Goal: Task Accomplishment & Management: Use online tool/utility

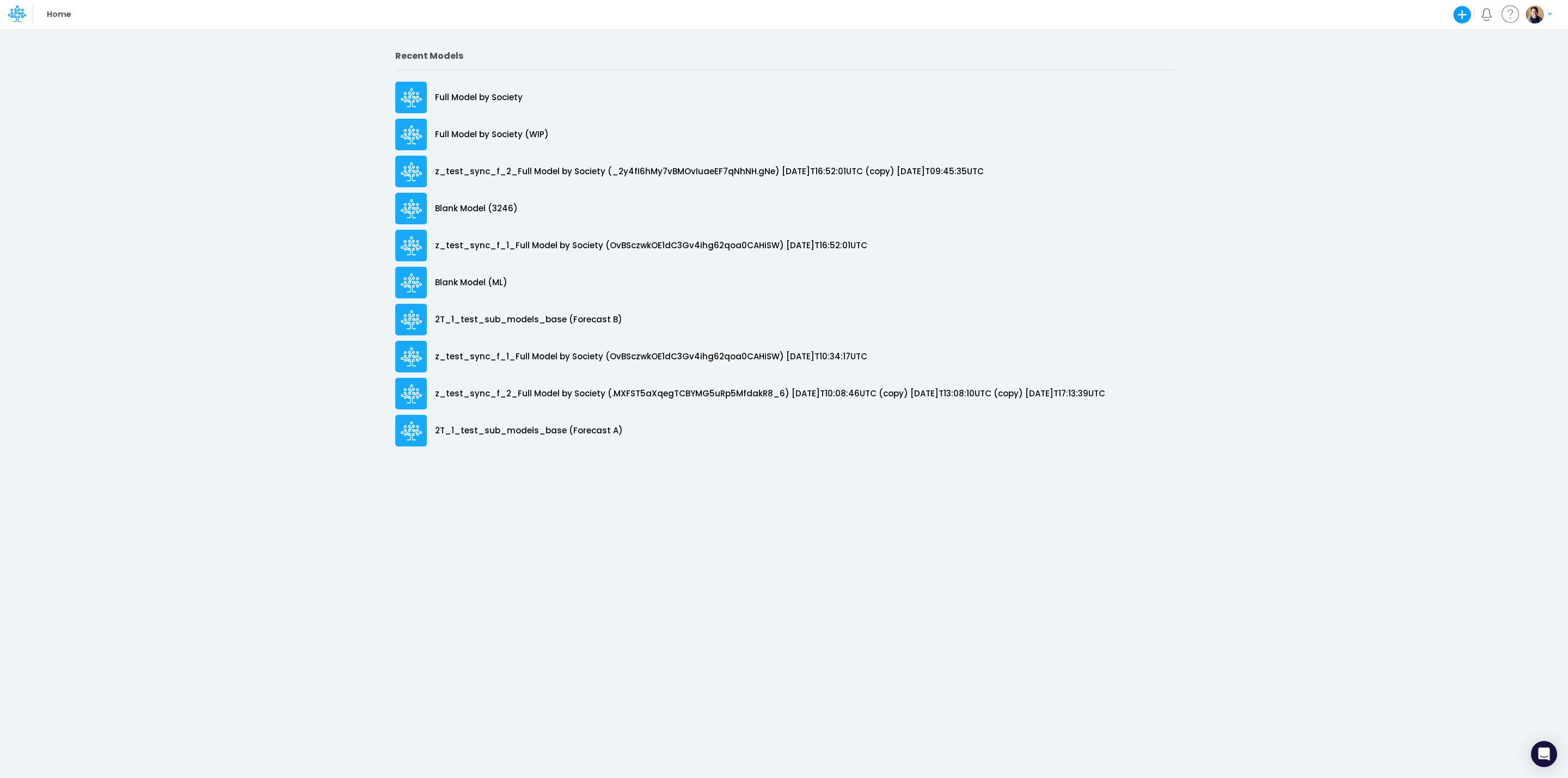
click at [1462, 12] on icon "button" at bounding box center [1462, 15] width 18 height 18
click at [1387, 63] on button "Blank Model" at bounding box center [1371, 58] width 201 height 17
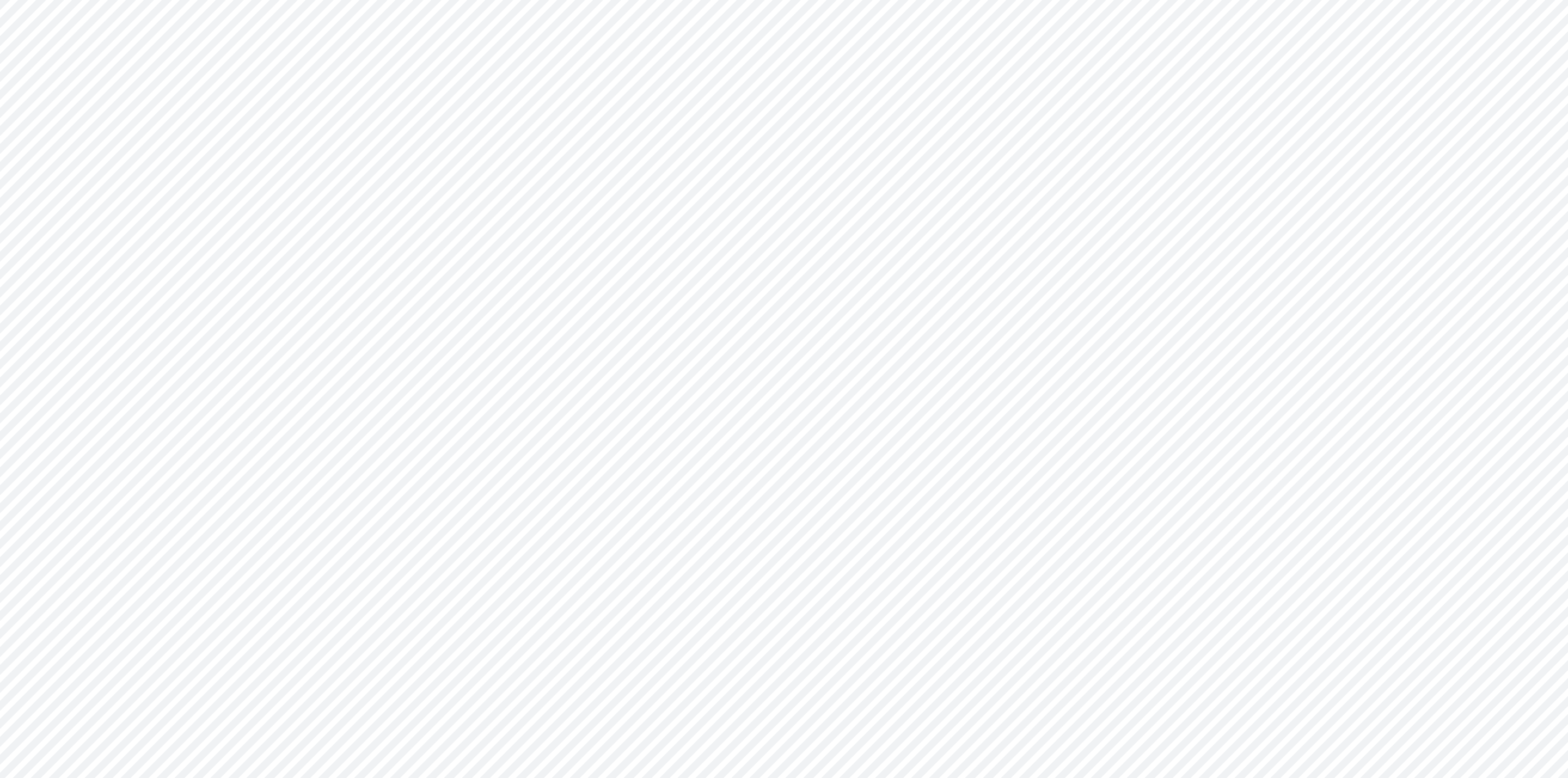
type input "0"
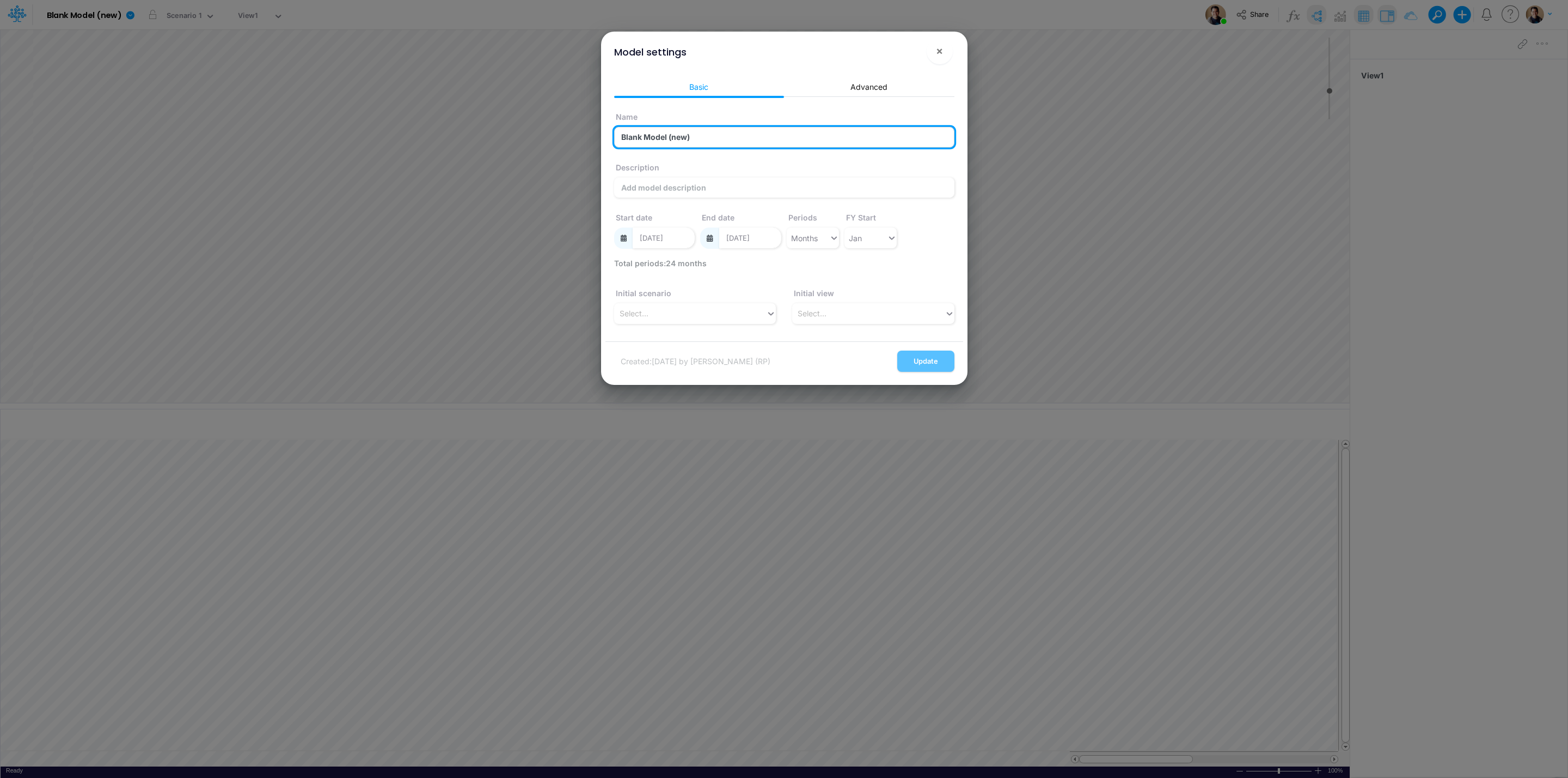
click at [680, 141] on input "Blank Model (new)" at bounding box center [784, 138] width 340 height 21
type input "Blank Model (3251)"
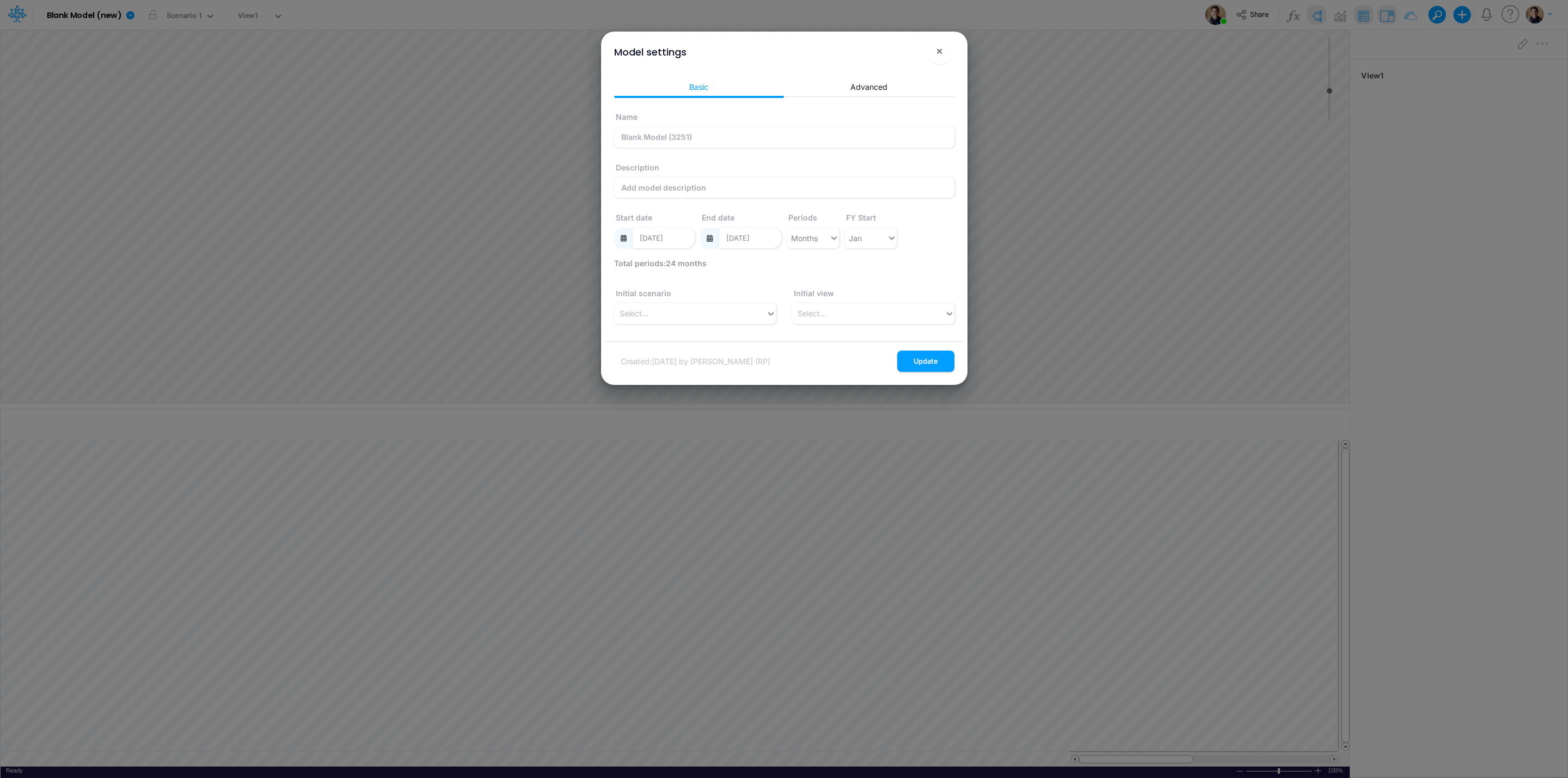
click at [869, 75] on div "Basic Advanced Name Blank Model (3251) Description Start date 01/01/2023 End da…" at bounding box center [784, 205] width 358 height 274
click at [848, 79] on link "Advanced" at bounding box center [869, 87] width 170 height 20
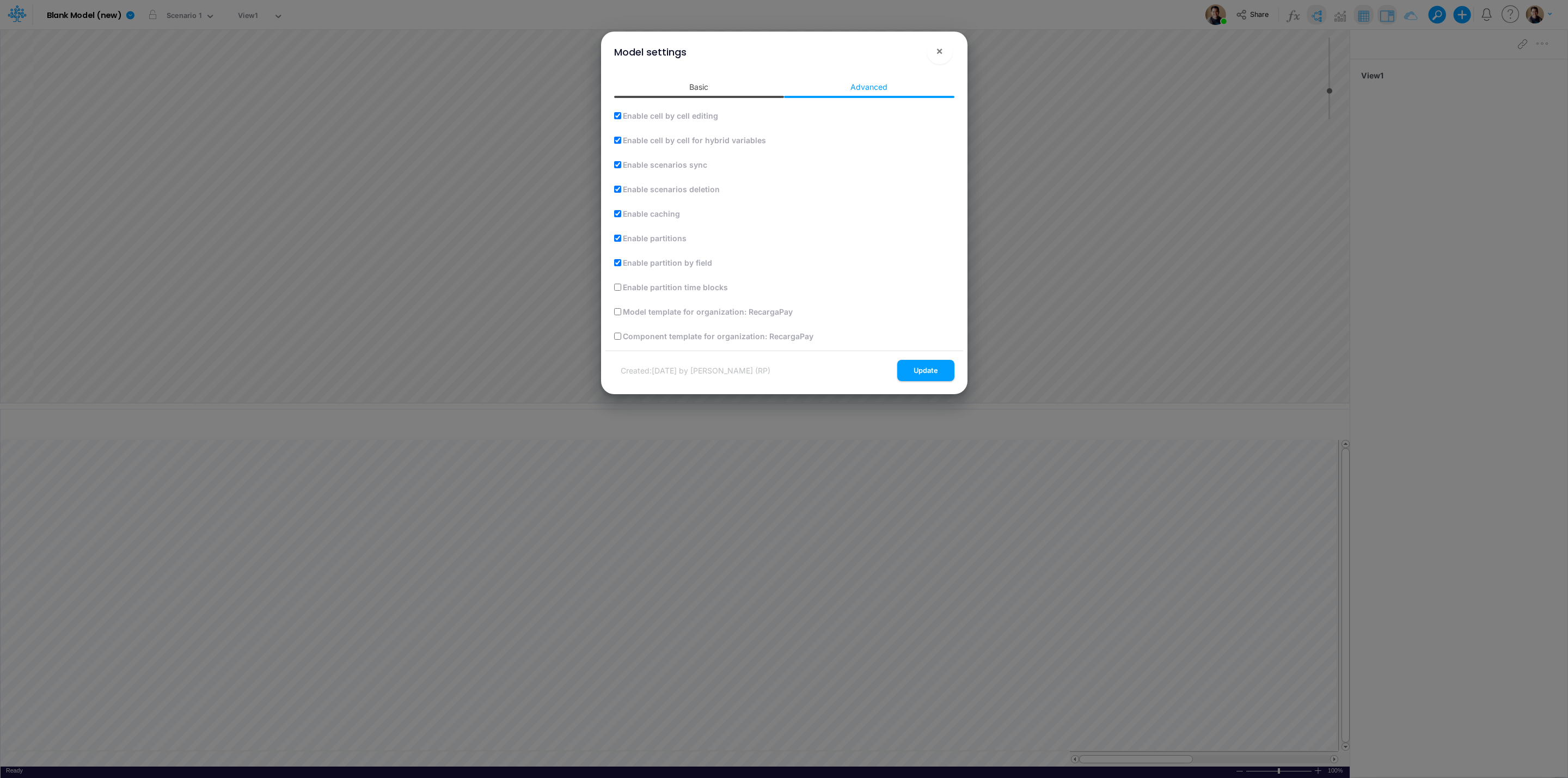
click at [724, 81] on link "Basic" at bounding box center [699, 87] width 170 height 20
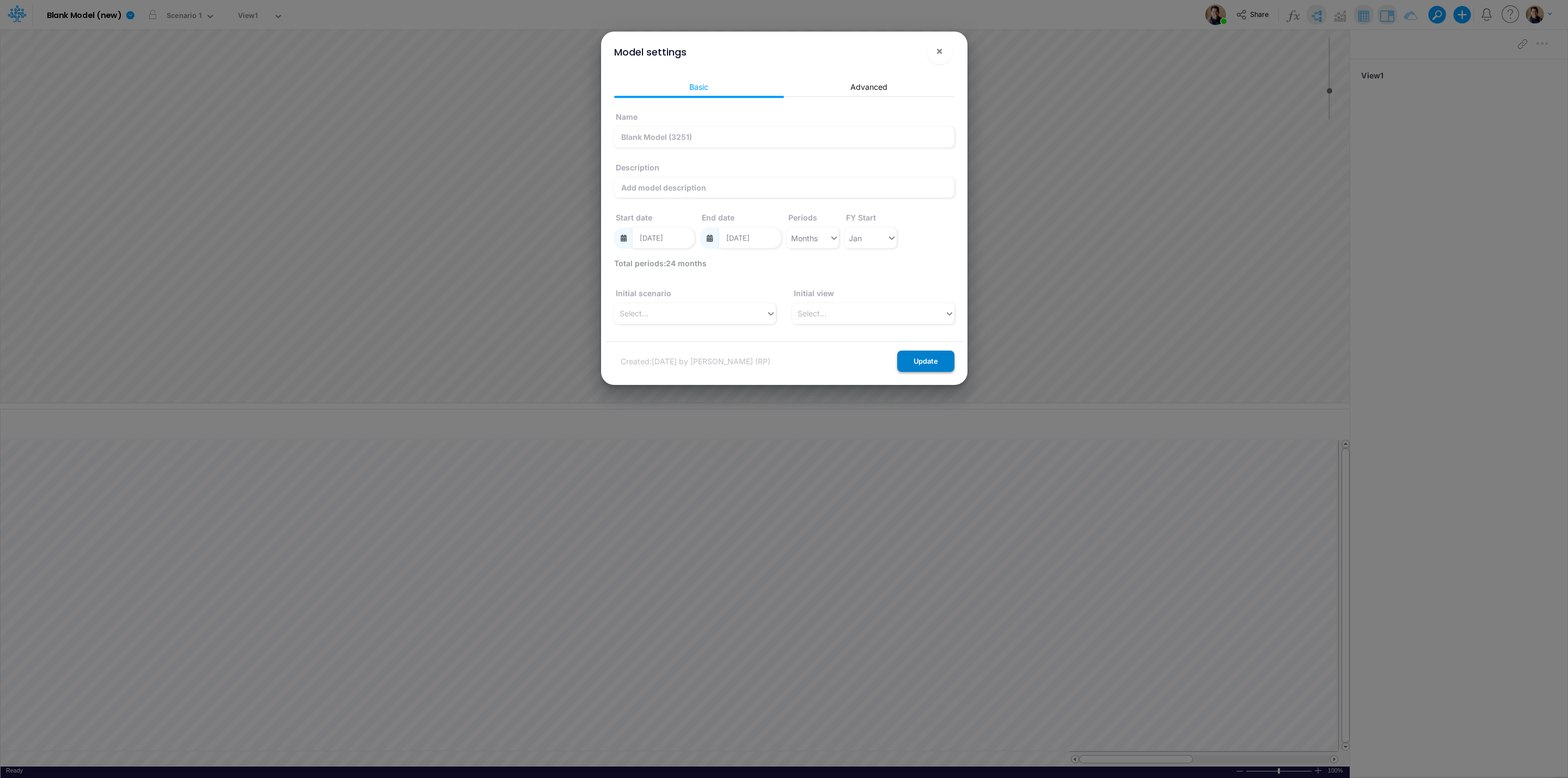
click at [931, 368] on button "Update" at bounding box center [926, 361] width 57 height 21
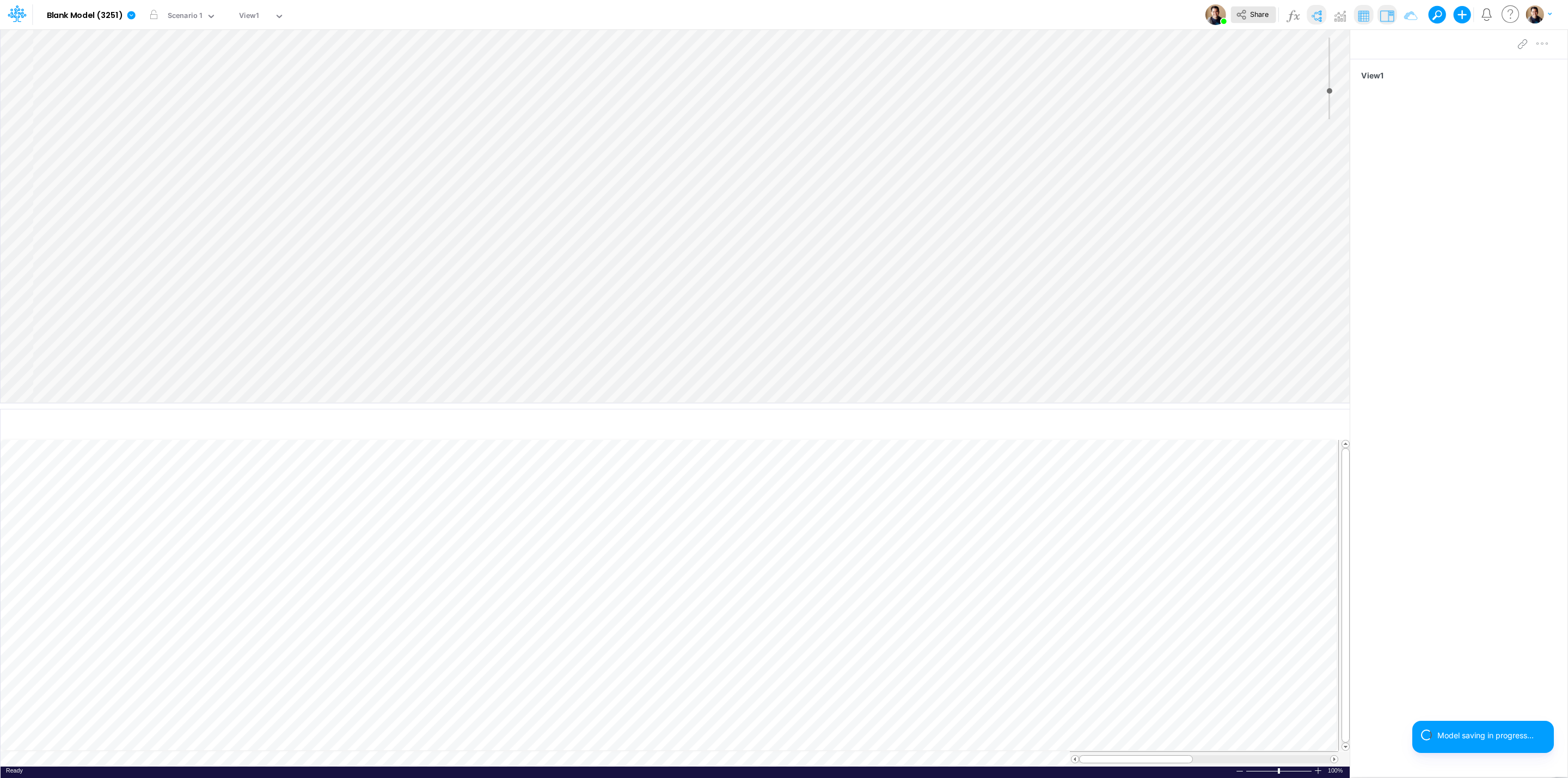
click at [1255, 16] on span "Share" at bounding box center [1259, 13] width 18 height 8
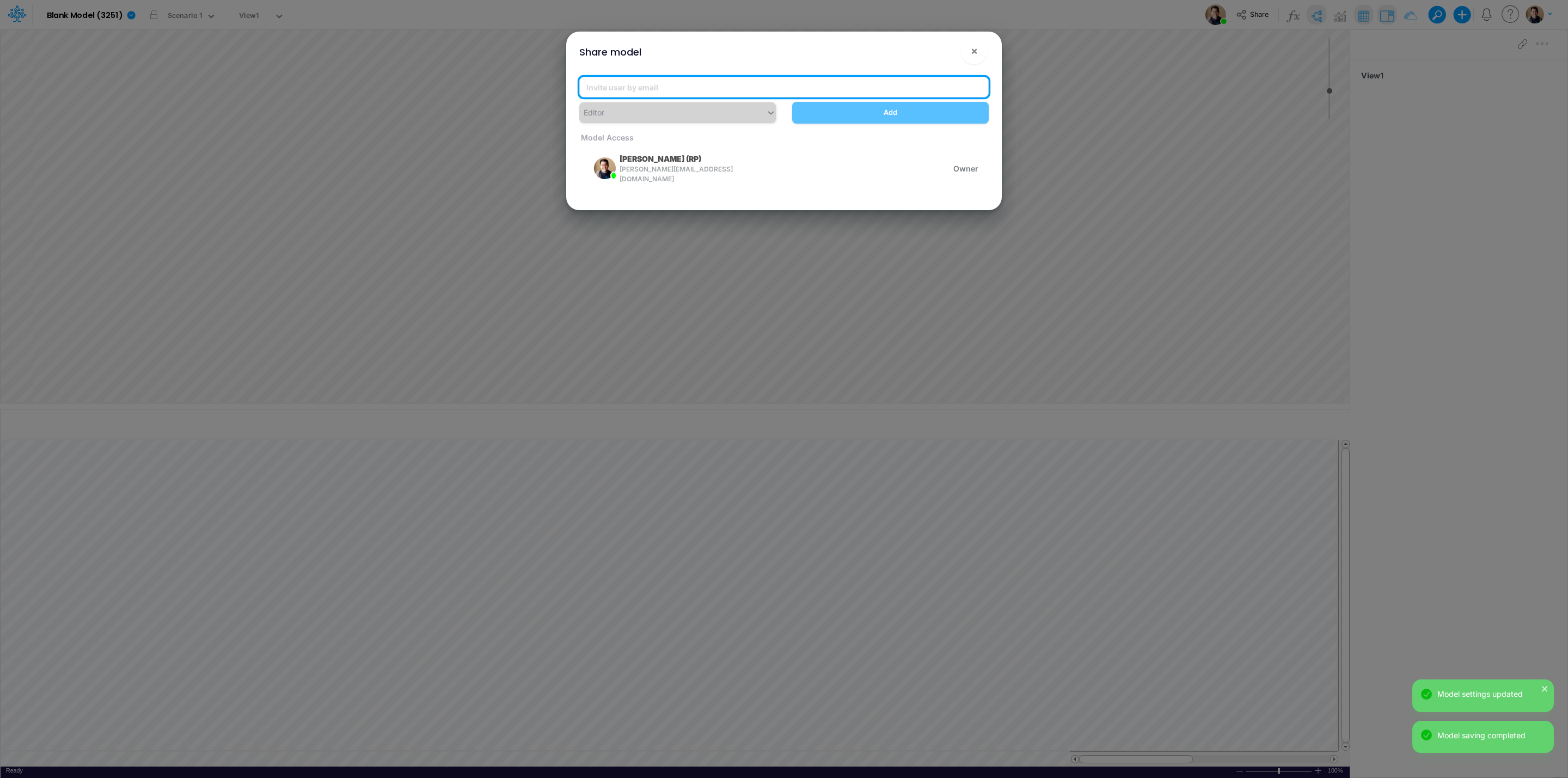
click at [659, 86] on input "email" at bounding box center [784, 87] width 410 height 21
type input "carissa.castro+rp@logica.cloud"
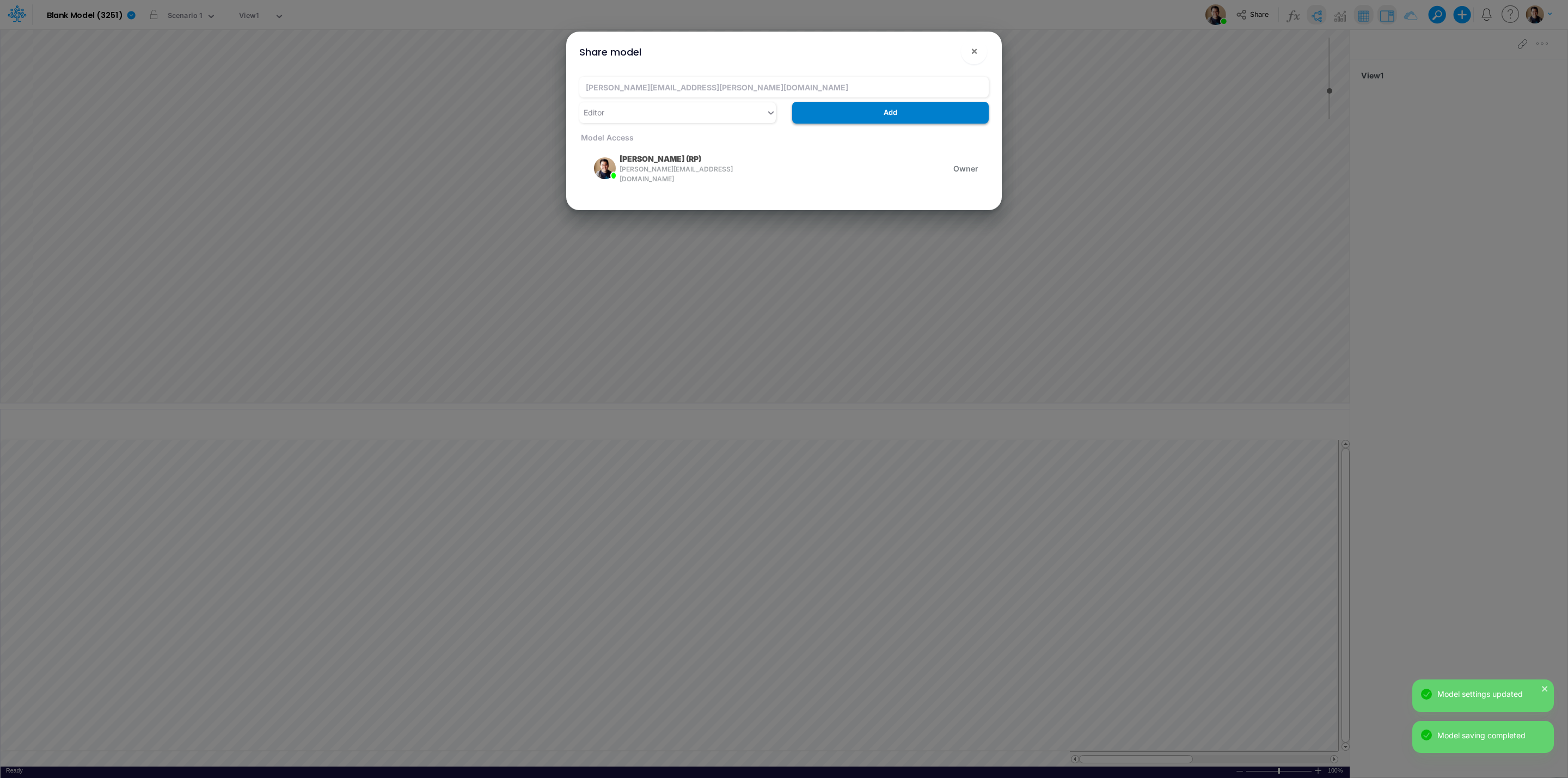
click at [965, 113] on button "Add" at bounding box center [890, 112] width 197 height 21
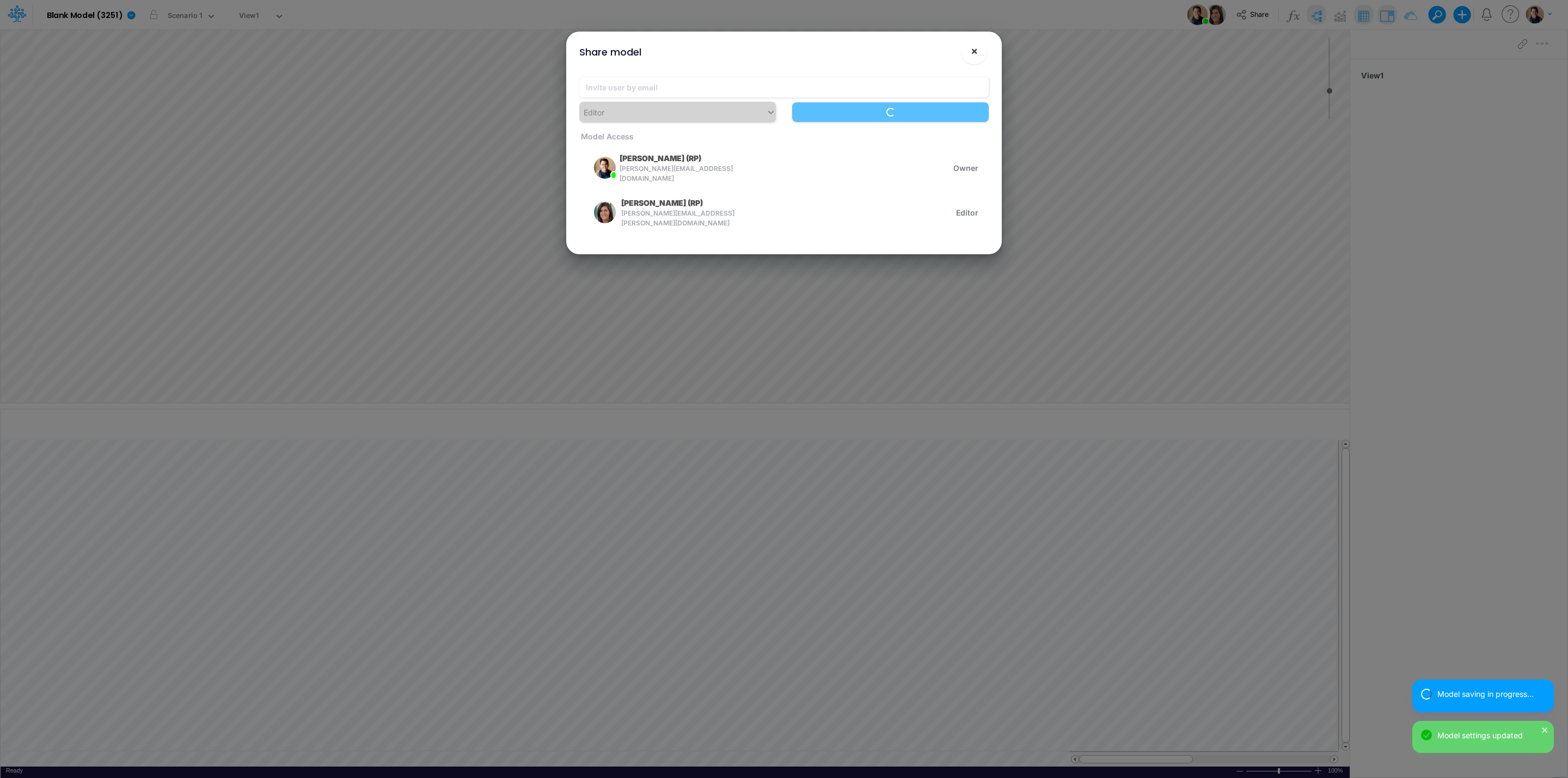
click at [976, 50] on span "×" at bounding box center [974, 51] width 7 height 13
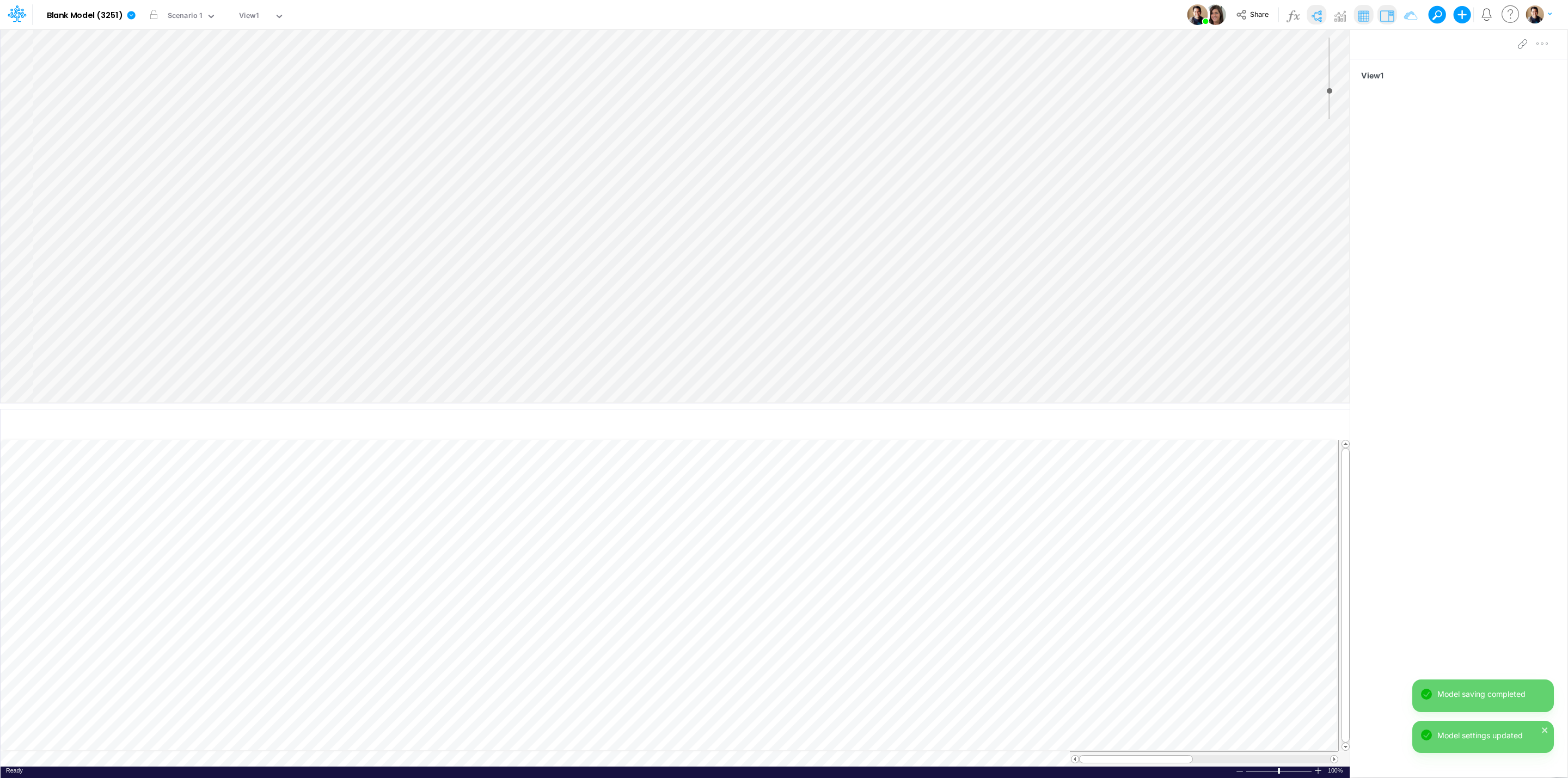
click at [80, 96] on div "Insert node Component Variable Constant Group Addition Subtraction Multiplicati…" at bounding box center [675, 216] width 1349 height 373
click at [94, 50] on div "Insert node Component Variable Constant Group Addition Subtraction Multiplicati…" at bounding box center [675, 216] width 1349 height 373
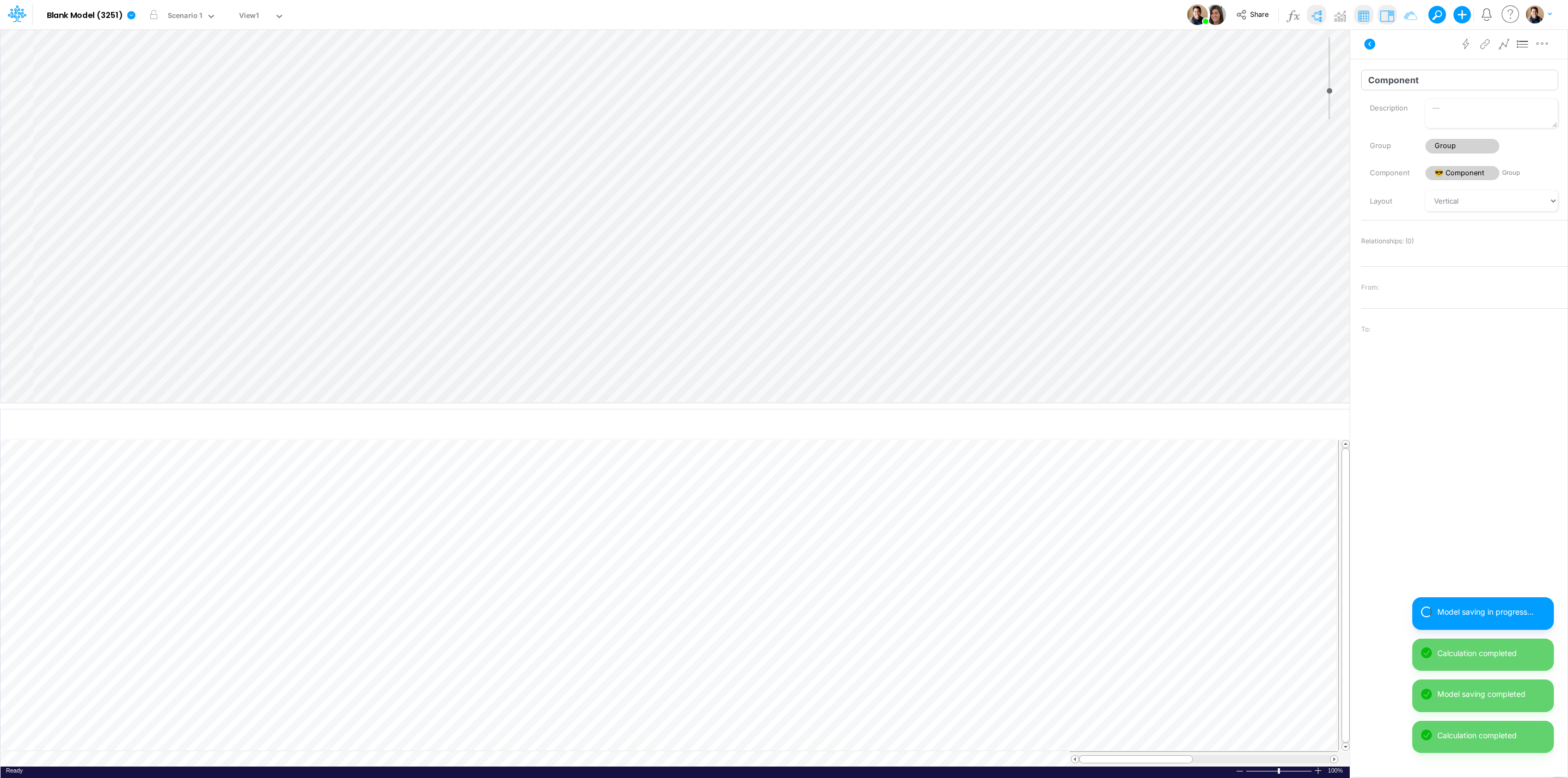
click at [1445, 78] on input "Component" at bounding box center [1459, 80] width 197 height 21
type input "Component1"
click at [103, 62] on div "Insert node Variable Constant Group Addition Subtraction Multiplication Divisio…" at bounding box center [675, 216] width 1349 height 373
click at [106, 66] on div "Insert child node Variable Constant Group Addition Subtraction Multiplication D…" at bounding box center [675, 216] width 1349 height 373
drag, startPoint x: 1522, startPoint y: 42, endPoint x: 1503, endPoint y: 58, distance: 24.8
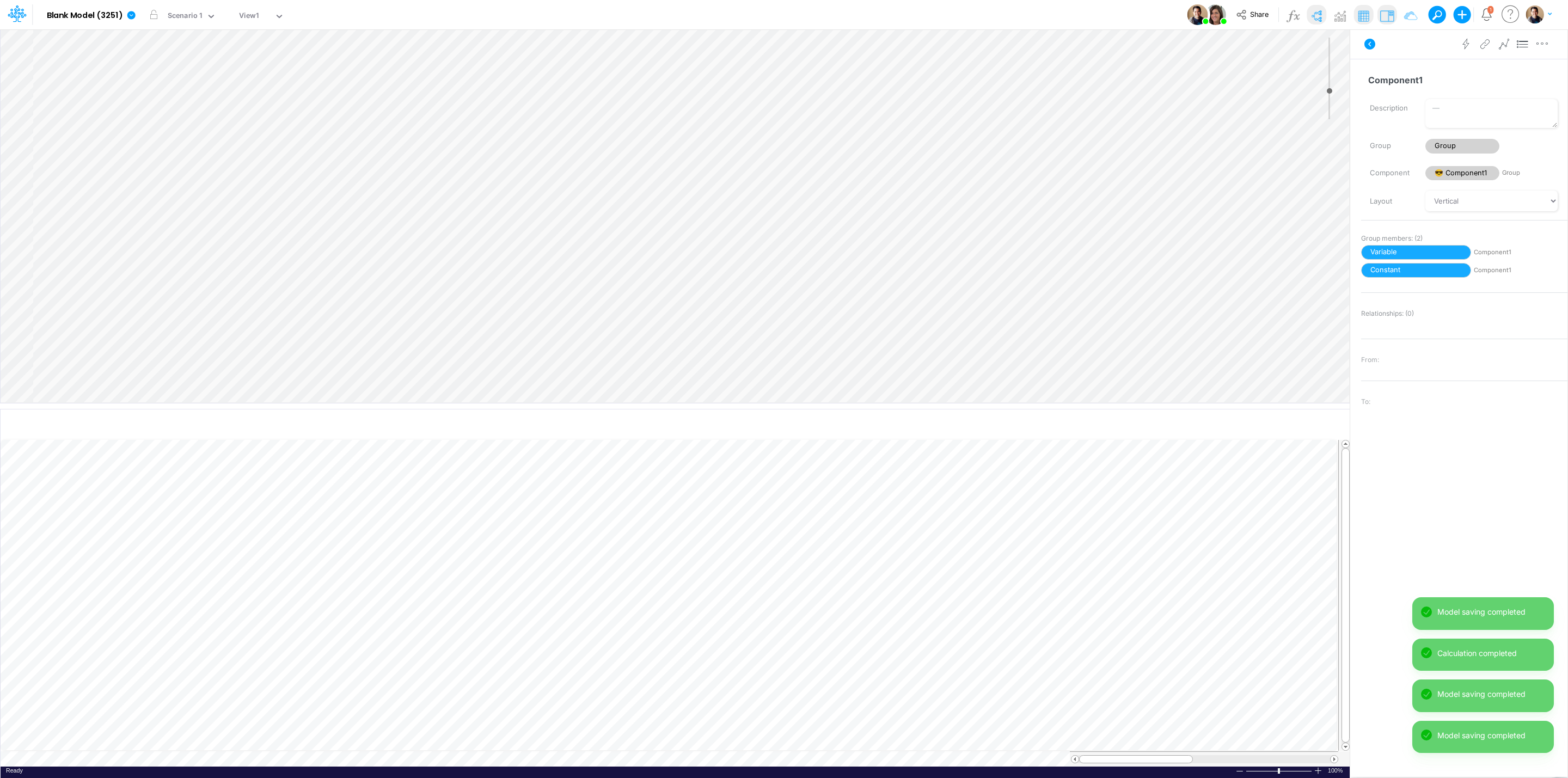
click at [1522, 42] on icon at bounding box center [1523, 44] width 16 height 11
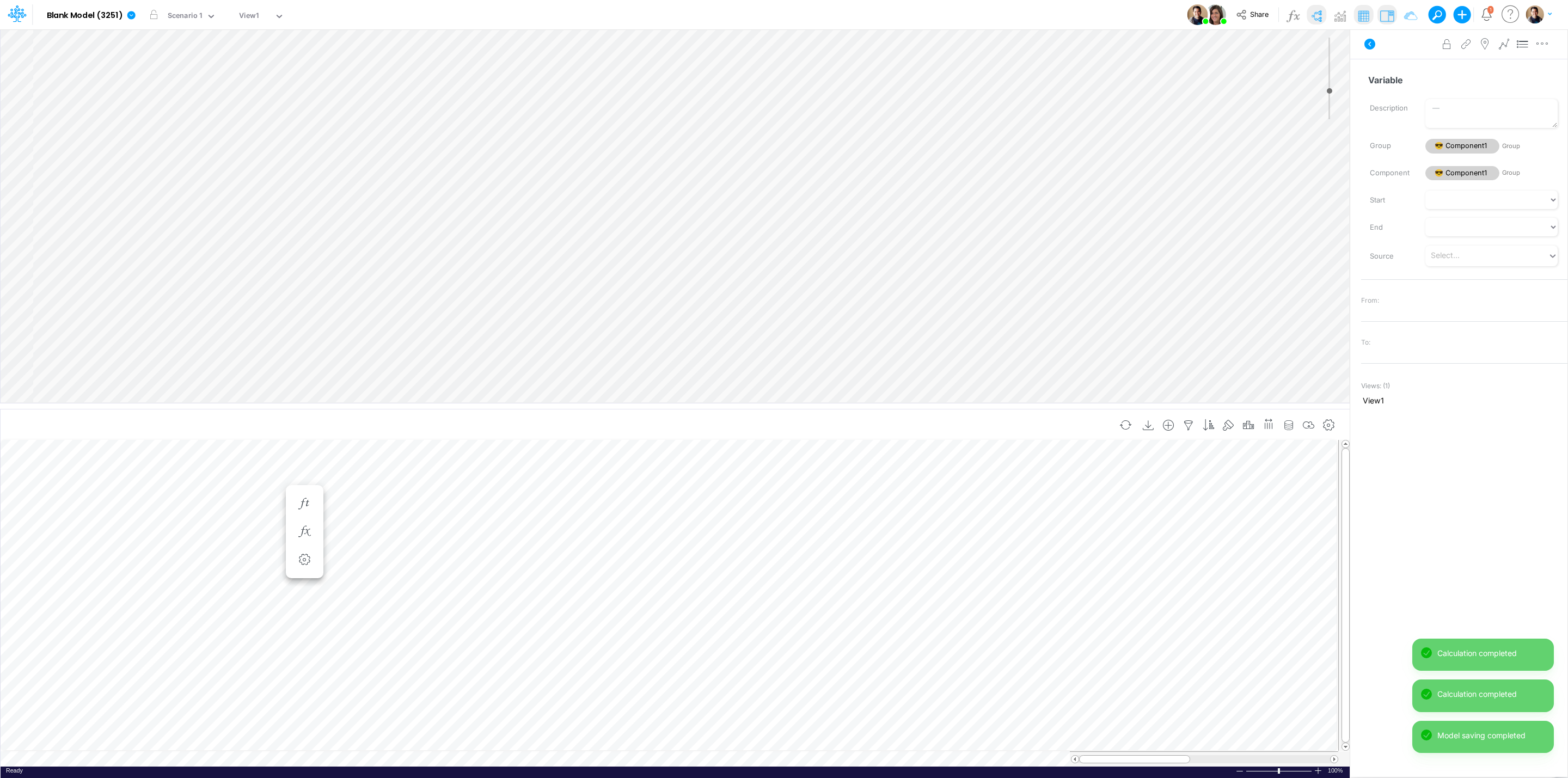
scroll to position [0, 1]
click at [237, 500] on icon "button" at bounding box center [239, 504] width 16 height 11
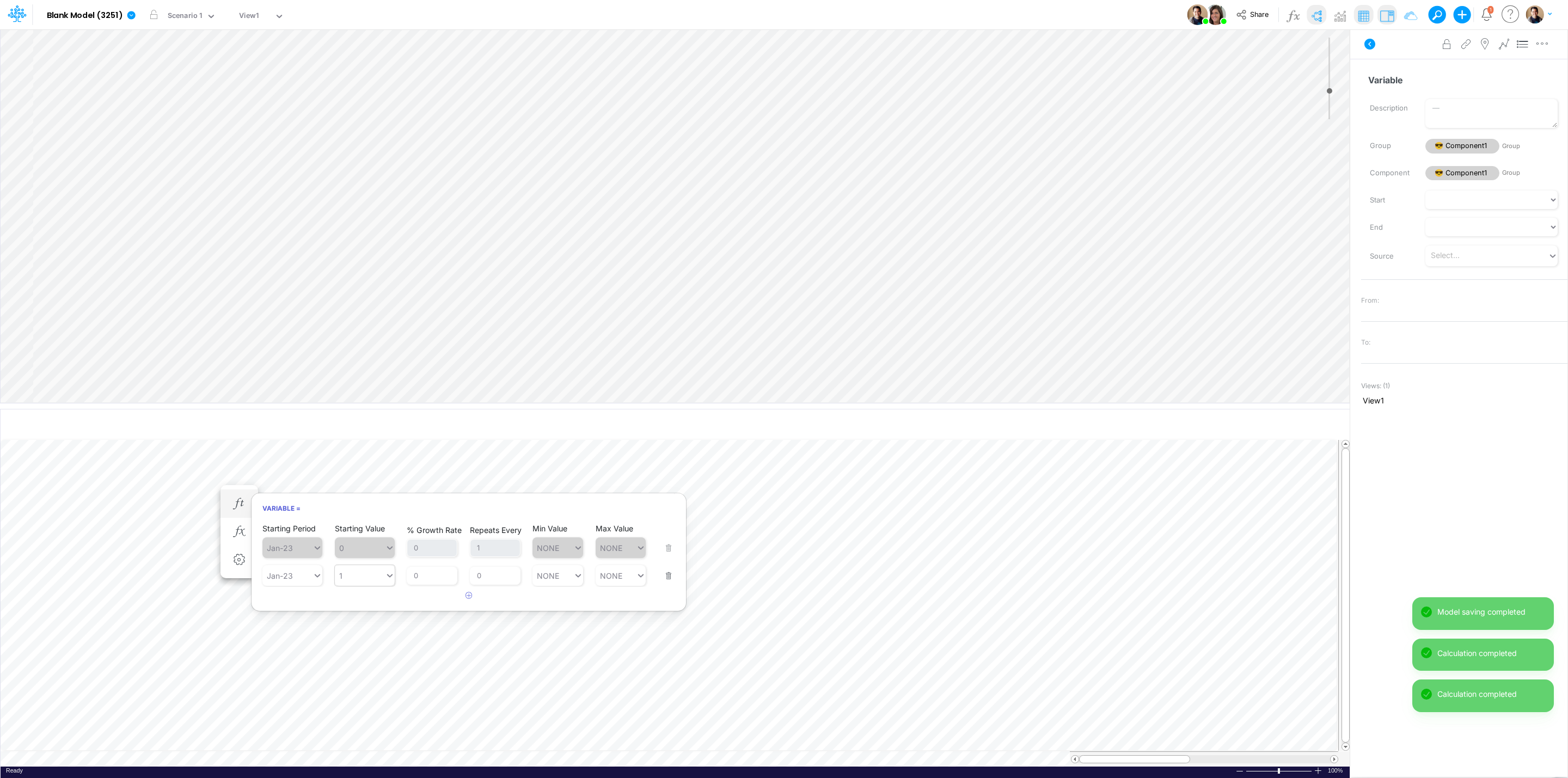
type input "1"
click at [356, 572] on div "1 1" at bounding box center [360, 575] width 50 height 16
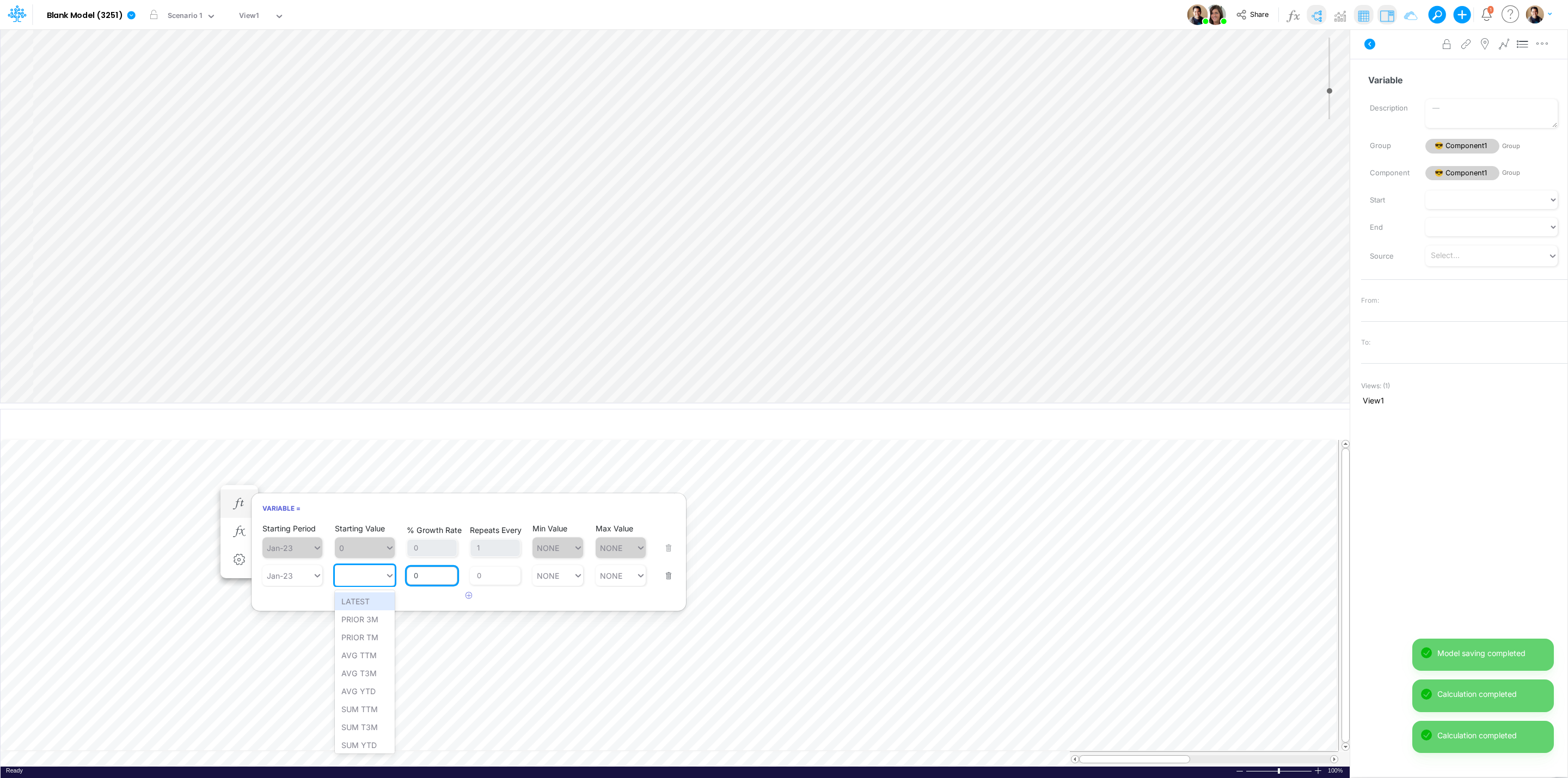
click at [427, 570] on input "0" at bounding box center [432, 576] width 50 height 18
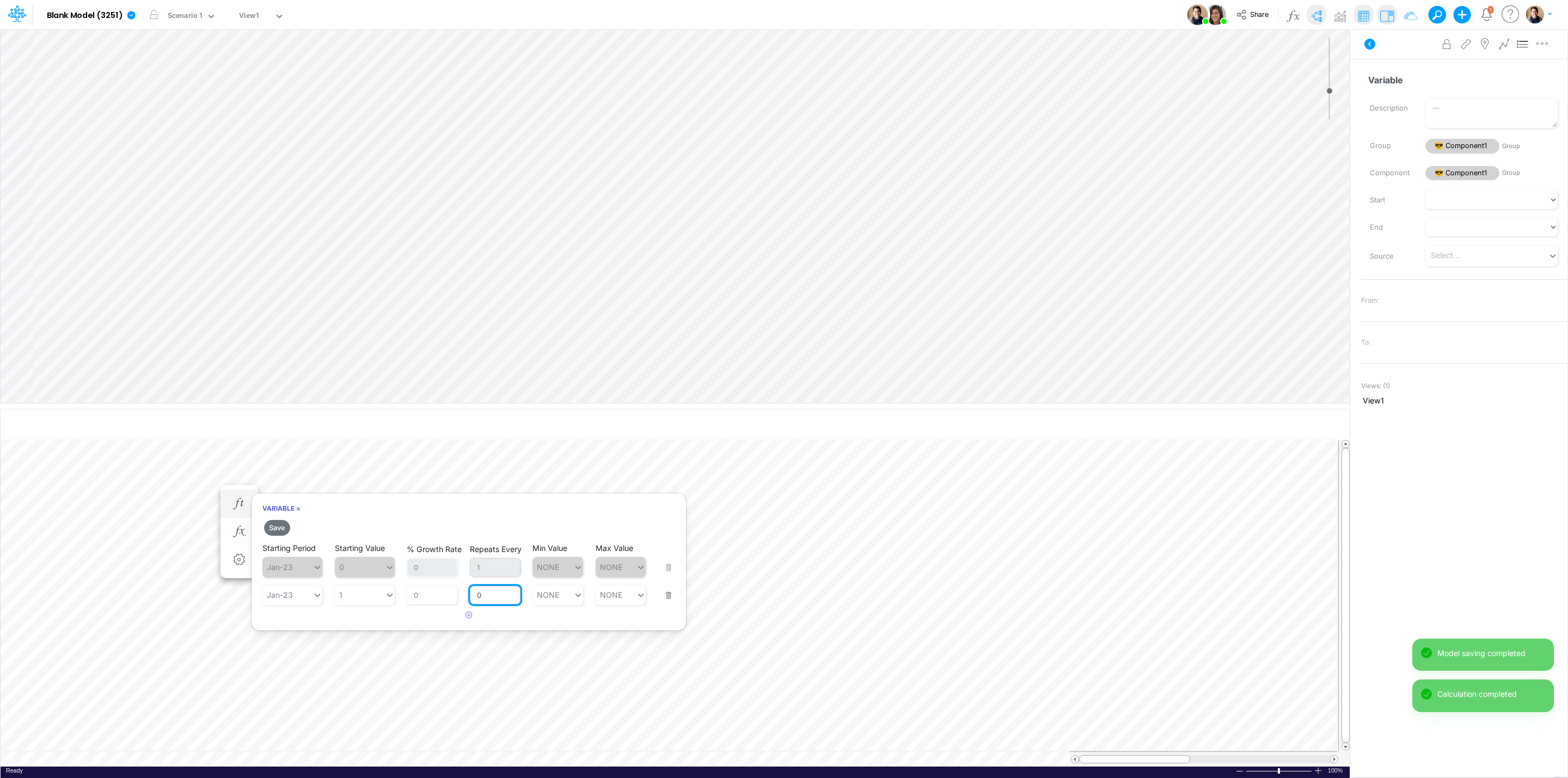
click at [481, 572] on article "Starting Period Jan-23 Starting Value 0 % Growth Rate 0 Repeats Every 1 Min Val…" at bounding box center [469, 575] width 435 height 65
drag, startPoint x: 487, startPoint y: 595, endPoint x: 479, endPoint y: 563, distance: 33.0
click at [468, 590] on div "Starting Period Jan-23 Starting Value 1 % Growth Rate 0 Repeats Every 0 Min Val…" at bounding box center [469, 588] width 413 height 34
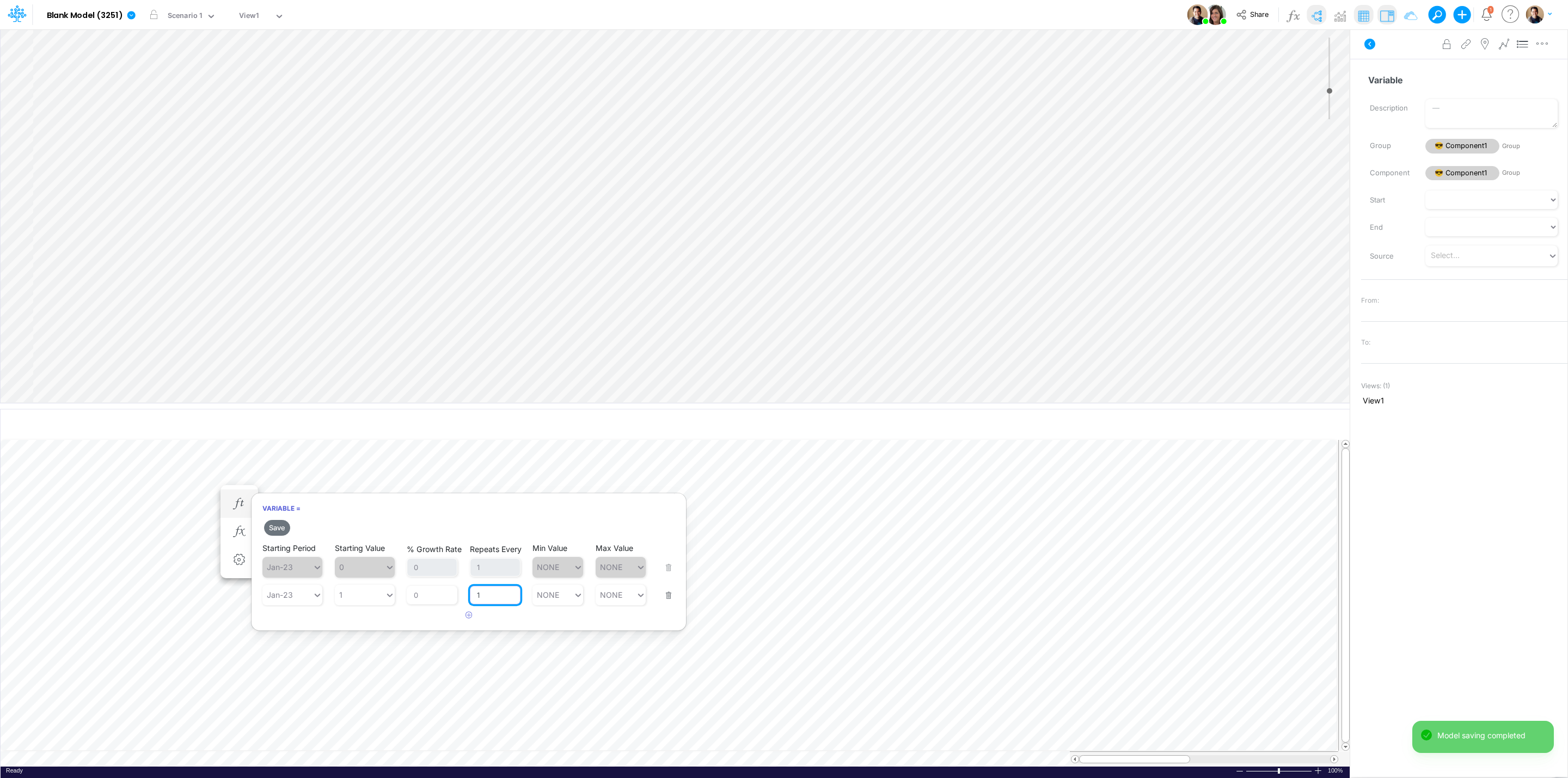
type input "1"
type input "NONE"
click at [280, 528] on button "Save" at bounding box center [276, 527] width 26 height 16
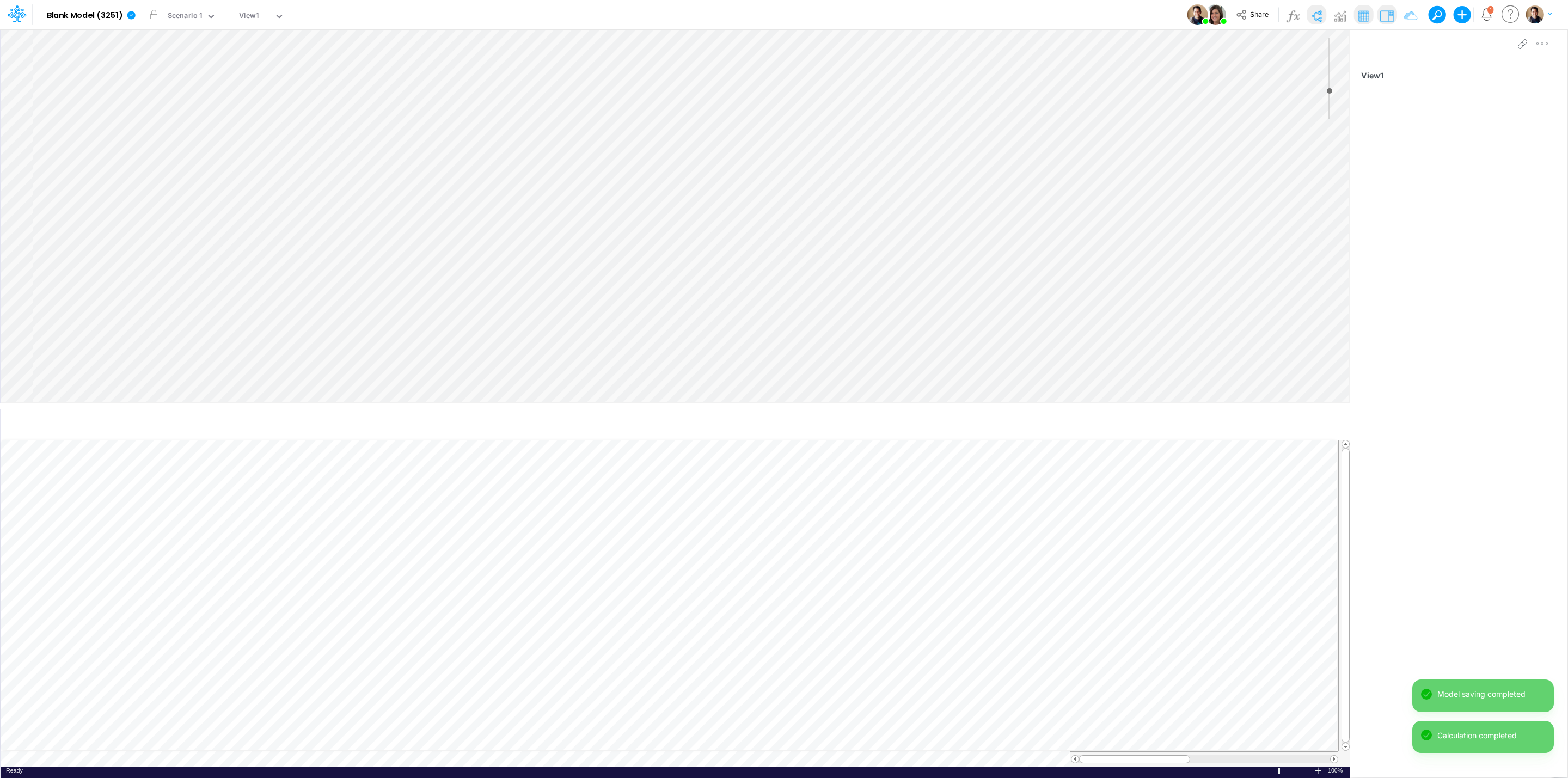
click at [84, 115] on div "Insert node Component Variable Constant Group Addition Subtraction Multiplicati…" at bounding box center [675, 216] width 1349 height 373
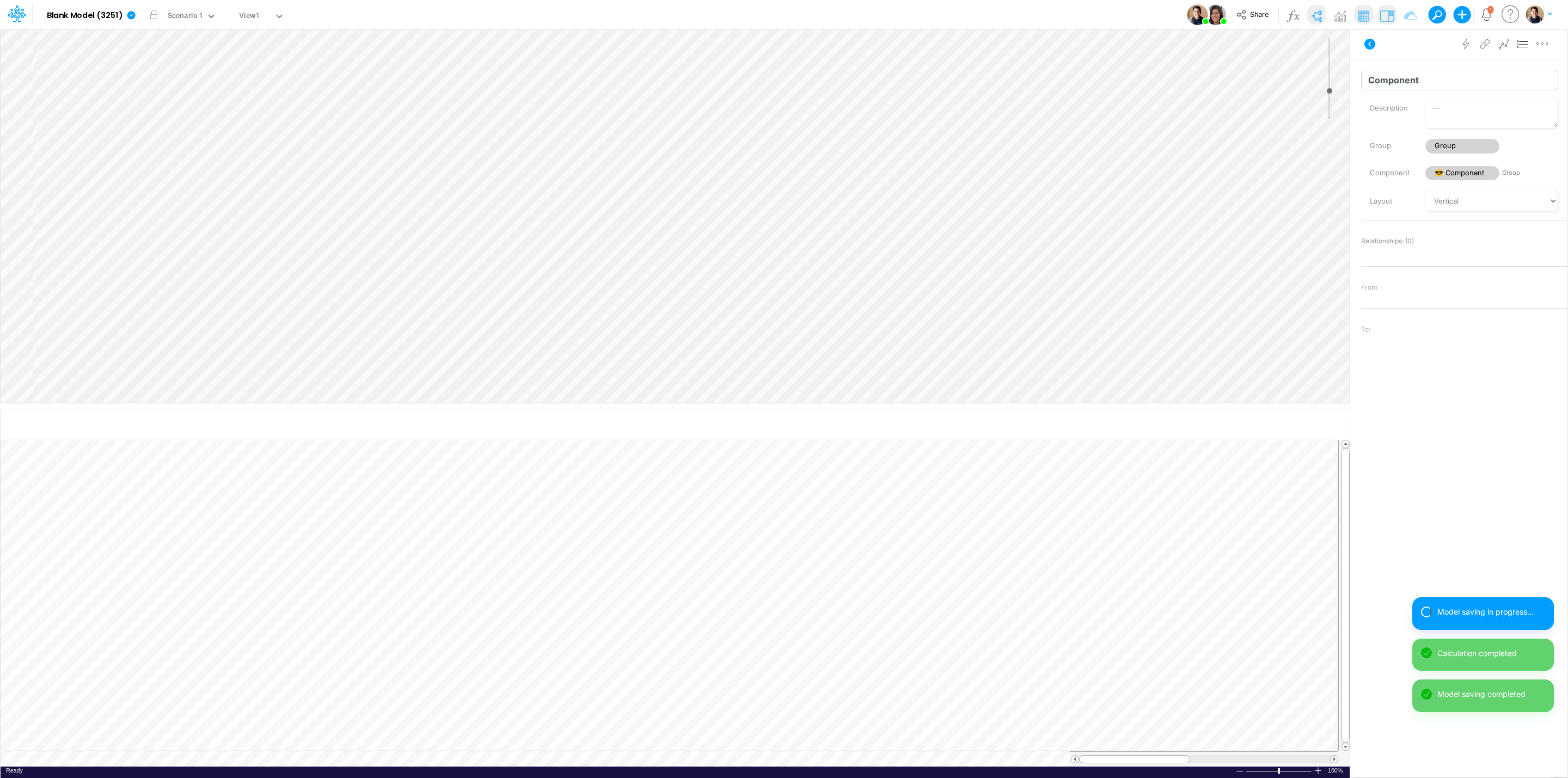
click at [1464, 74] on input "Component" at bounding box center [1459, 80] width 197 height 21
type input "Component2"
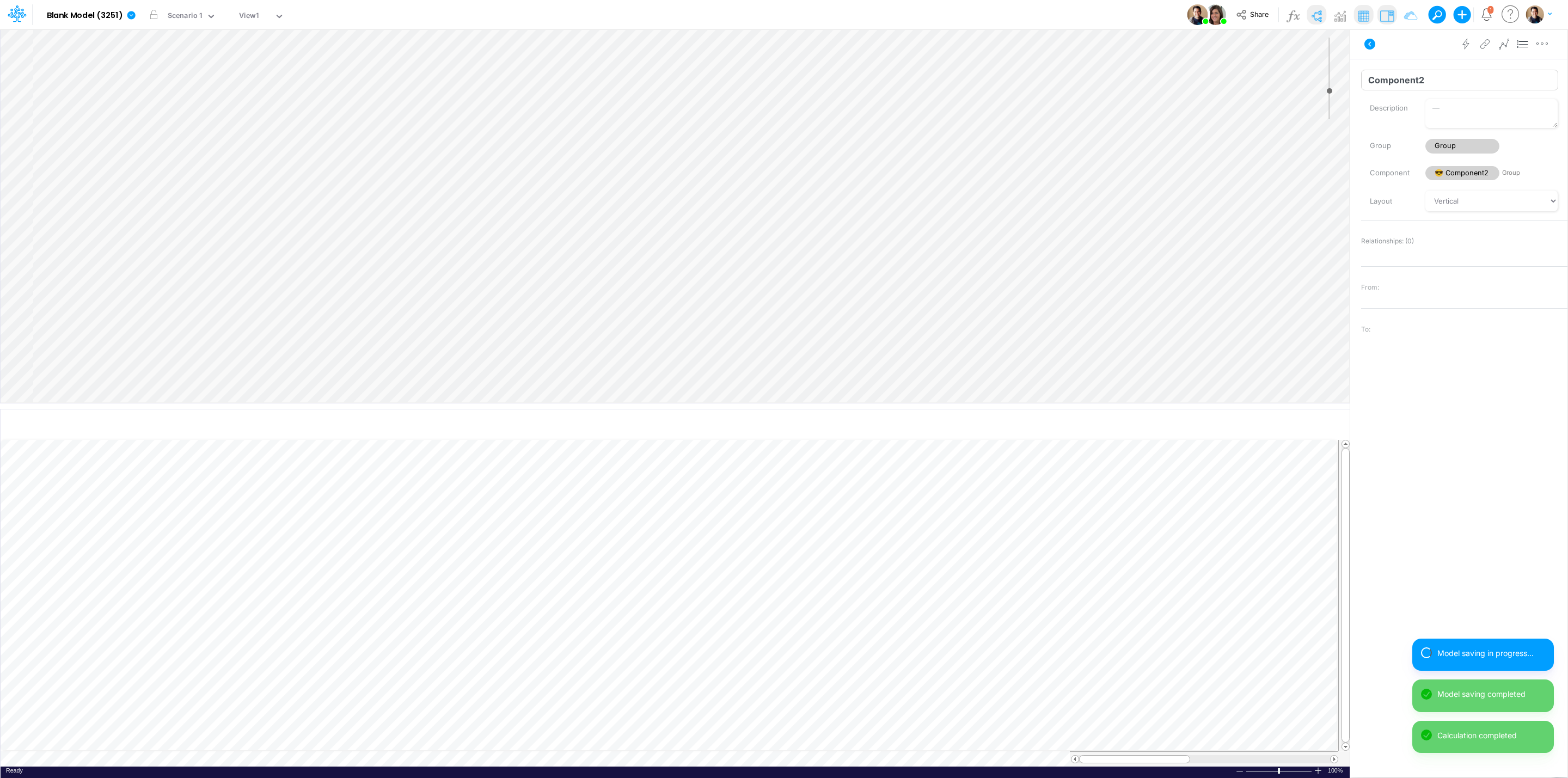
click at [100, 109] on div "Insert node Variable Constant Group Addition Subtraction Multiplication Divisio…" at bounding box center [675, 216] width 1349 height 373
click at [89, 129] on div "Insert child node Variable Constant Group Addition Subtraction Multiplication D…" at bounding box center [675, 216] width 1349 height 373
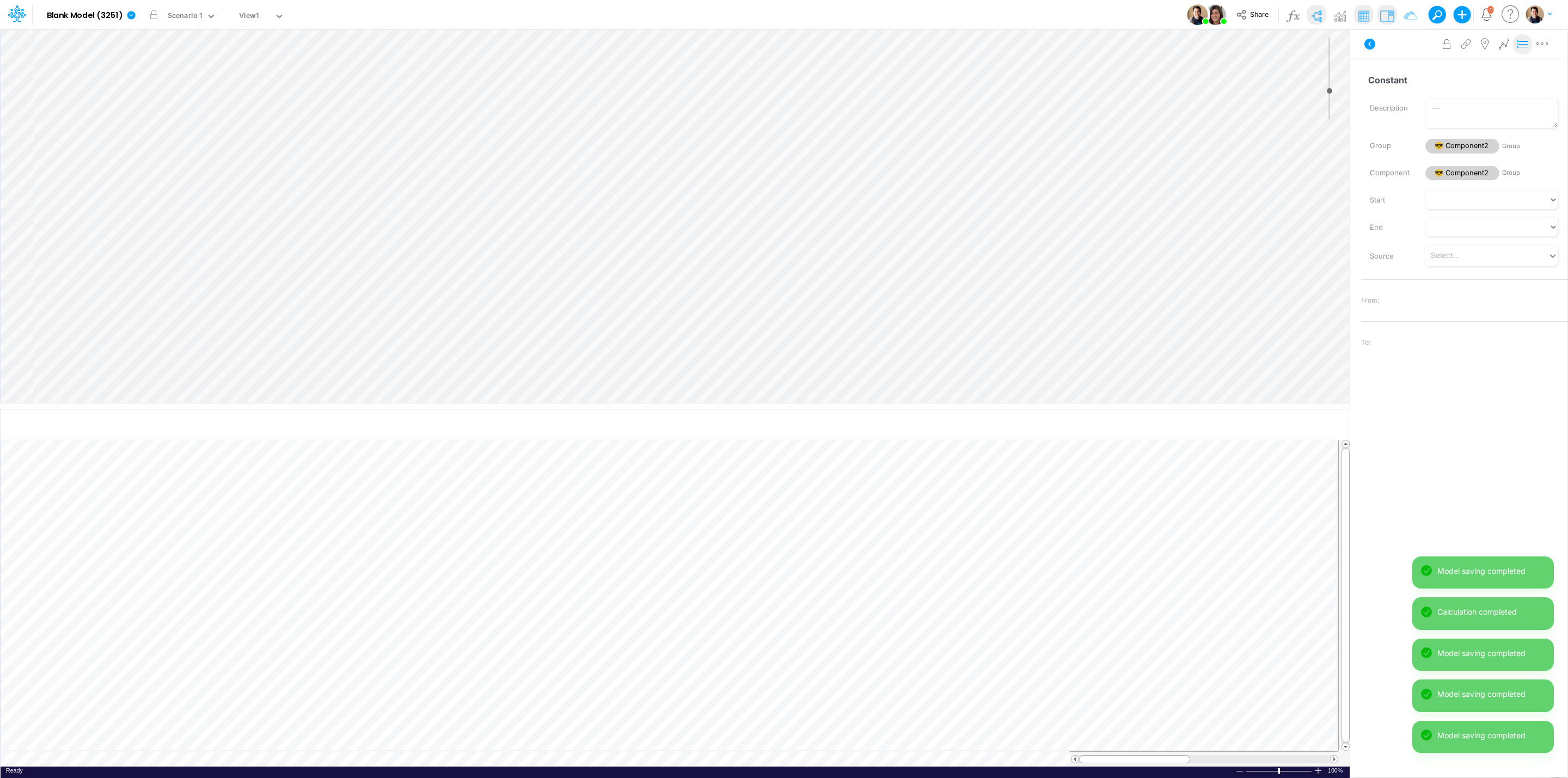
click at [1521, 43] on icon at bounding box center [1523, 44] width 16 height 11
click at [128, 15] on icon at bounding box center [131, 15] width 8 height 8
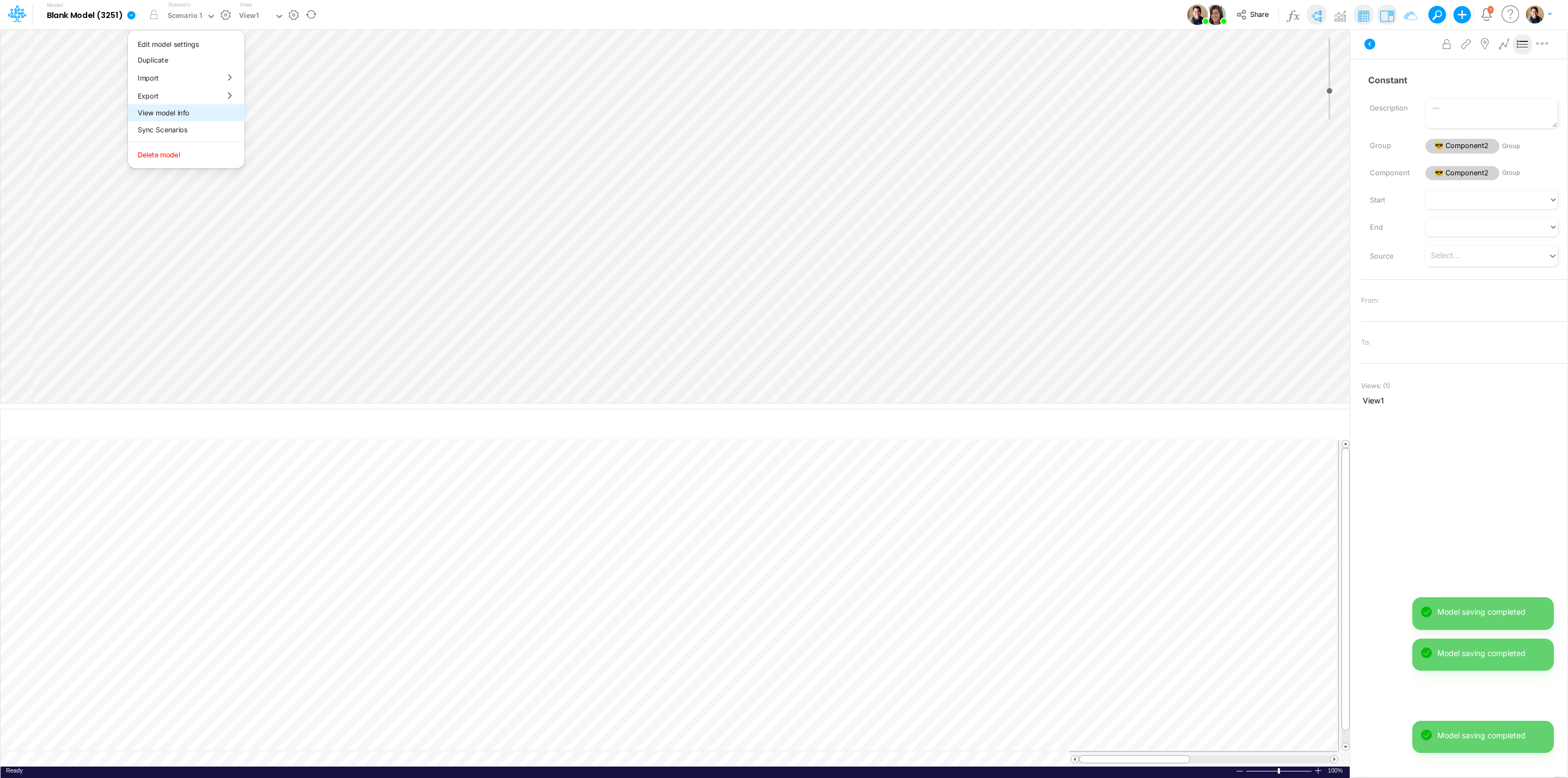
click at [212, 111] on button "View model info" at bounding box center [186, 112] width 117 height 17
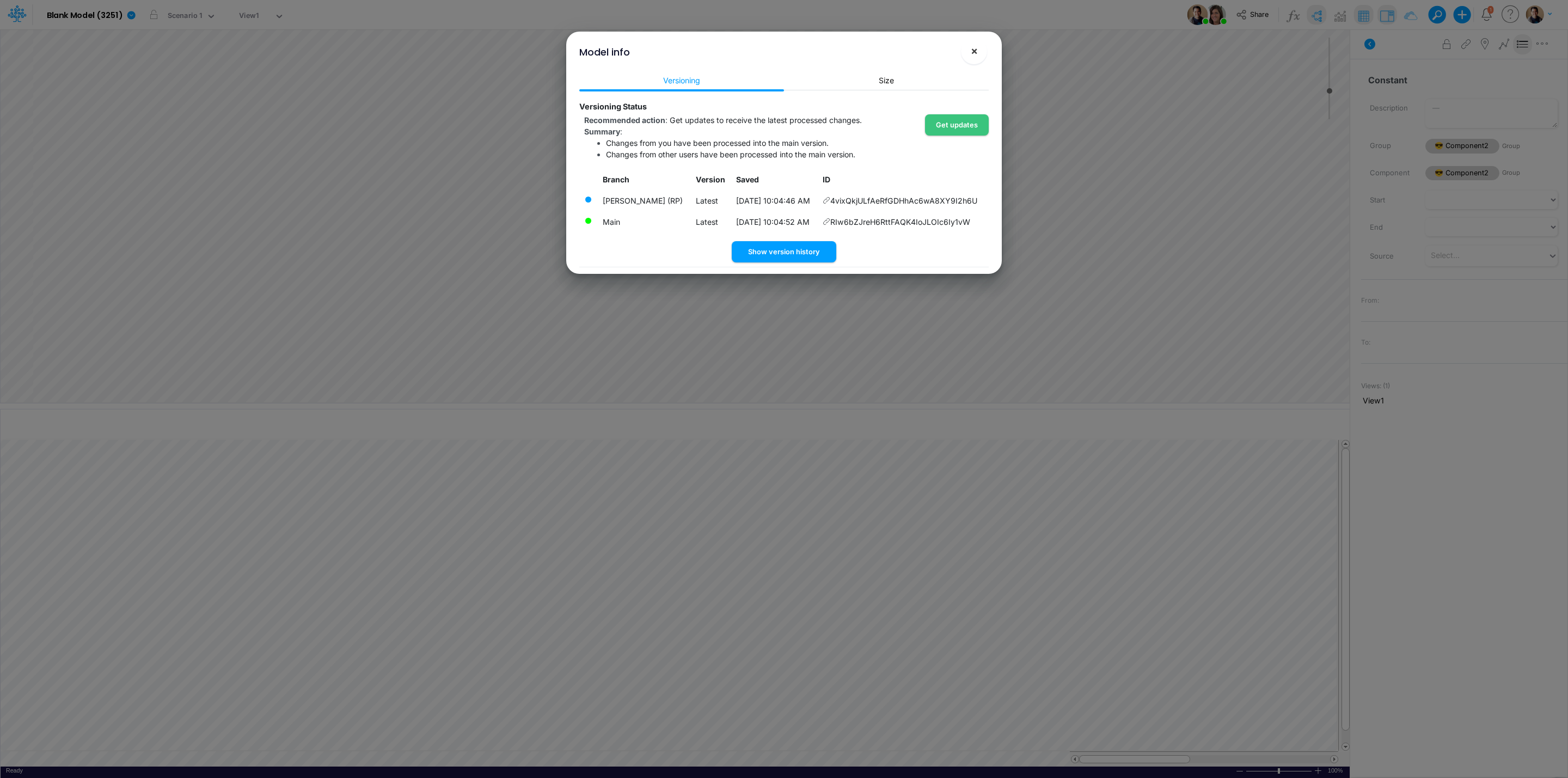
click at [976, 48] on span "×" at bounding box center [974, 51] width 7 height 13
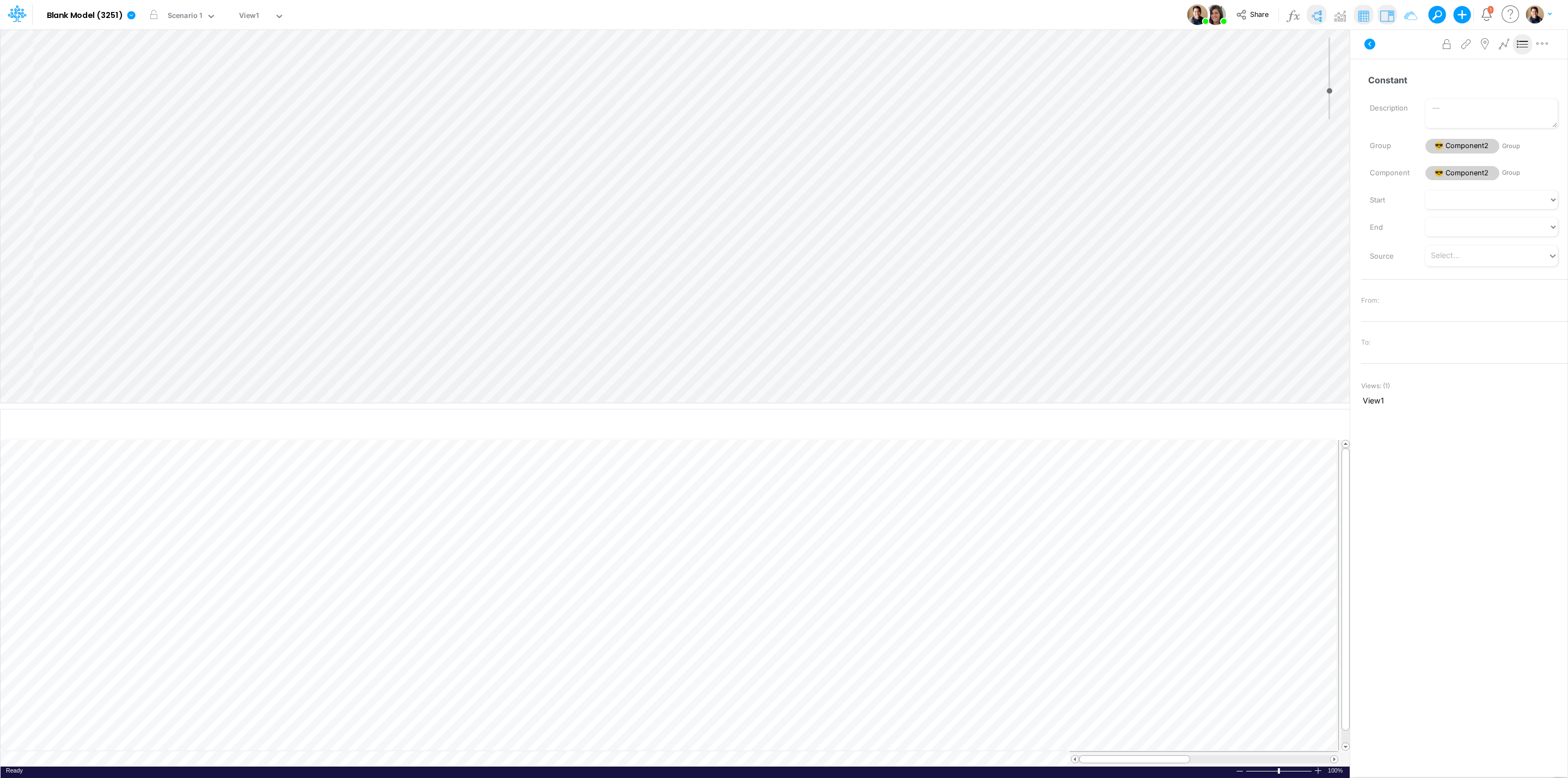
click at [1530, 47] on button at bounding box center [1522, 44] width 19 height 21
click at [1524, 41] on icon at bounding box center [1523, 44] width 16 height 11
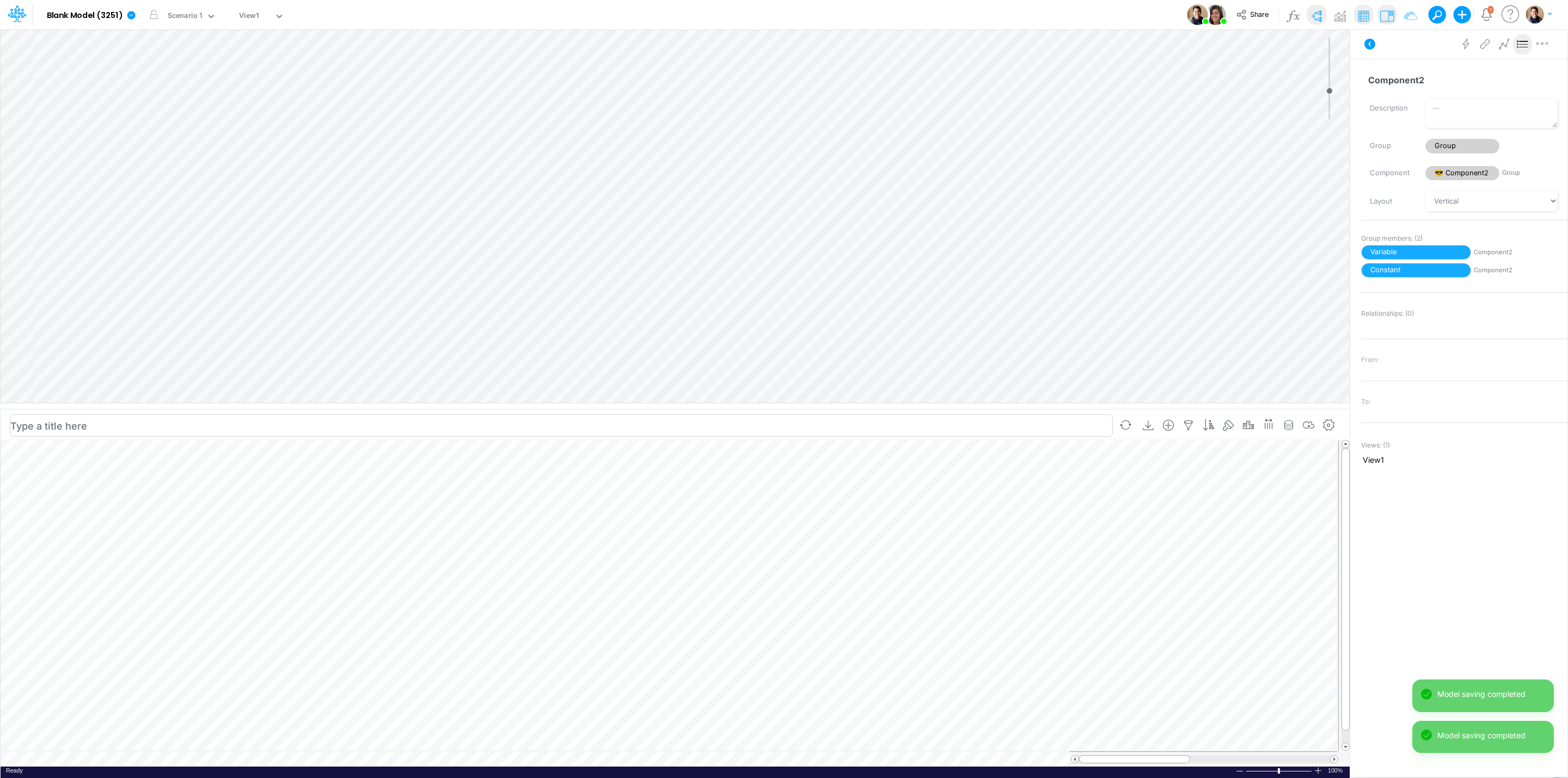
scroll to position [0, 1]
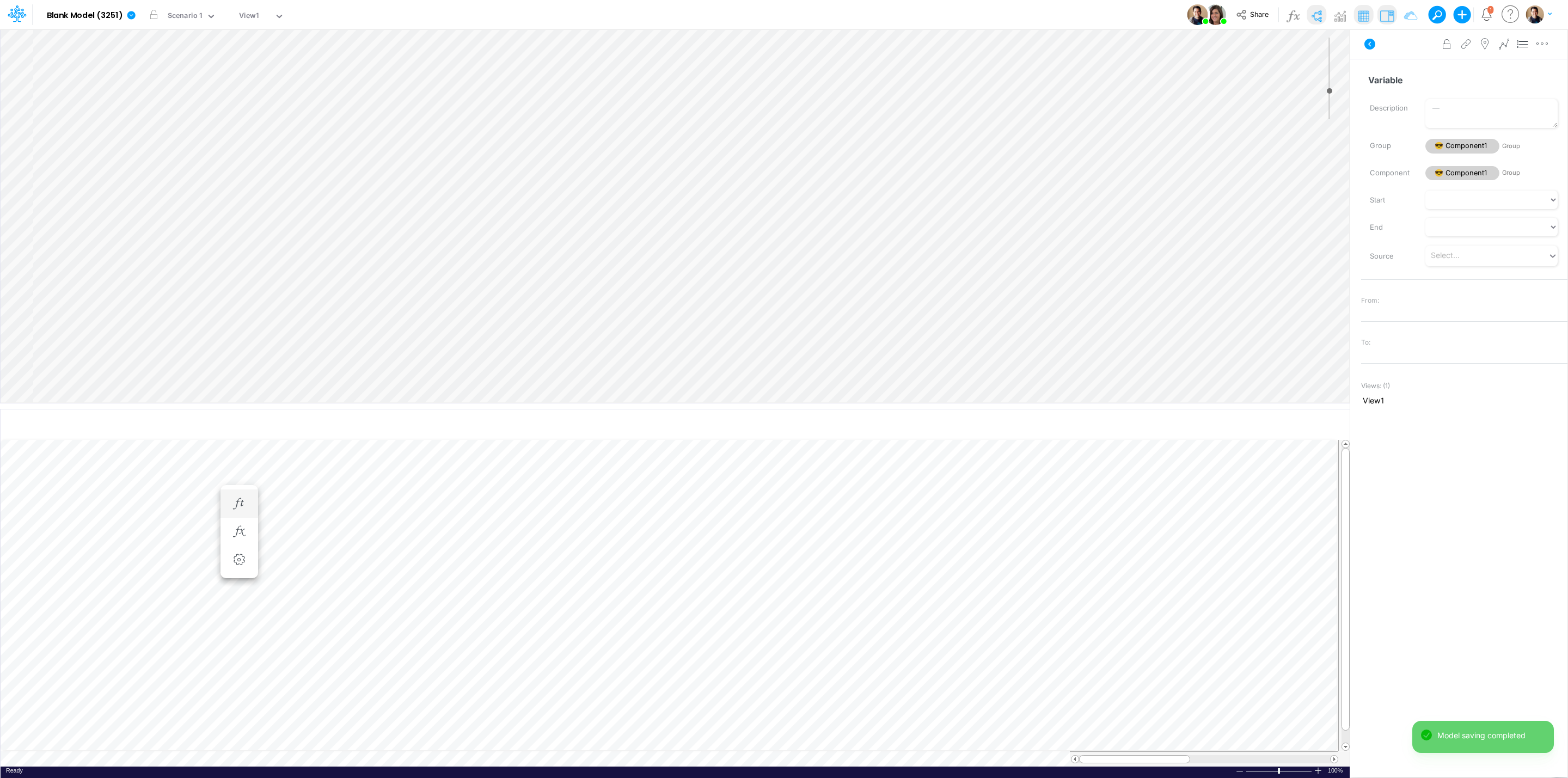
scroll to position [0, 1]
click at [234, 543] on icon "button" at bounding box center [239, 542] width 16 height 11
click at [345, 570] on div "Type to add a formula term" at bounding box center [334, 569] width 86 height 7
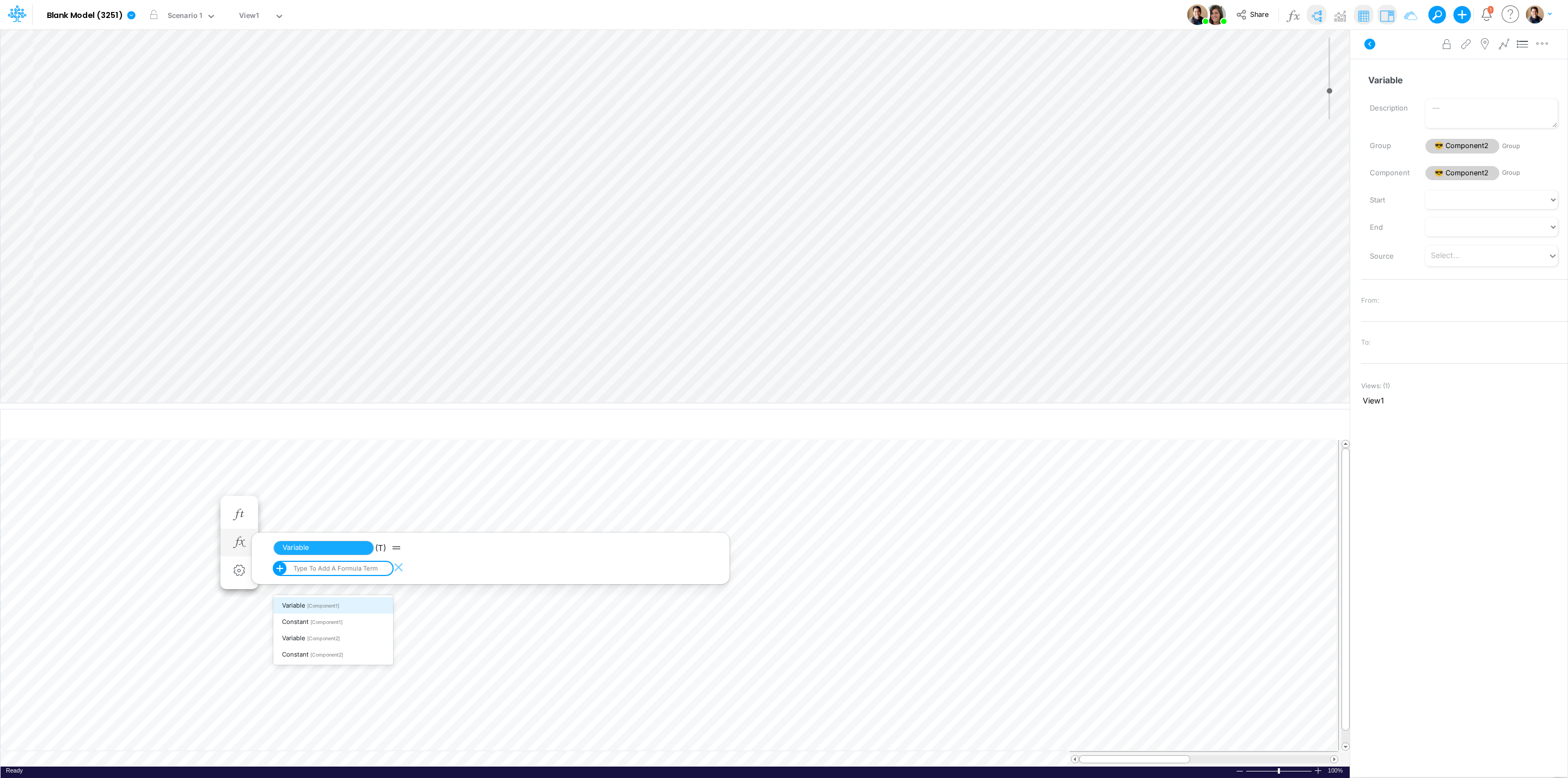
click at [325, 609] on div "Variable [Component1]" at bounding box center [333, 606] width 120 height 16
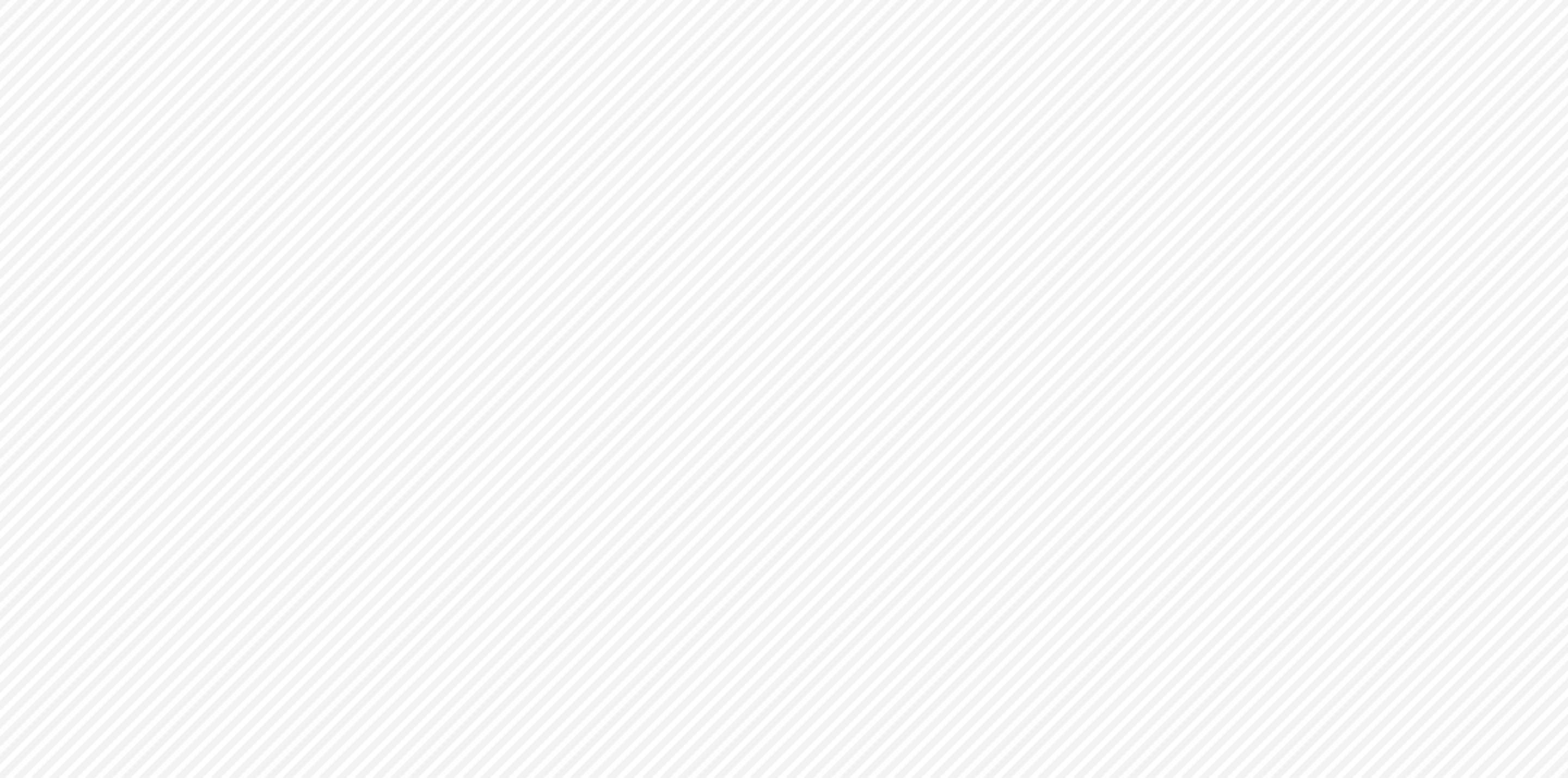
type input "0"
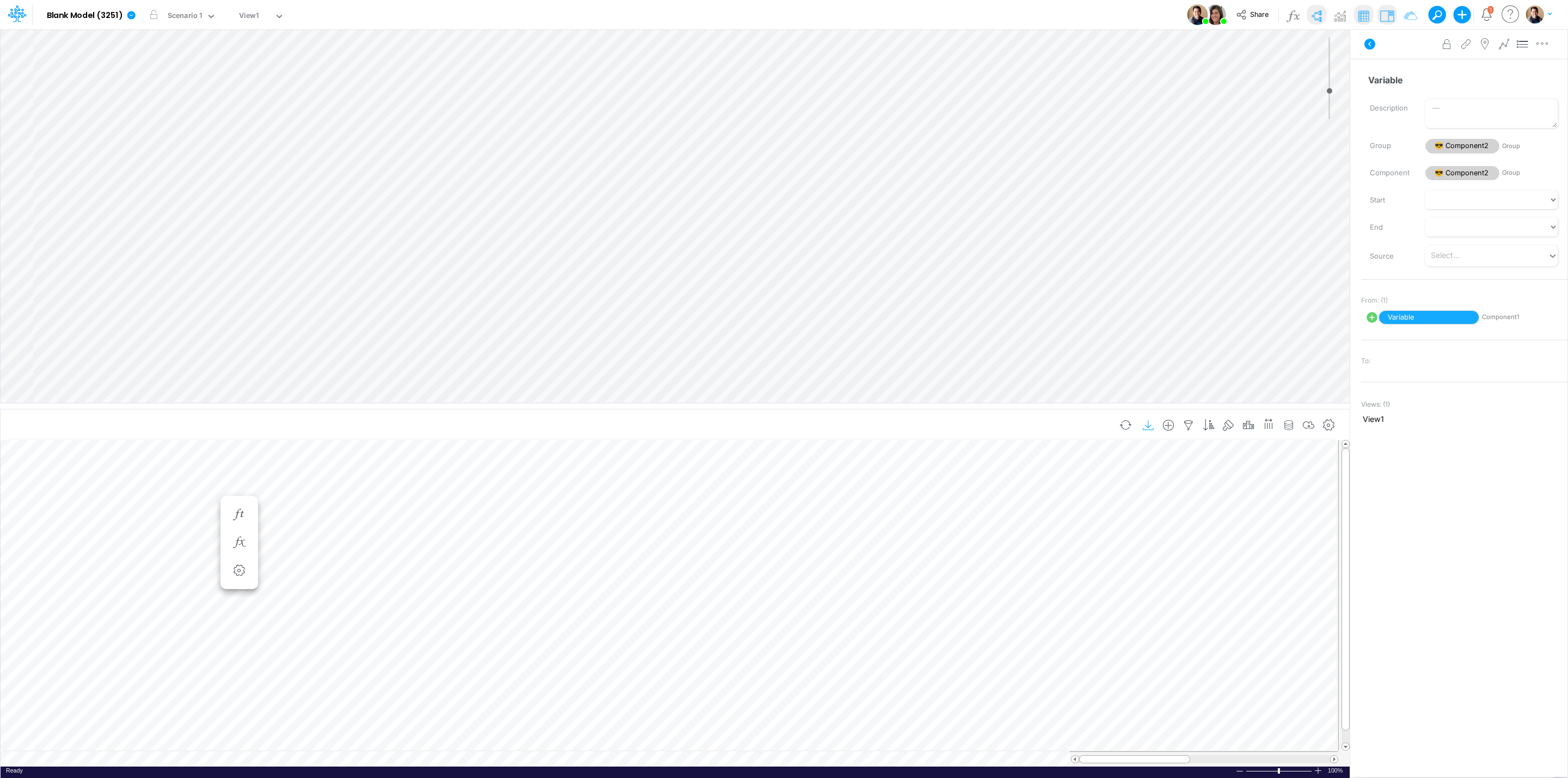
scroll to position [0, 1]
click at [1161, 424] on icon "button" at bounding box center [1168, 425] width 16 height 11
click at [1095, 474] on p "Component1" at bounding box center [1083, 472] width 49 height 13
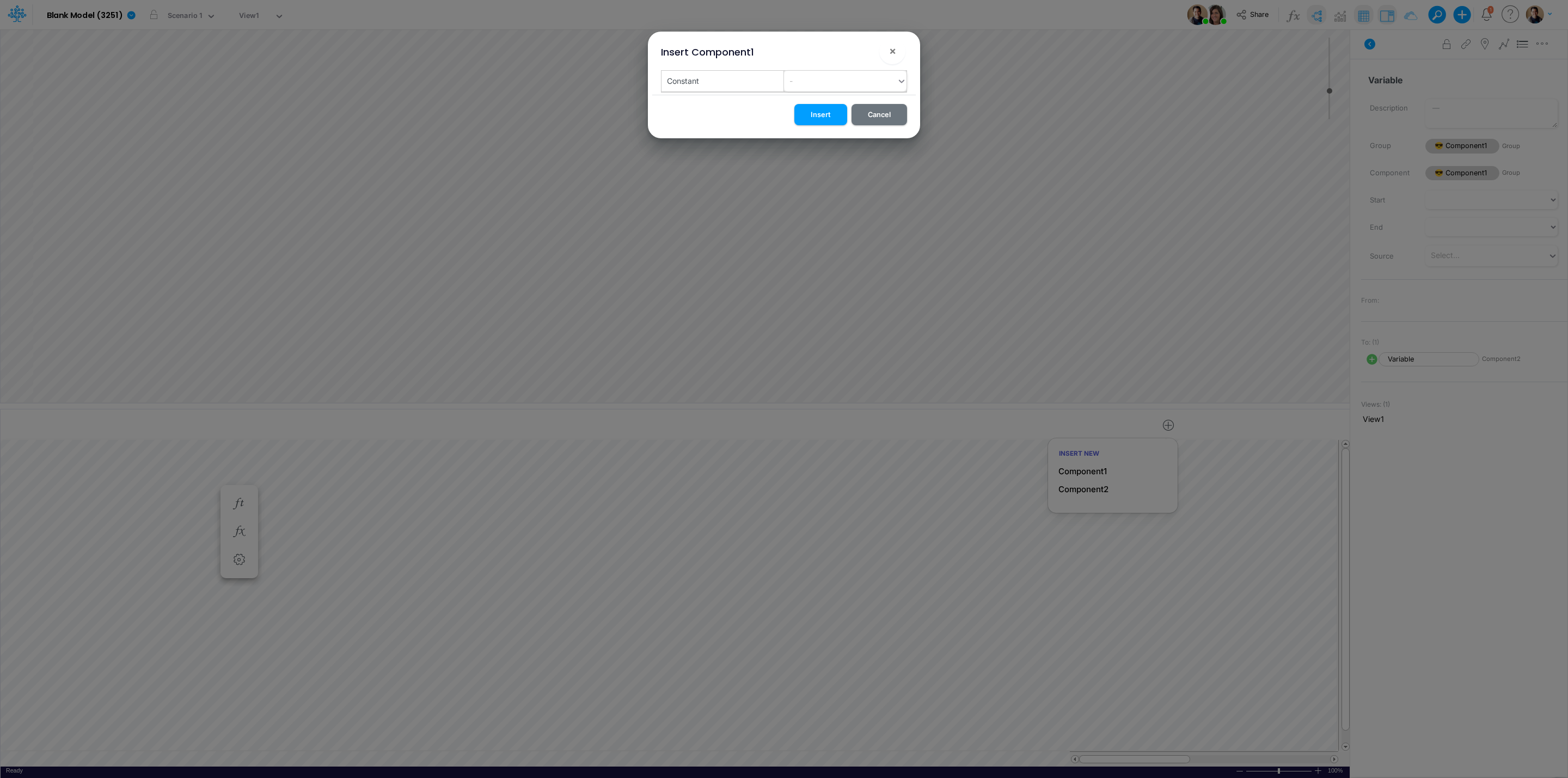
click at [820, 81] on div "-" at bounding box center [840, 81] width 112 height 18
click at [825, 106] on div "A" at bounding box center [845, 108] width 123 height 20
click at [823, 121] on button "Insert" at bounding box center [820, 115] width 52 height 21
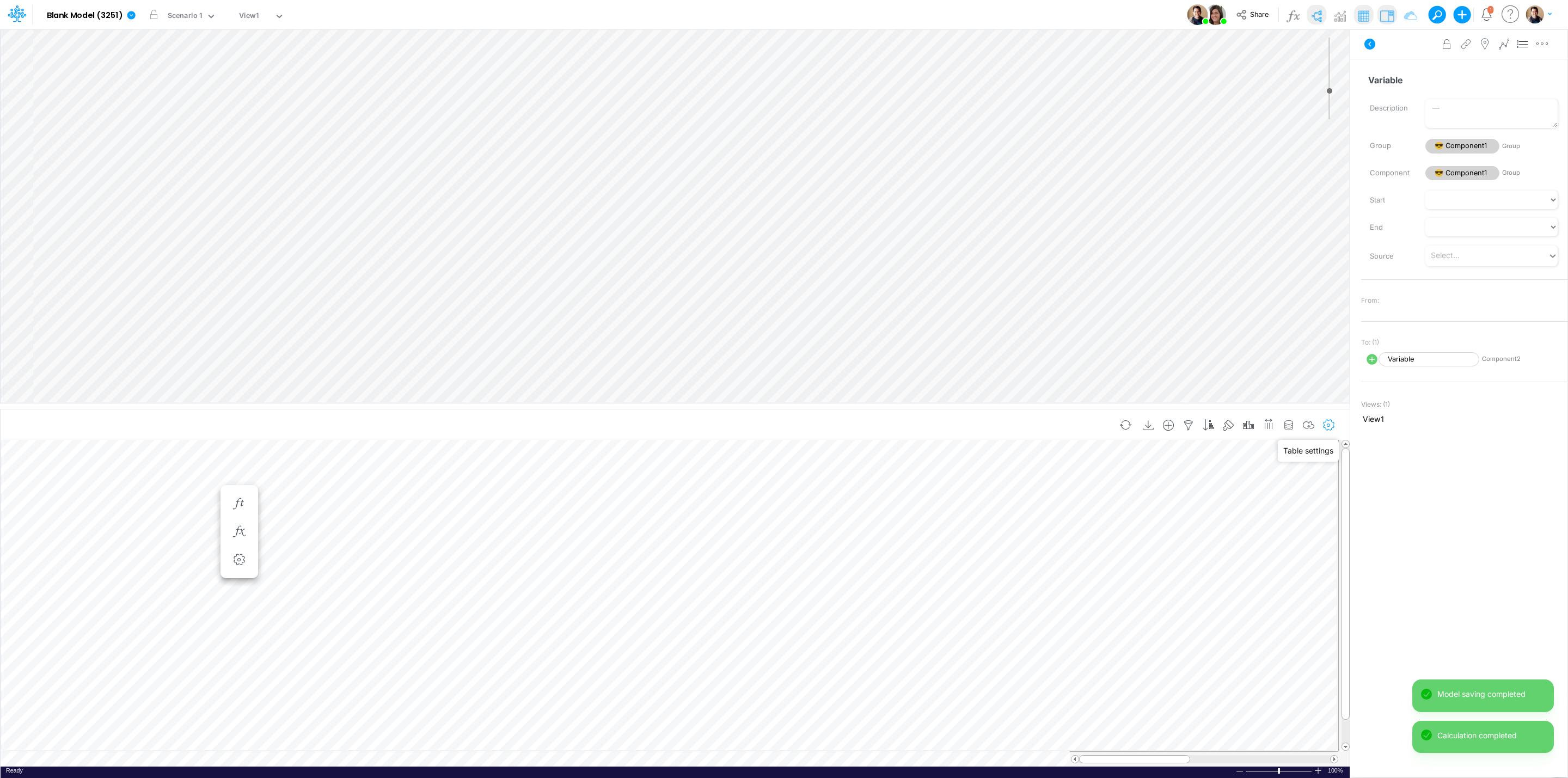
click at [1330, 424] on icon "button" at bounding box center [1328, 425] width 16 height 11
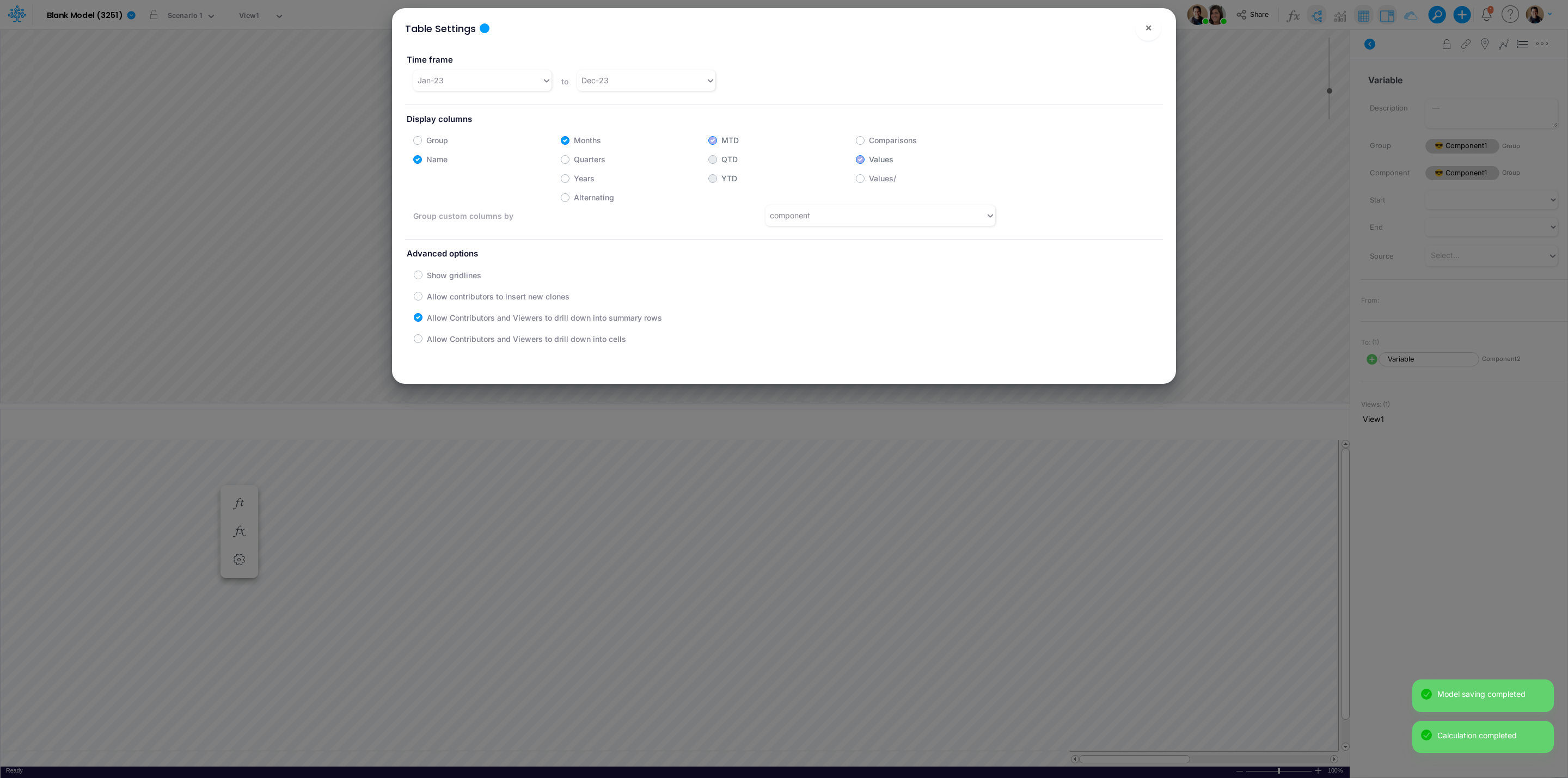
click at [407, 142] on div "Group Months MTD Comparisons" at bounding box center [708, 138] width 606 height 17
click at [427, 135] on label "Group" at bounding box center [437, 140] width 21 height 11
click at [427, 135] on input "Group" at bounding box center [430, 138] width 7 height 7
checkbox input "true"
click at [1156, 25] on button "×" at bounding box center [1147, 27] width 26 height 26
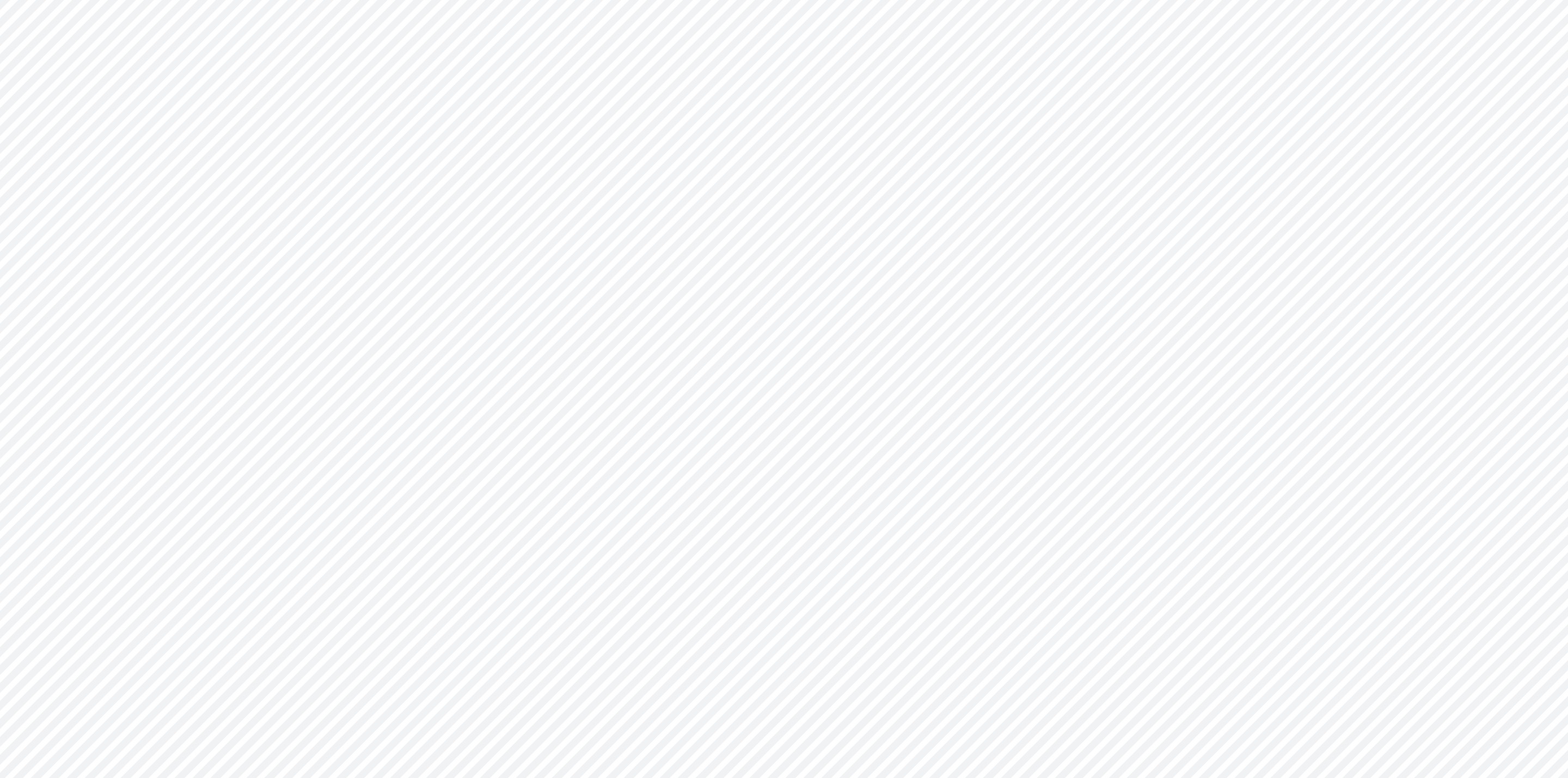
type input "0"
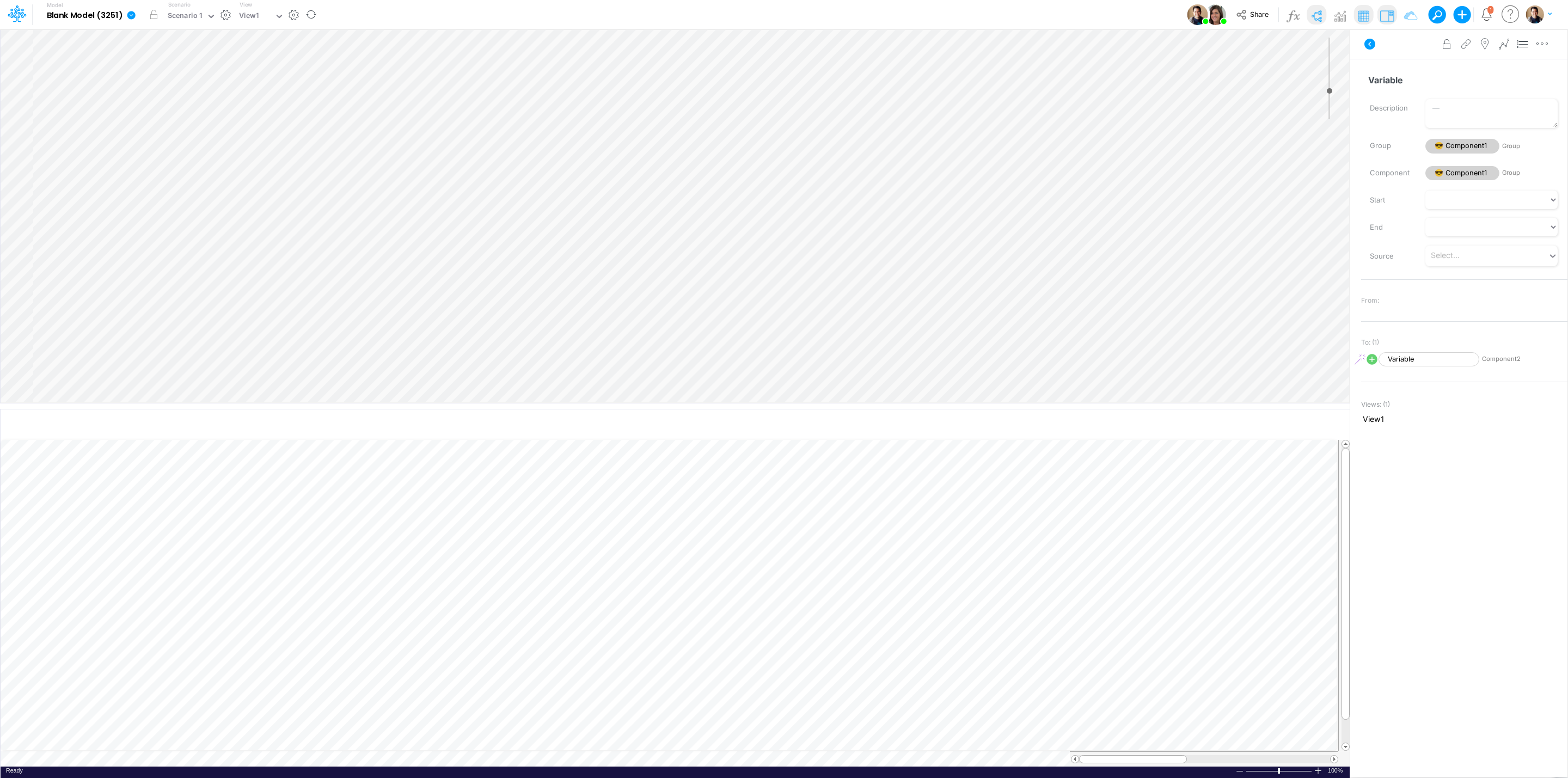
click at [129, 18] on icon at bounding box center [131, 15] width 8 height 8
click at [174, 109] on button "View model info" at bounding box center [186, 112] width 117 height 17
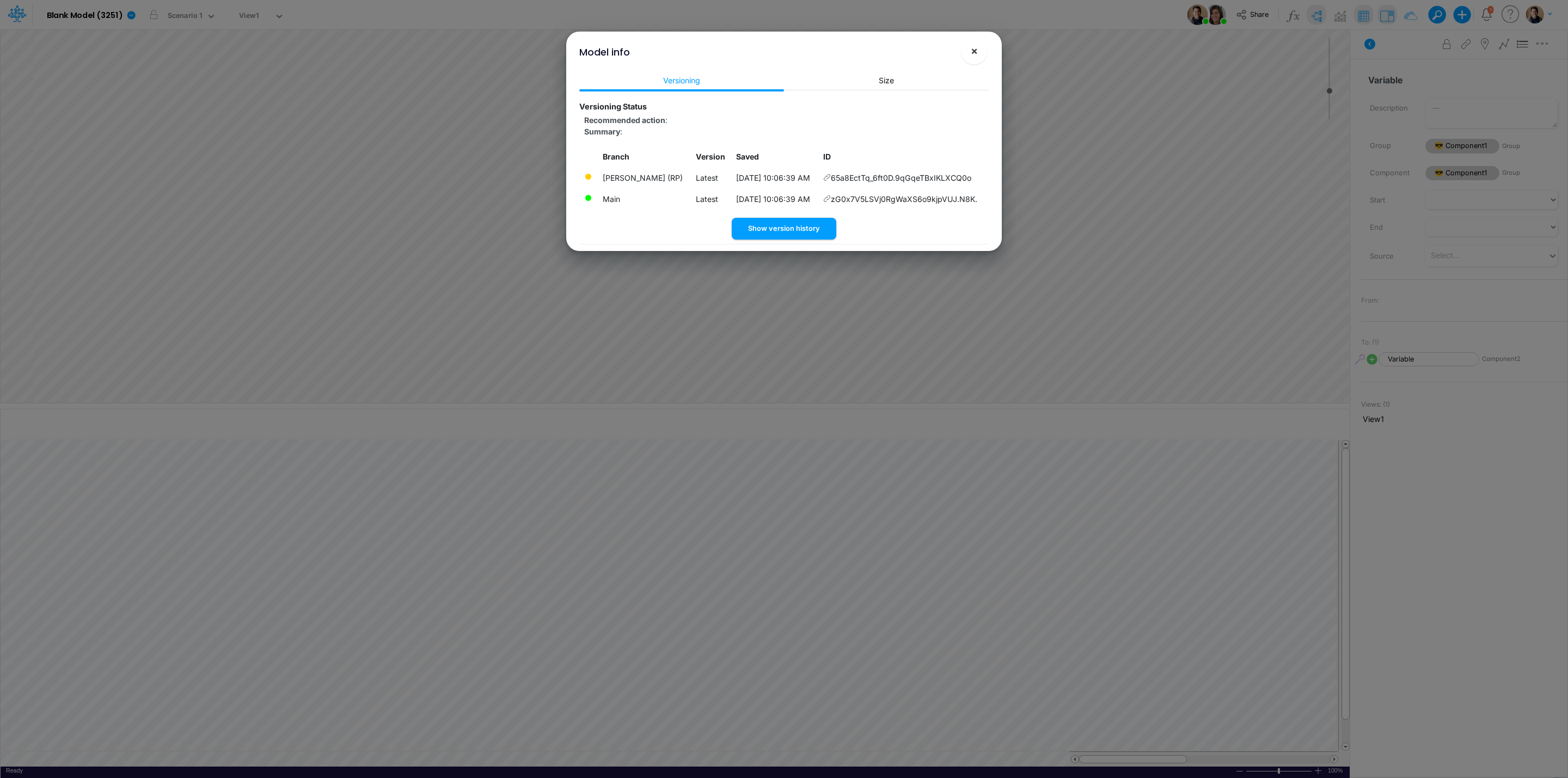
click at [978, 47] on button "×" at bounding box center [974, 51] width 26 height 26
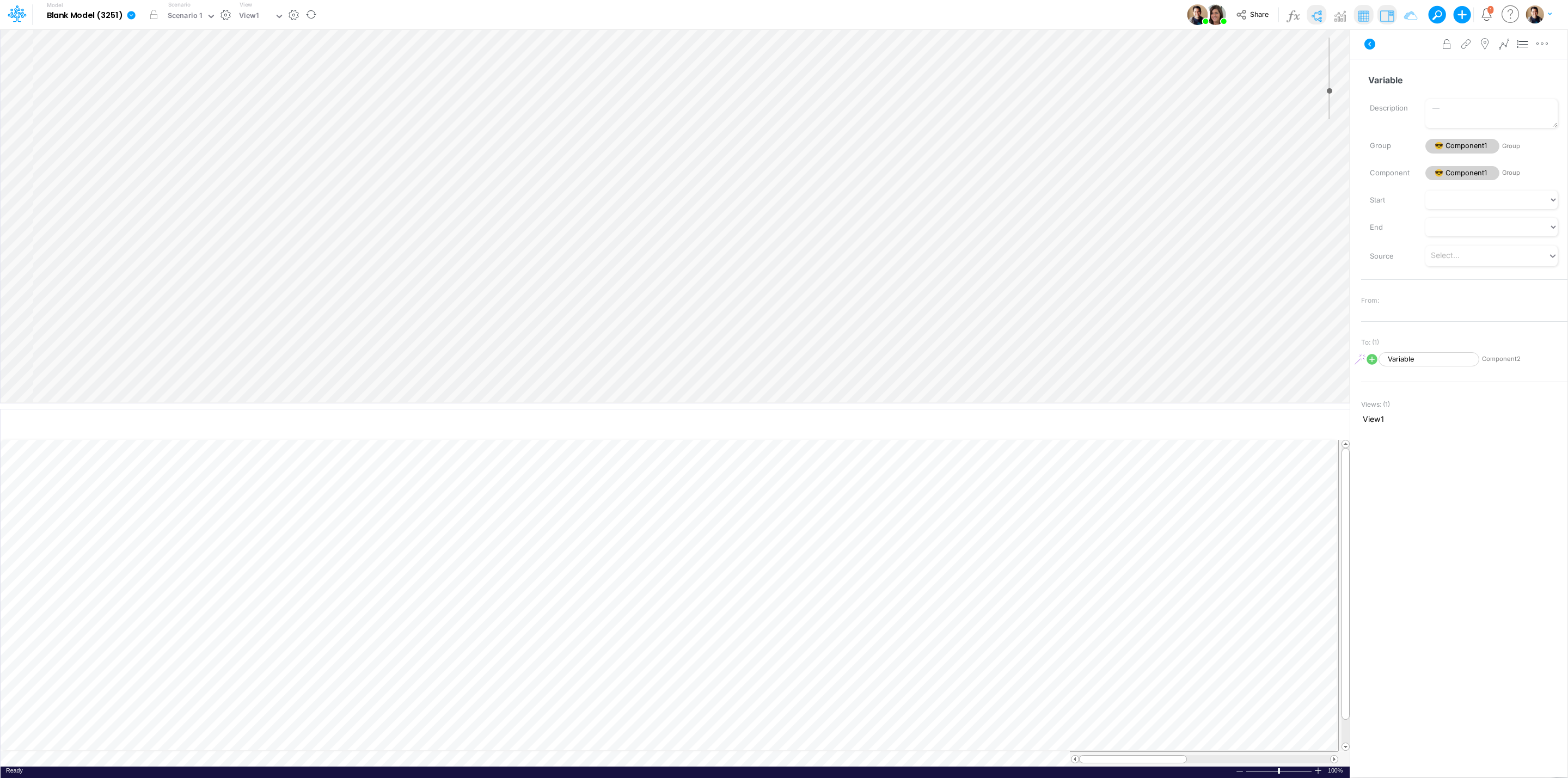
click at [129, 13] on icon at bounding box center [131, 15] width 8 height 8
click at [206, 118] on button "View model info" at bounding box center [186, 112] width 117 height 17
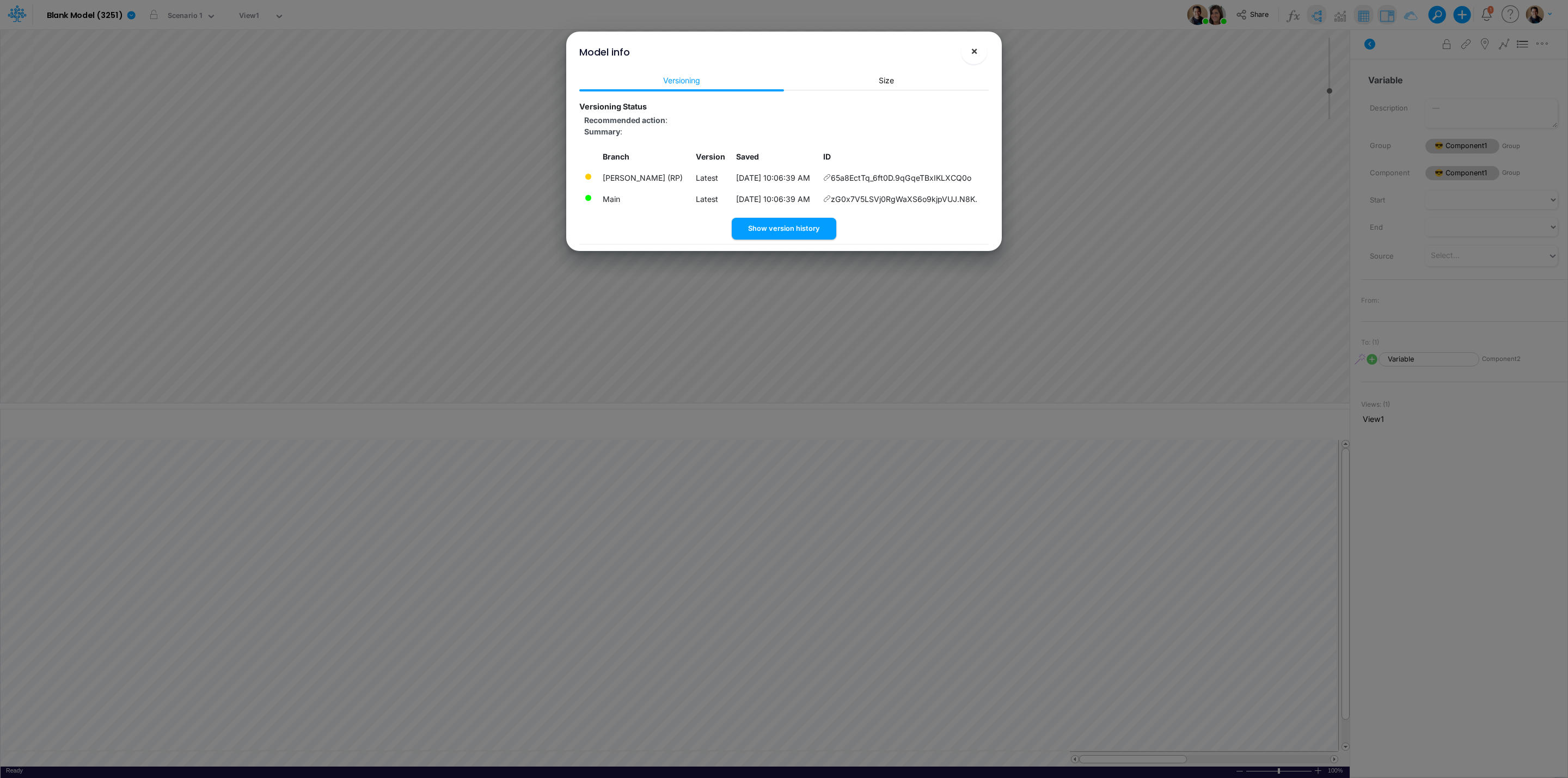
click at [980, 44] on button "×" at bounding box center [974, 51] width 26 height 26
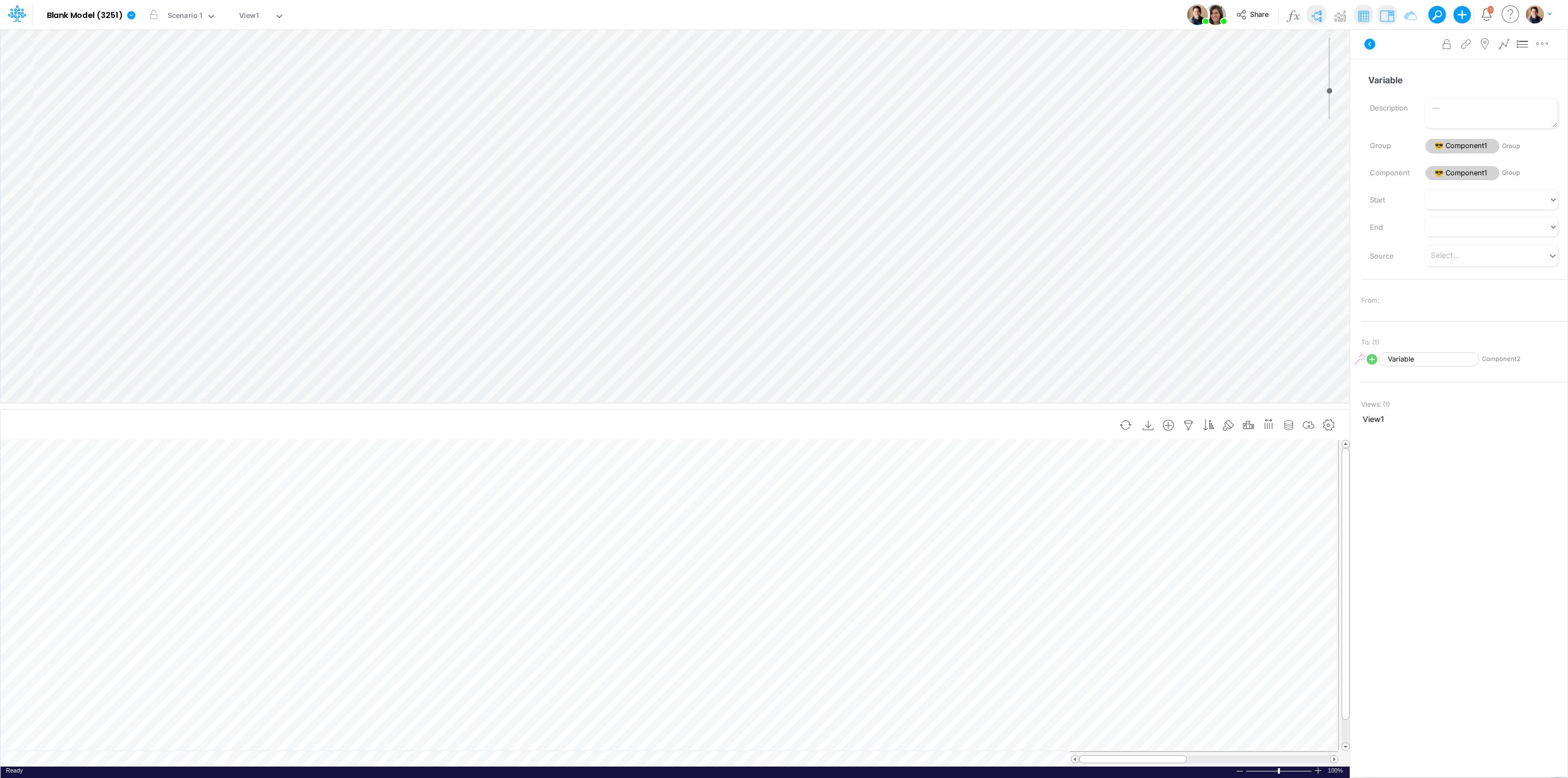
scroll to position [0, 1]
click at [371, 589] on div "Freeze" at bounding box center [368, 595] width 71 height 13
click at [132, 16] on icon at bounding box center [131, 15] width 8 height 8
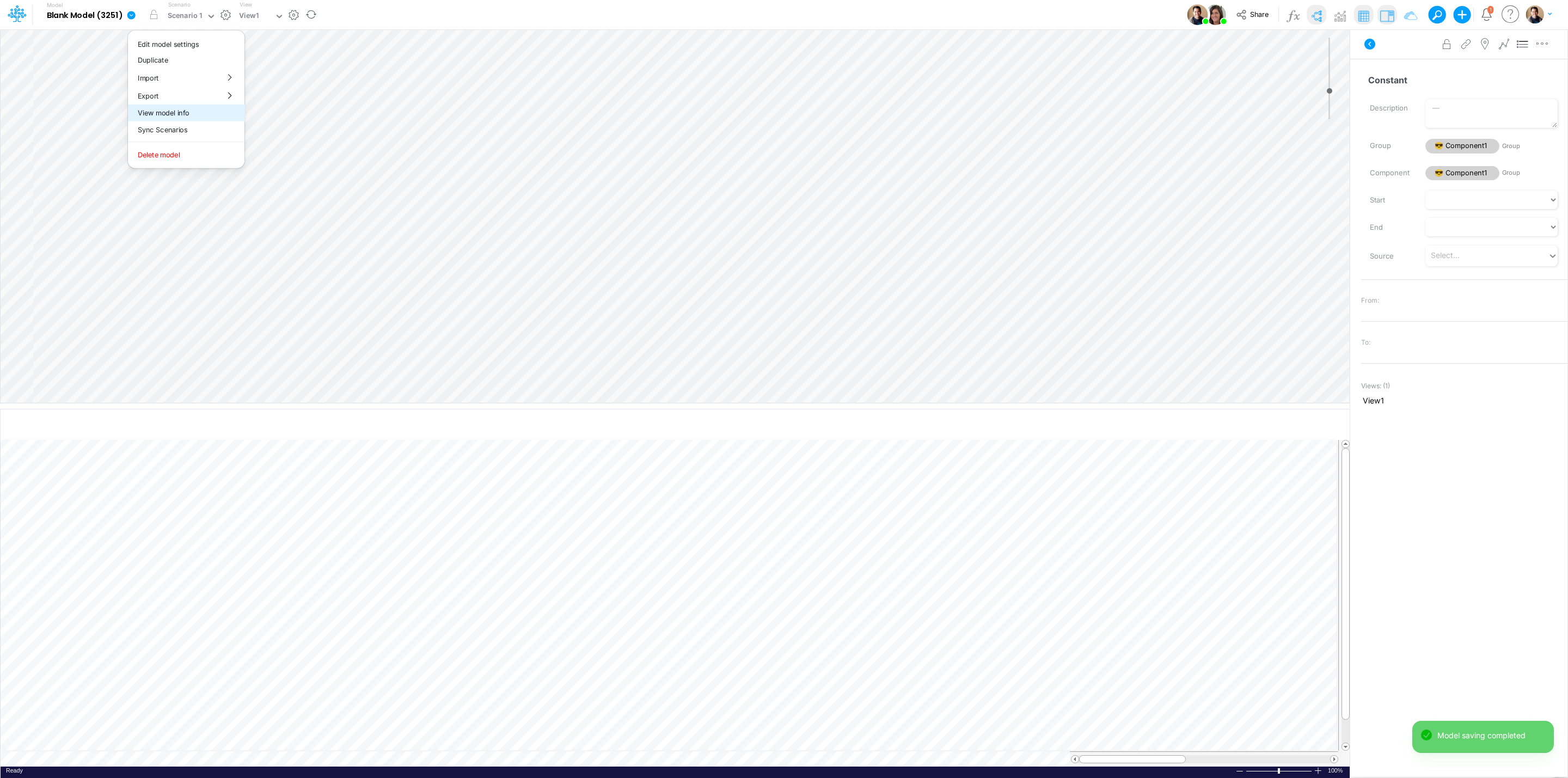
click at [179, 113] on button "View model info" at bounding box center [186, 112] width 117 height 17
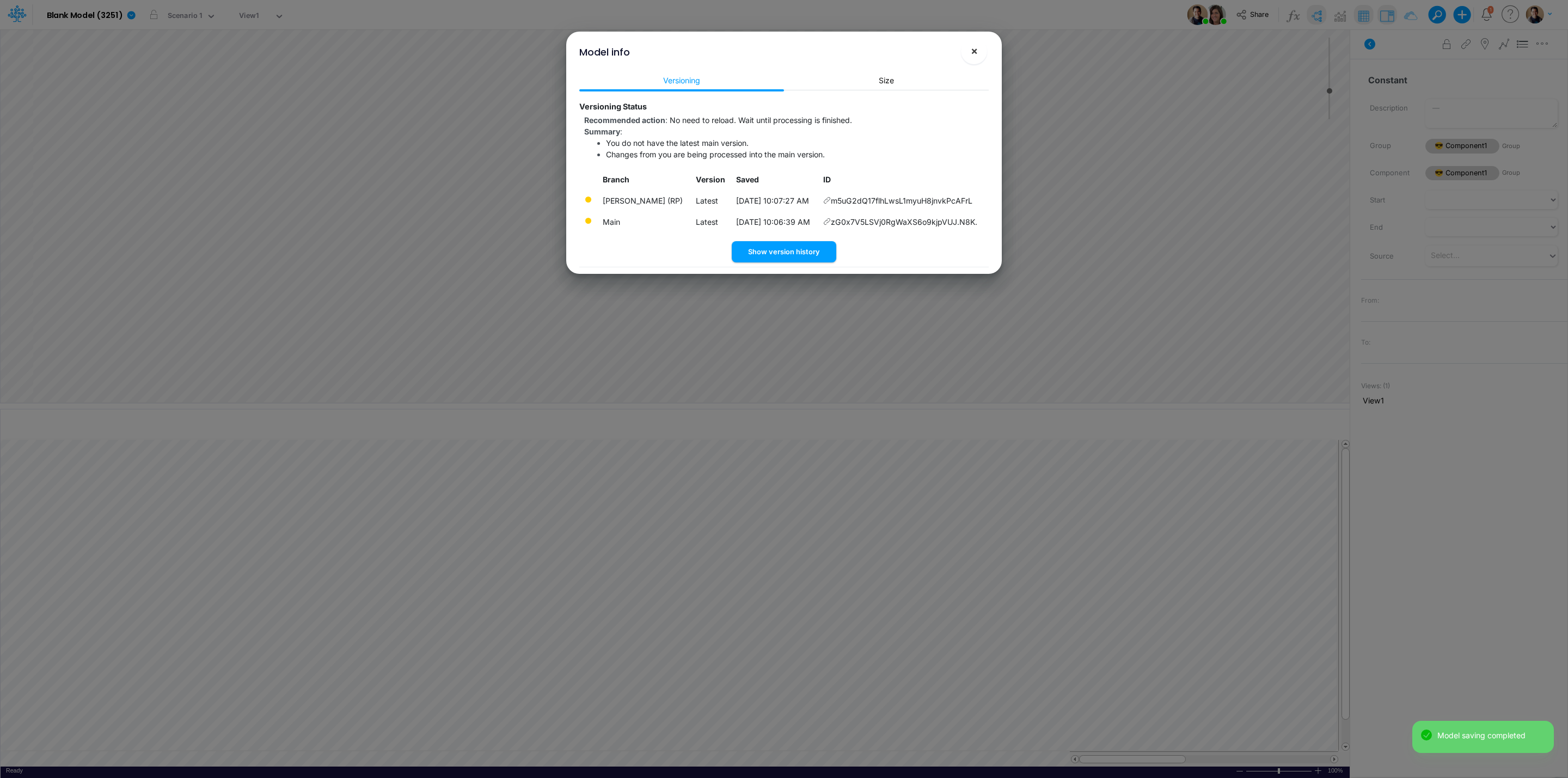
click at [972, 55] on span "×" at bounding box center [974, 51] width 7 height 13
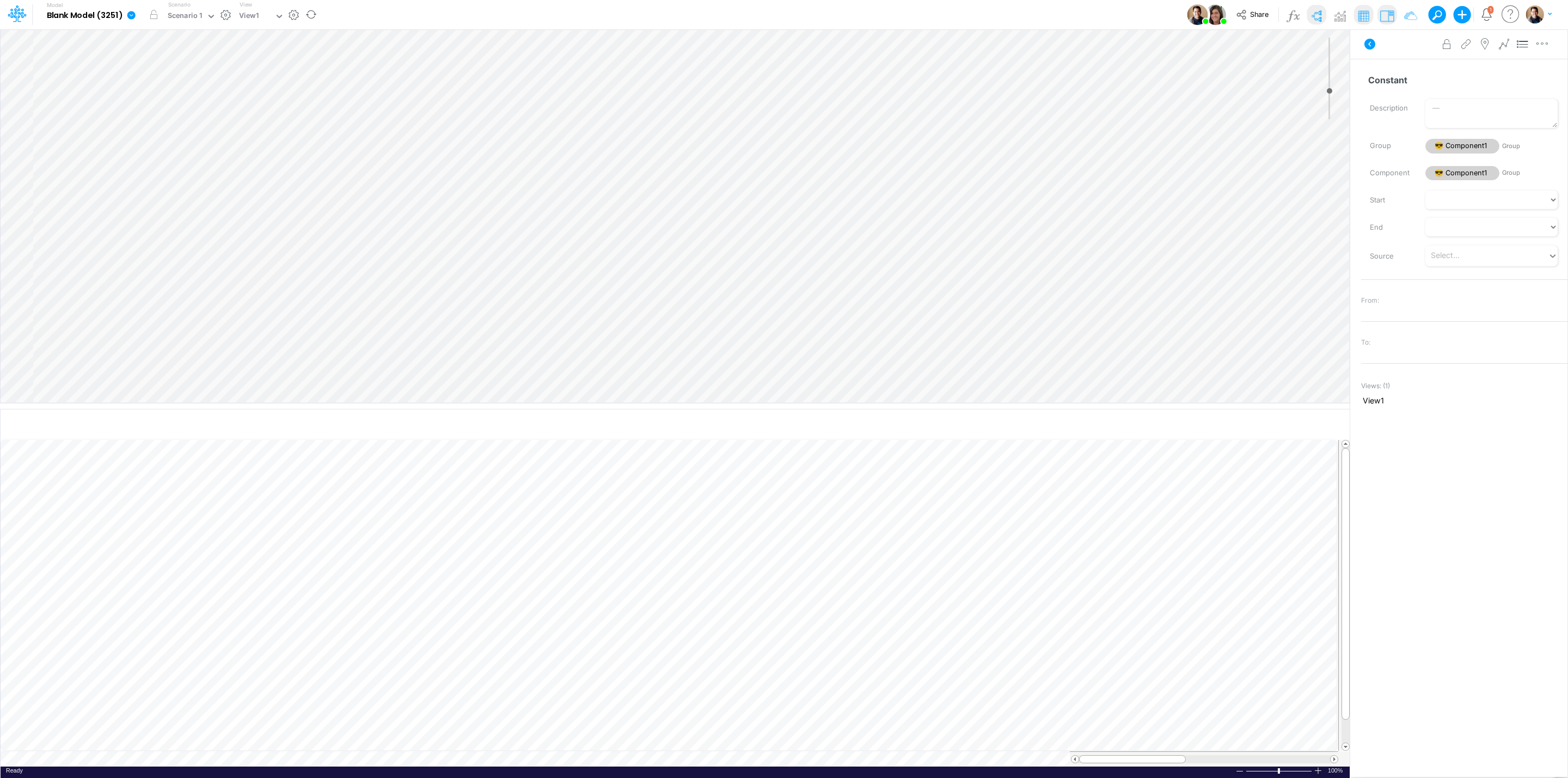
click at [132, 7] on link at bounding box center [133, 15] width 21 height 28
click at [191, 112] on button "View model info" at bounding box center [186, 112] width 117 height 17
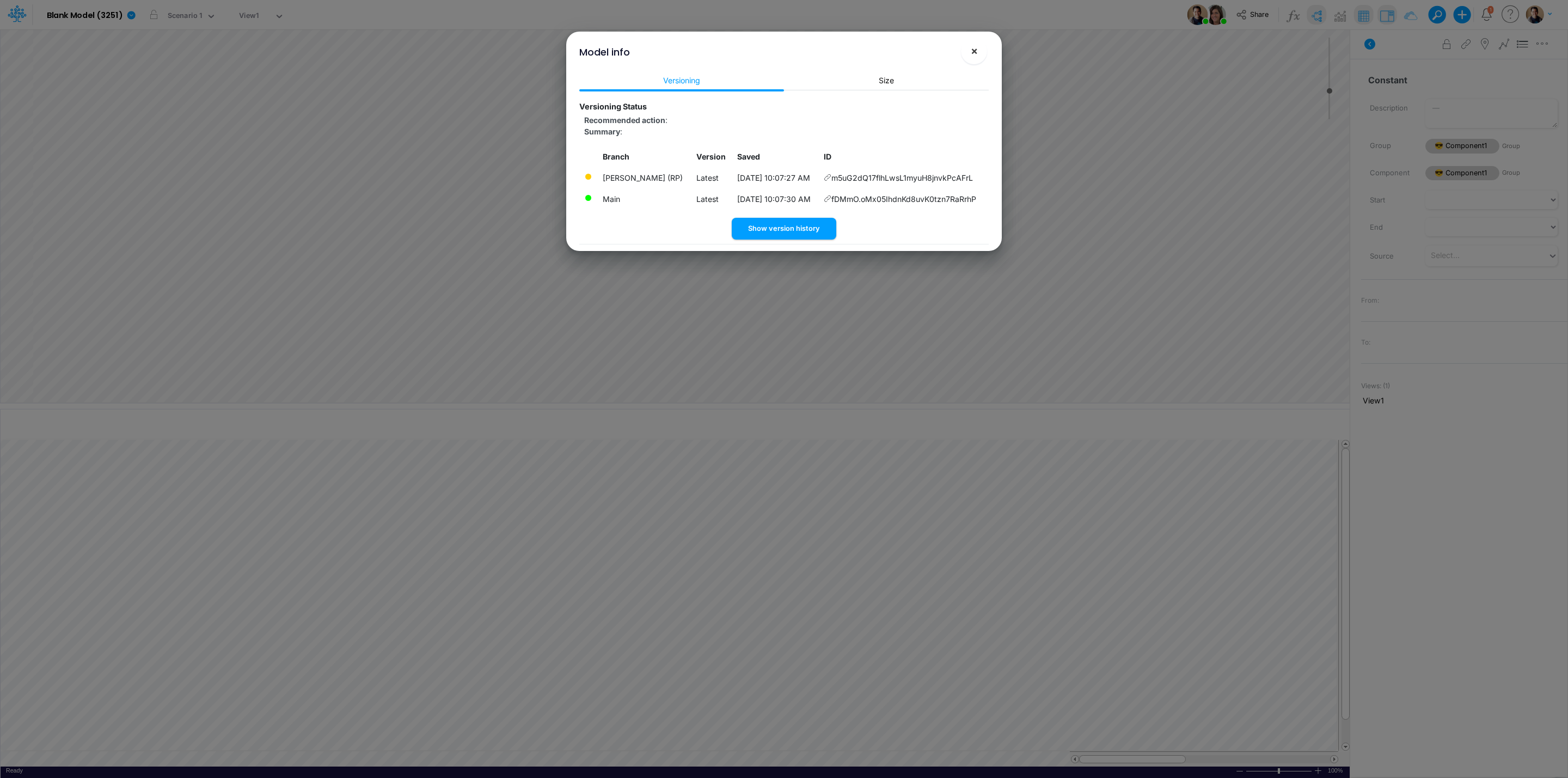
click at [977, 54] on span "×" at bounding box center [974, 51] width 7 height 13
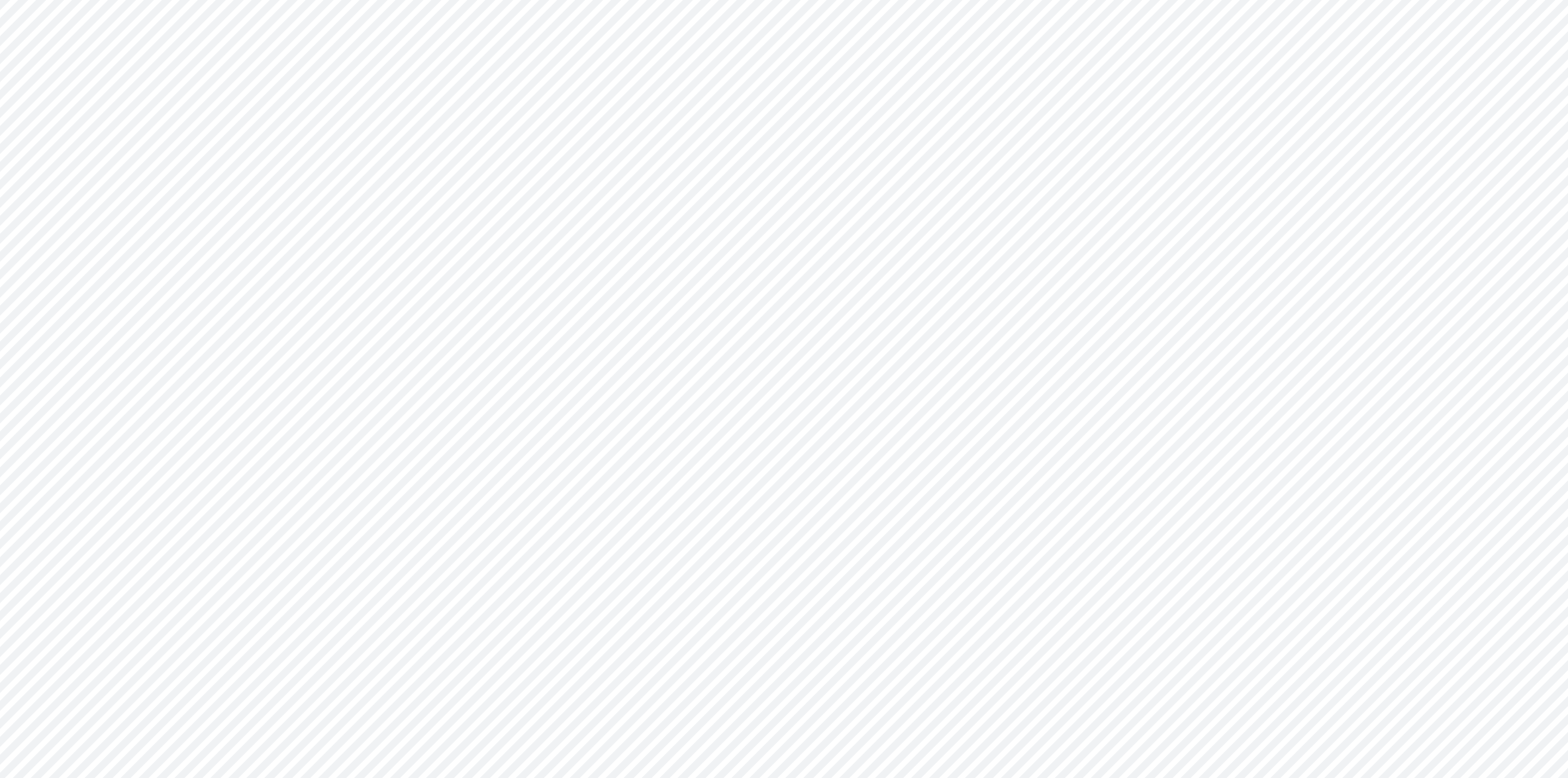
type input "0"
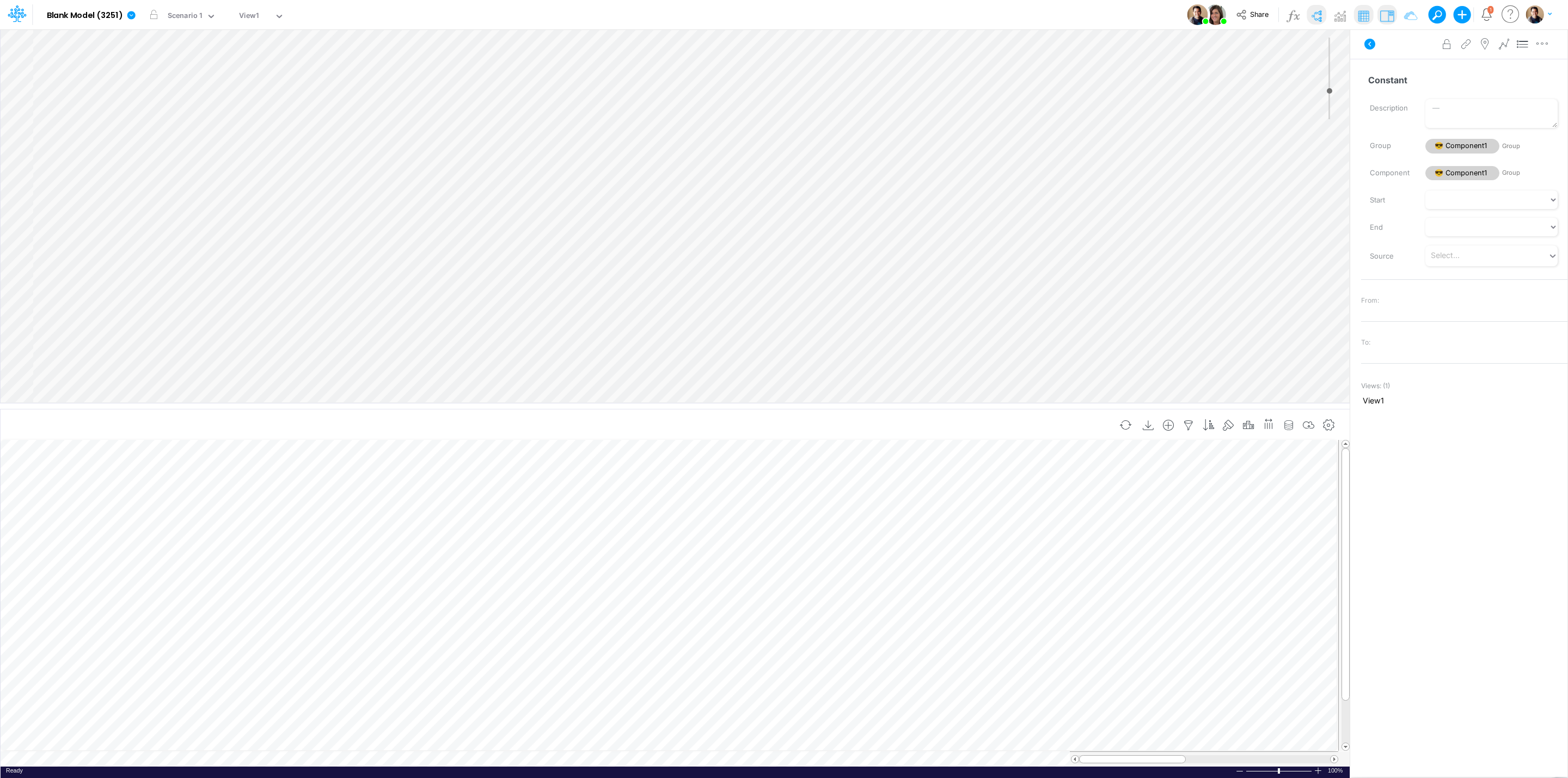
scroll to position [0, 1]
click at [310, 555] on icon "button" at bounding box center [305, 553] width 16 height 11
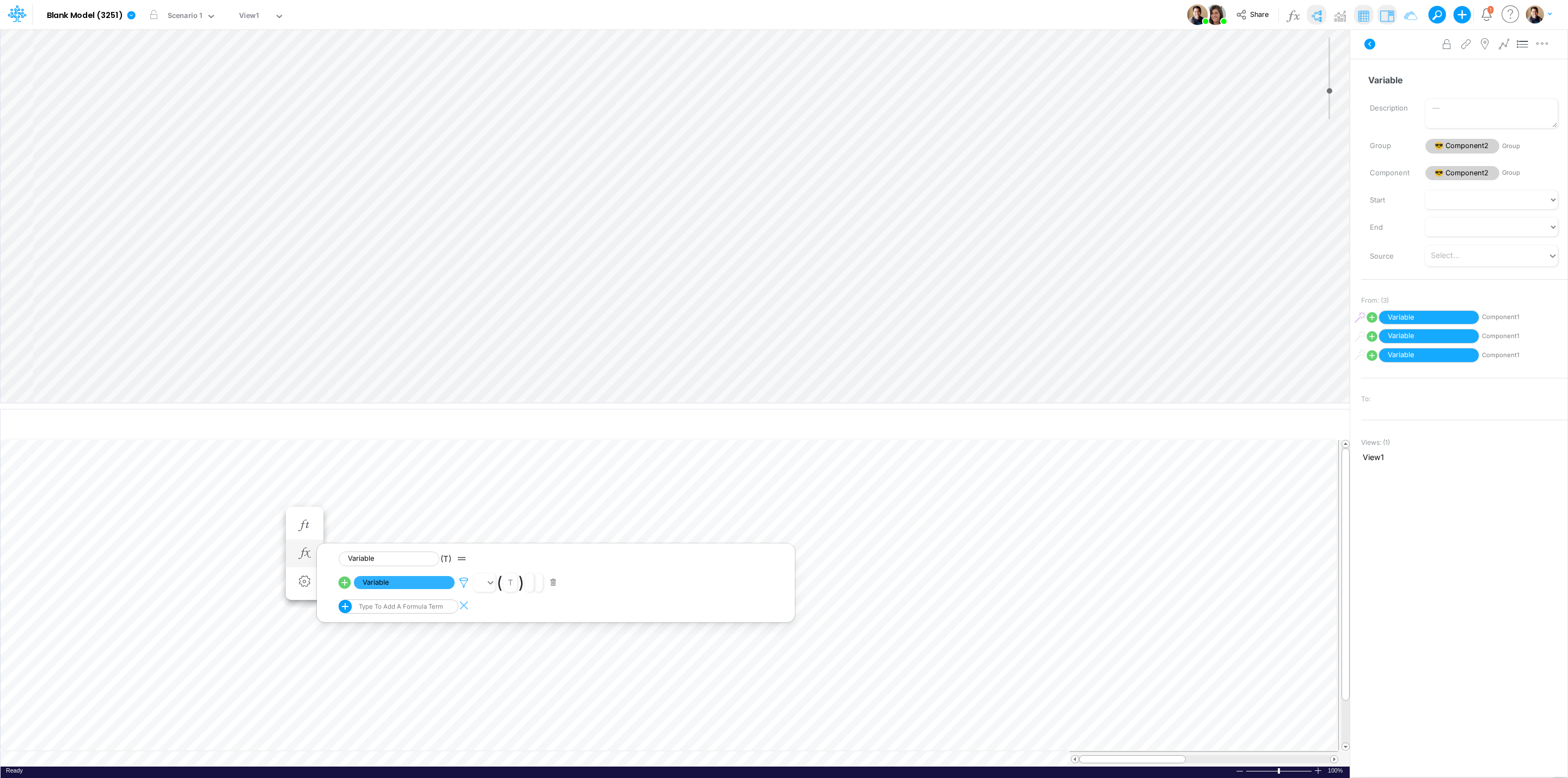
click at [464, 581] on icon at bounding box center [464, 583] width 16 height 11
click at [537, 536] on div "Type to search..." at bounding box center [518, 538] width 60 height 11
click at [559, 562] on span "[Component2]" at bounding box center [546, 565] width 43 height 7
click at [739, 535] on div "Type to search..." at bounding box center [728, 538] width 117 height 18
click at [732, 561] on div "Constant [Component1]" at bounding box center [725, 564] width 112 height 20
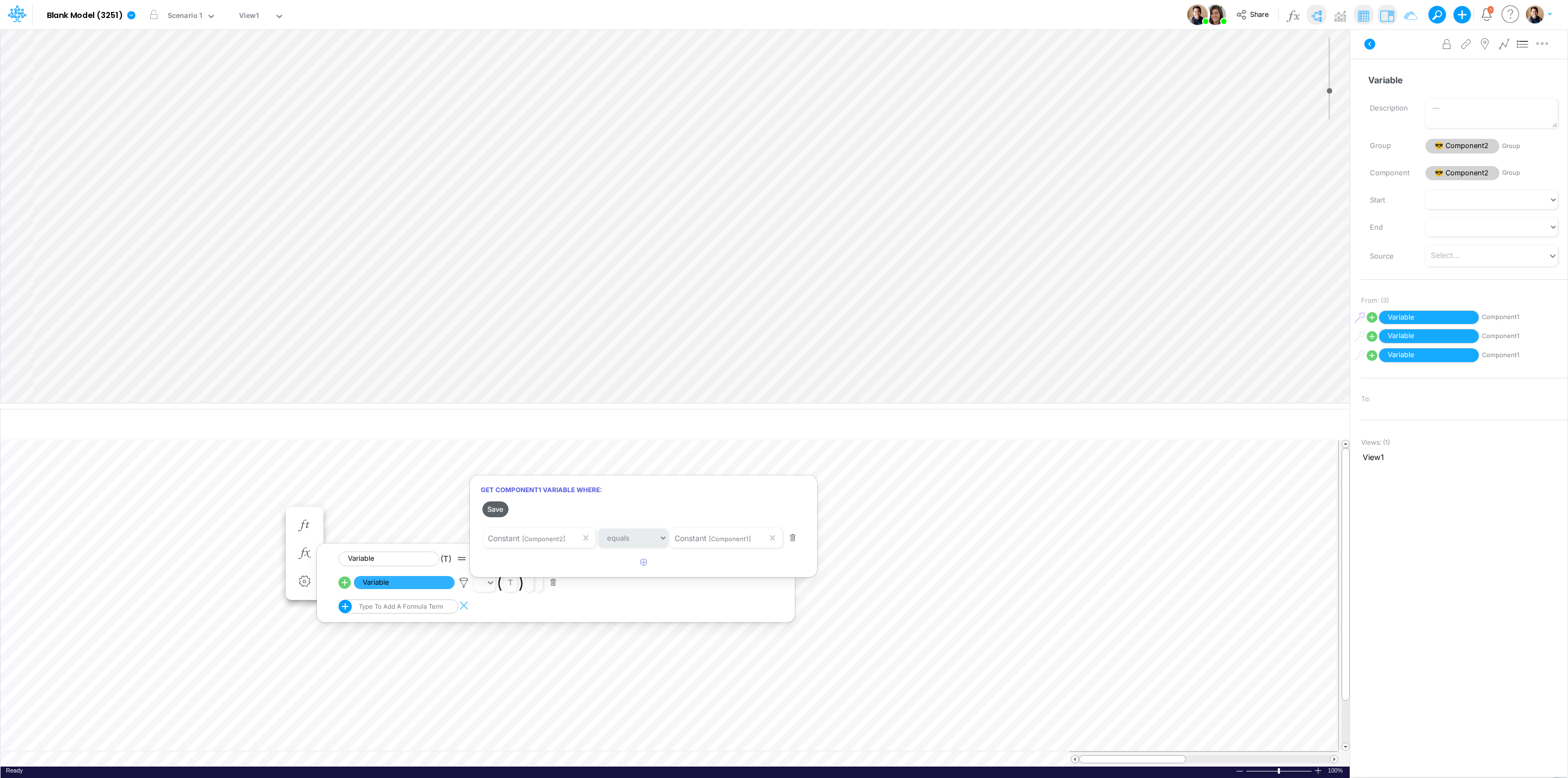
click at [500, 513] on button "Save" at bounding box center [495, 509] width 26 height 16
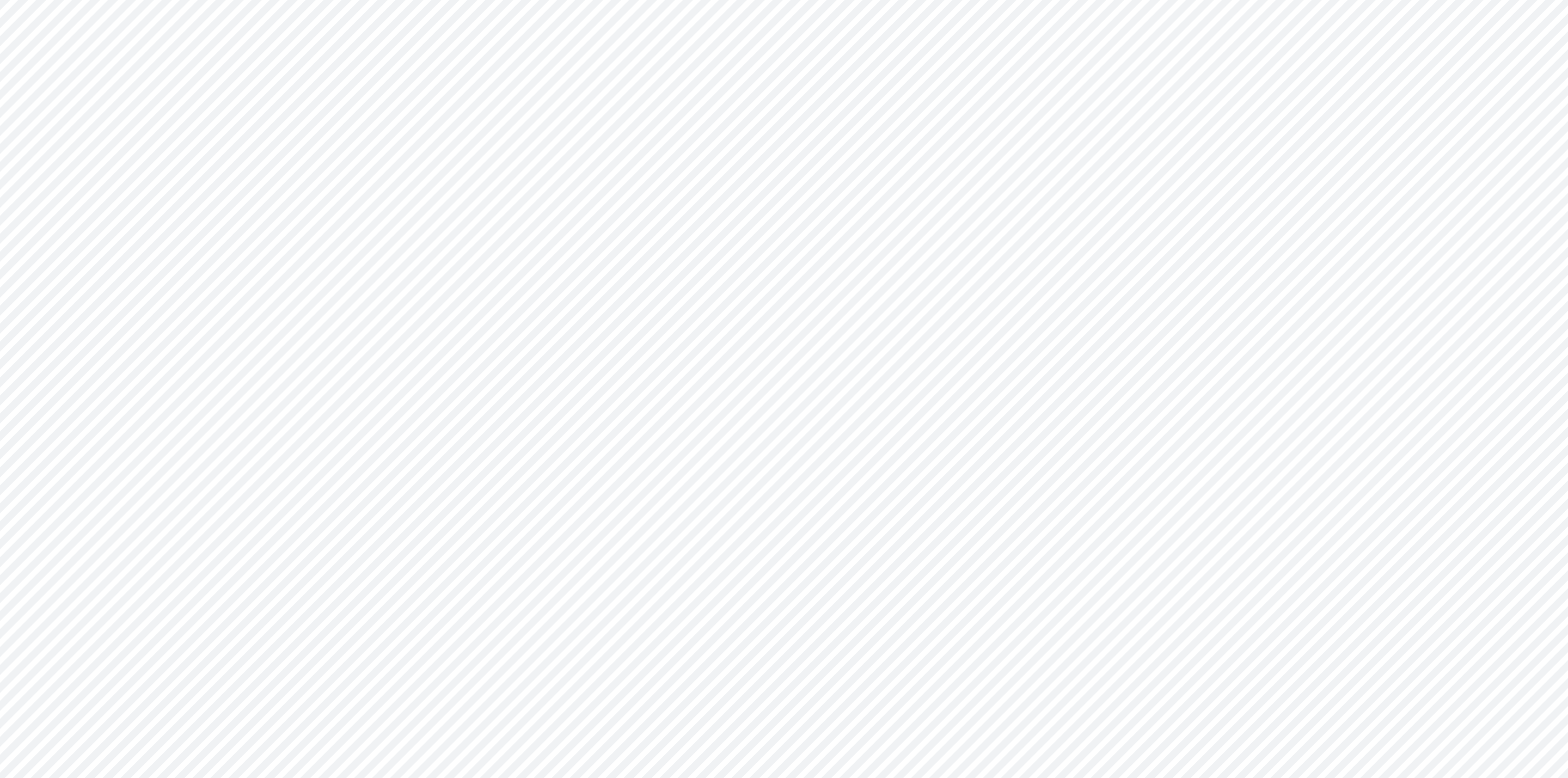
type input "0"
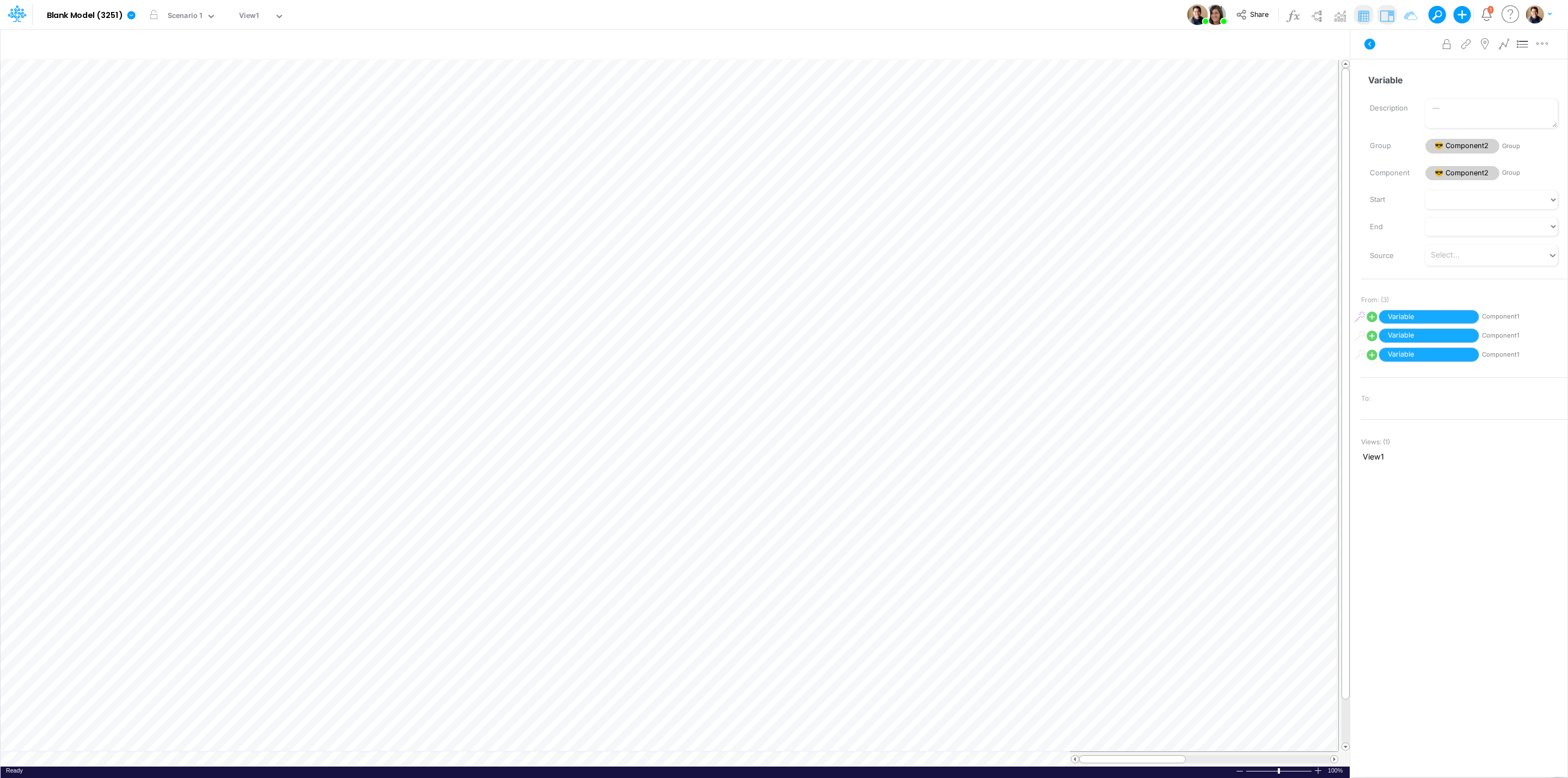
scroll to position [0, 1]
click at [307, 178] on icon "button" at bounding box center [305, 173] width 16 height 11
click at [464, 198] on icon at bounding box center [464, 202] width 16 height 11
click at [983, 135] on div at bounding box center [784, 391] width 1568 height 773
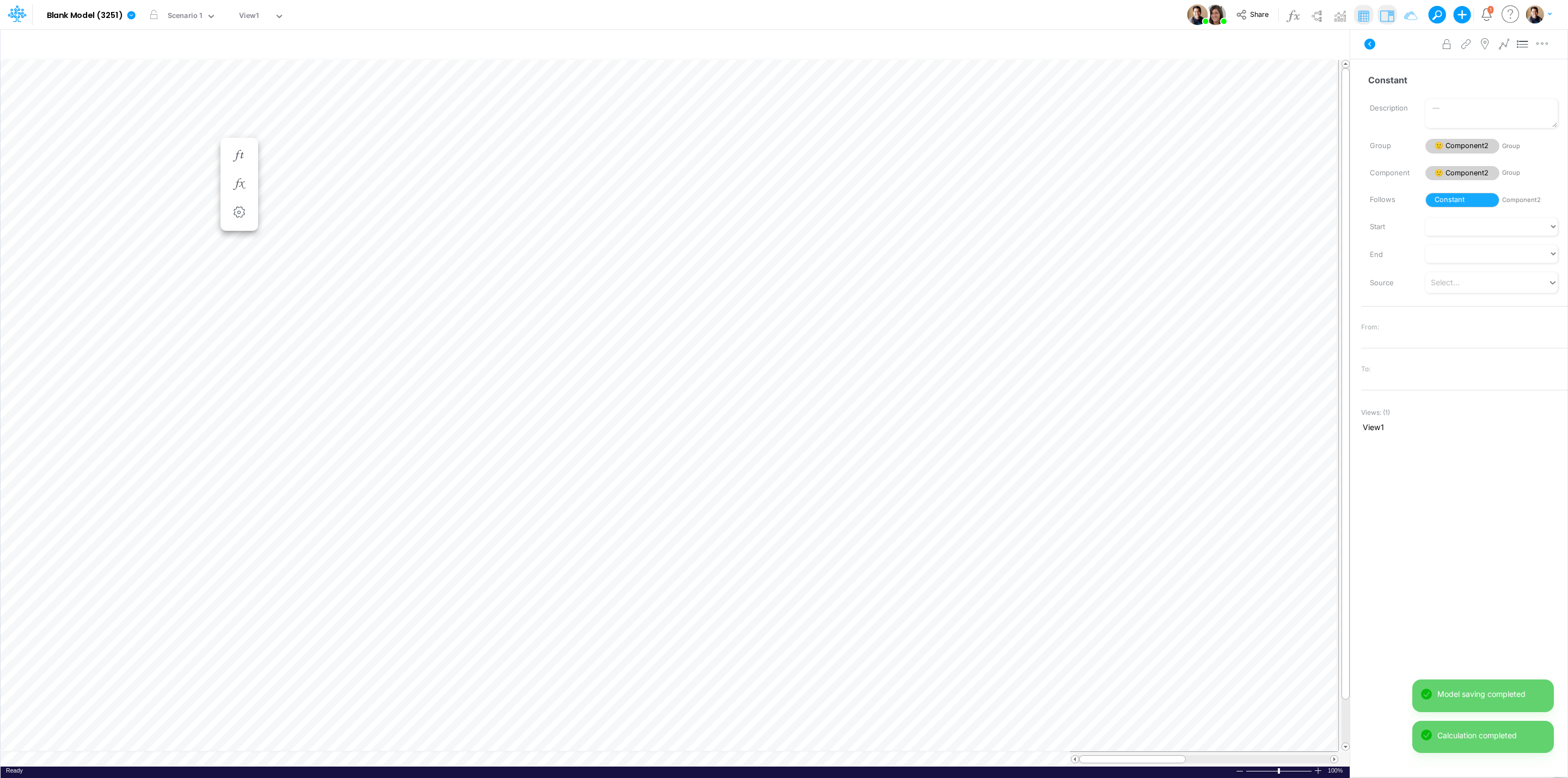
scroll to position [0, 1]
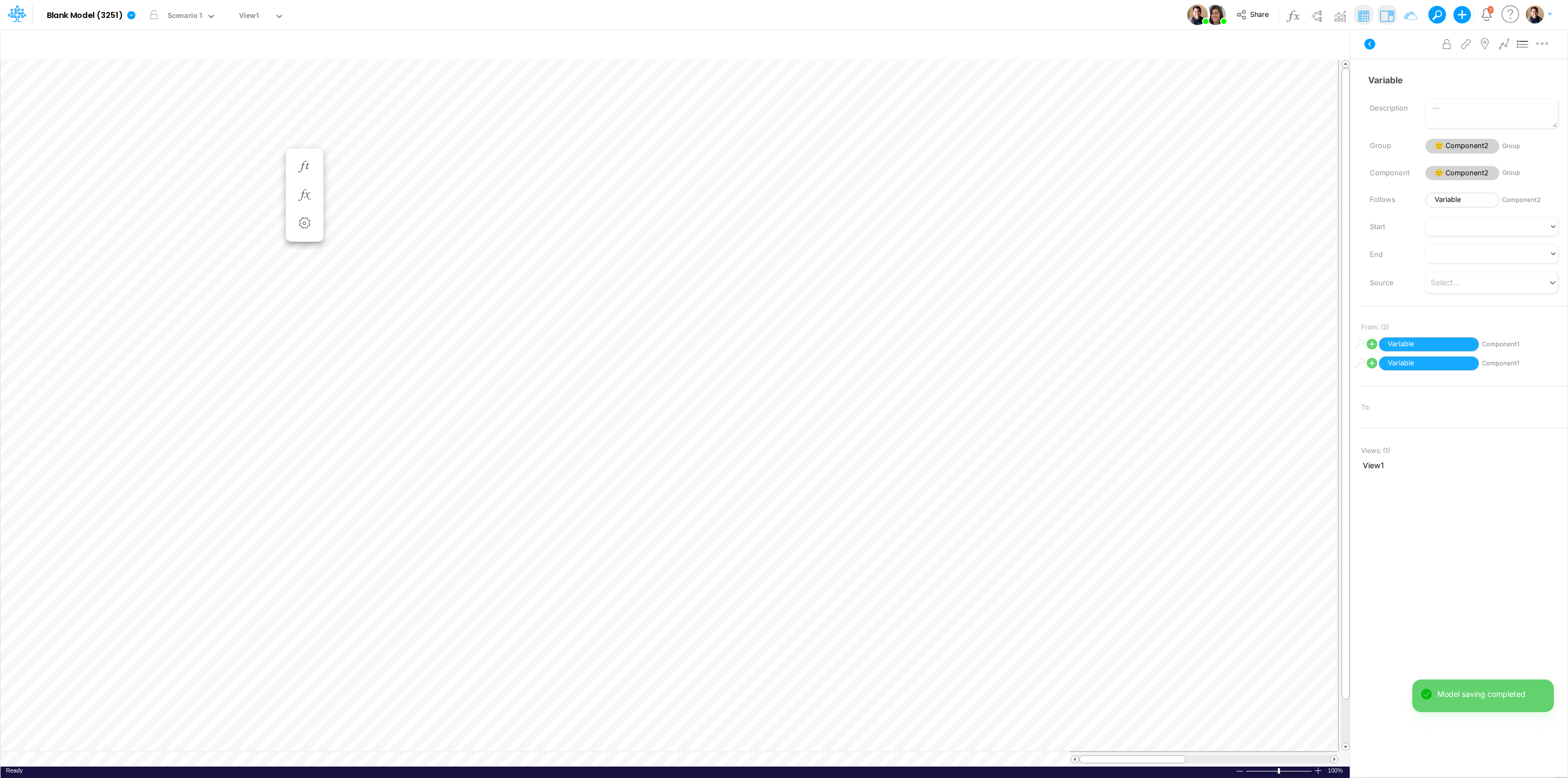
scroll to position [0, 1]
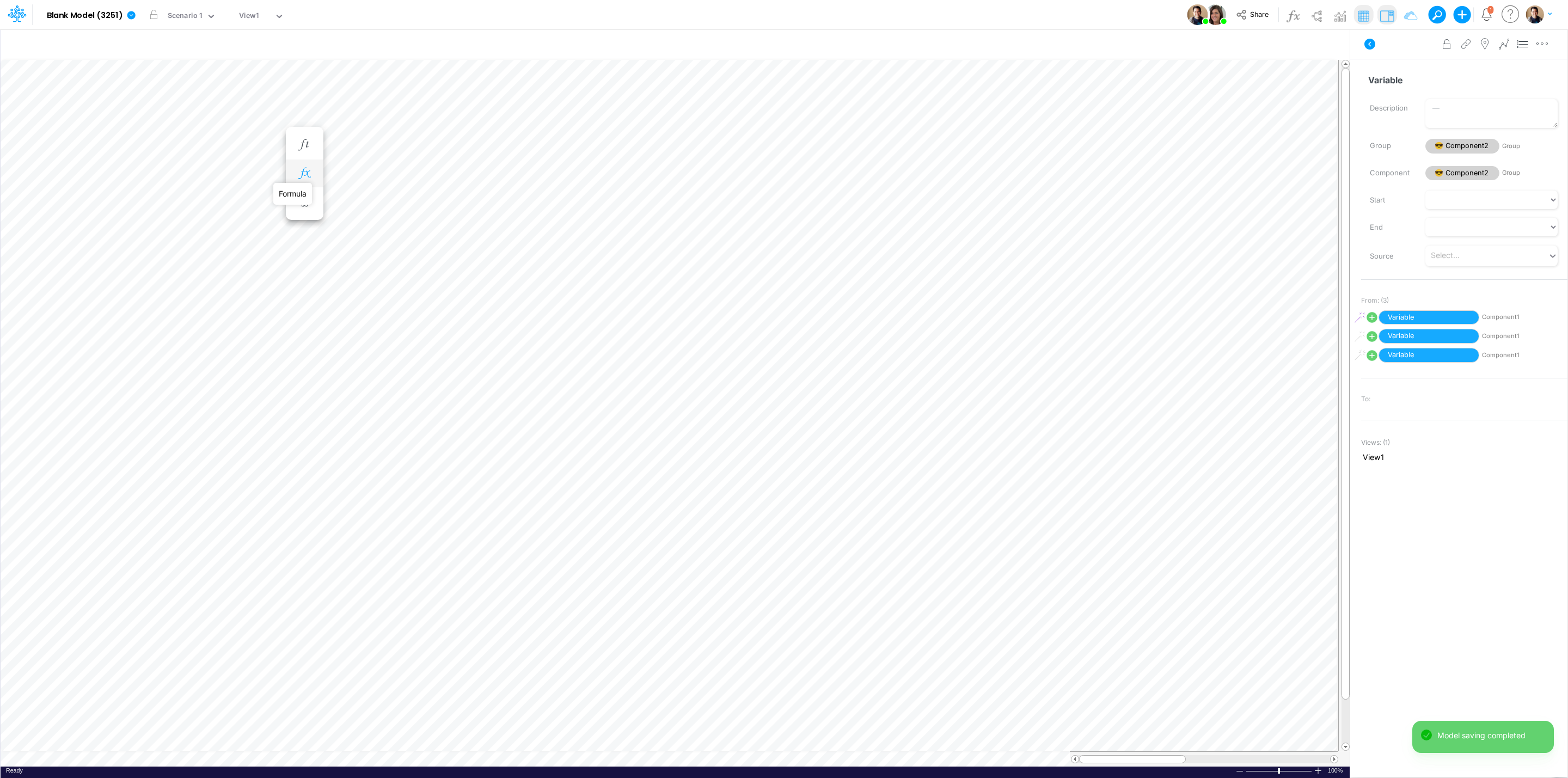
click at [306, 174] on icon "button" at bounding box center [305, 173] width 16 height 11
click at [464, 205] on icon at bounding box center [464, 202] width 16 height 11
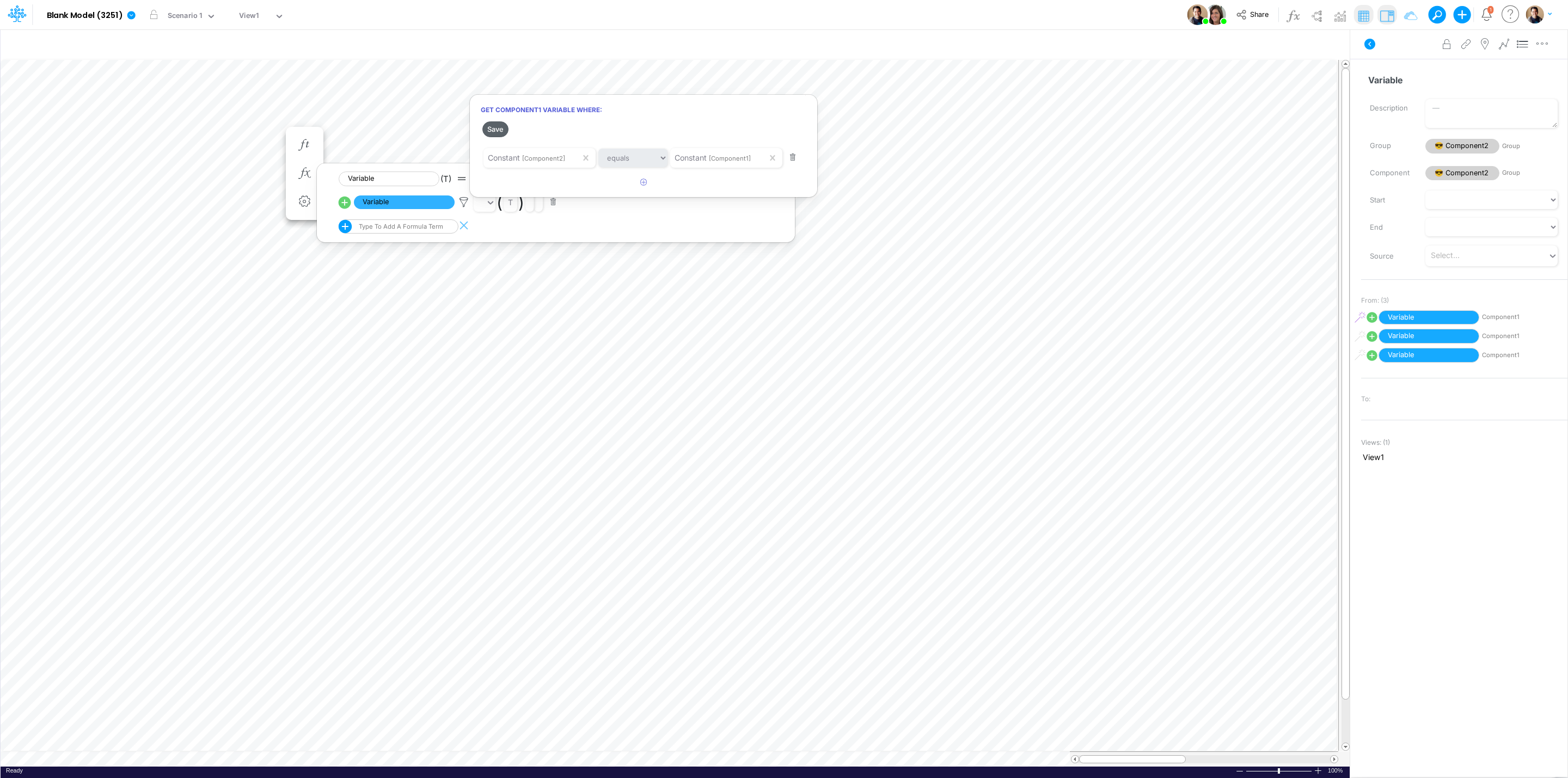
click at [499, 129] on button "Save" at bounding box center [495, 129] width 26 height 16
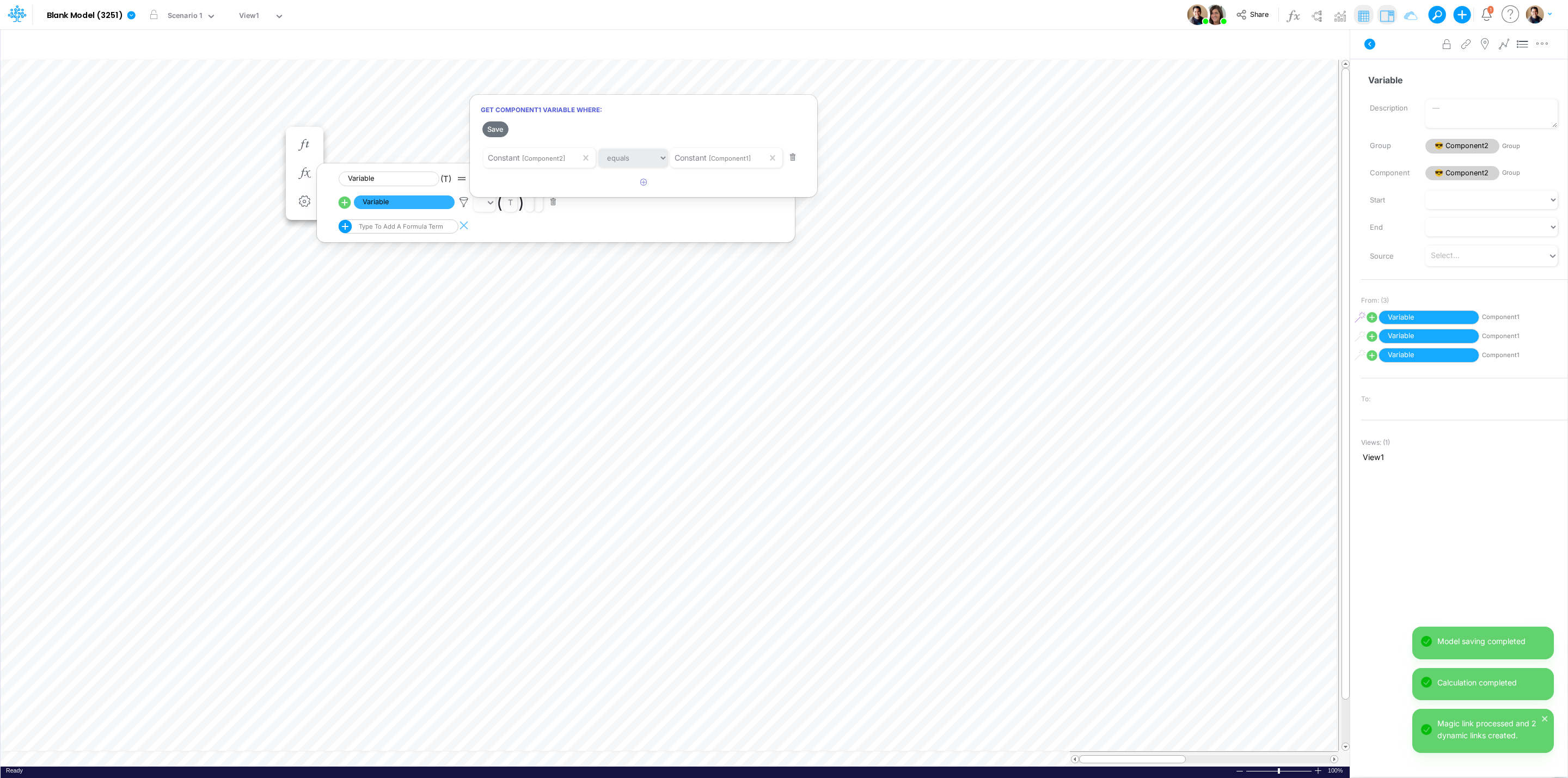
click at [347, 109] on div at bounding box center [784, 391] width 1568 height 773
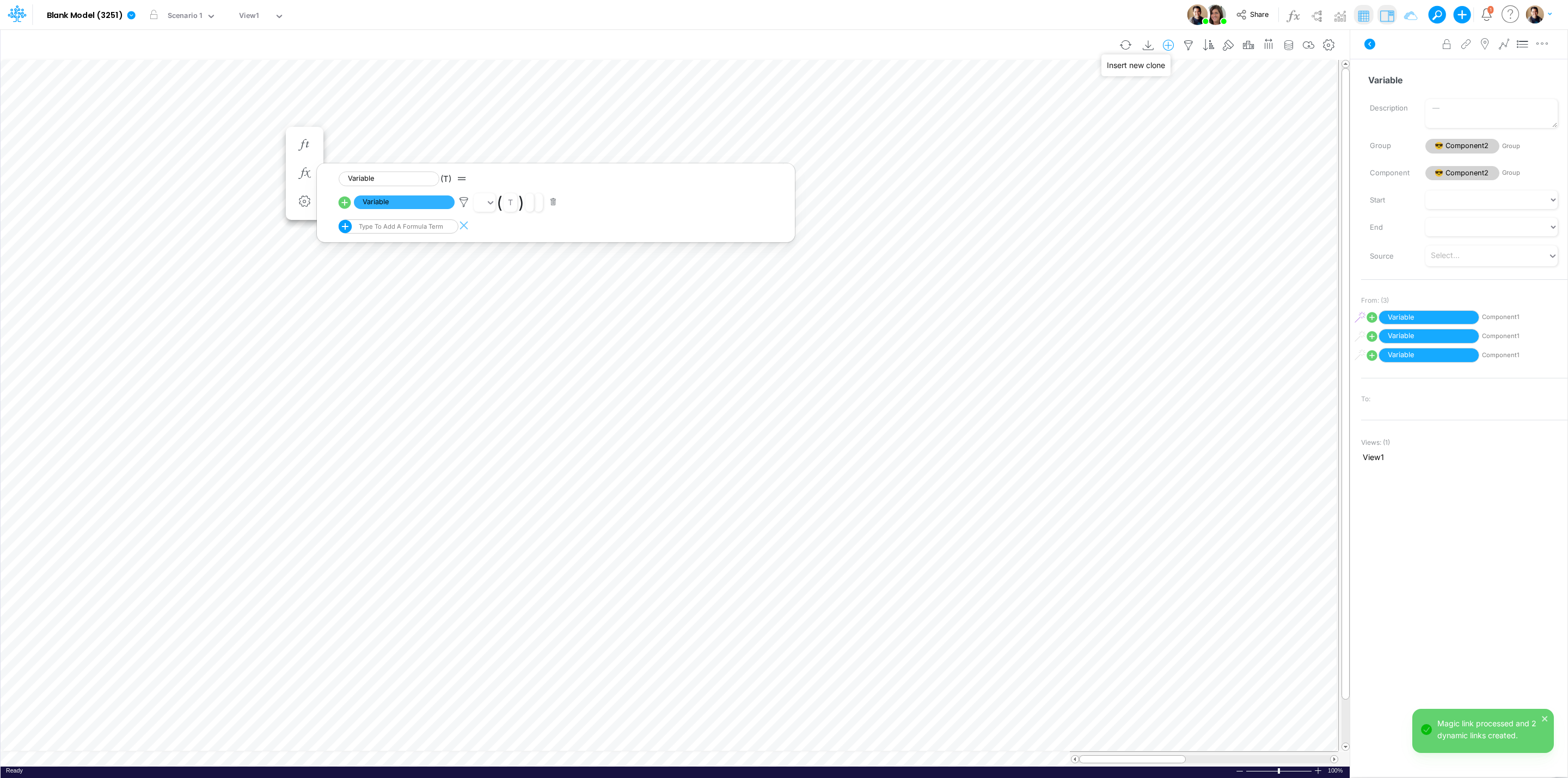
click at [1165, 47] on icon "button" at bounding box center [1168, 45] width 16 height 11
click at [1125, 87] on li "Component1" at bounding box center [1113, 92] width 127 height 13
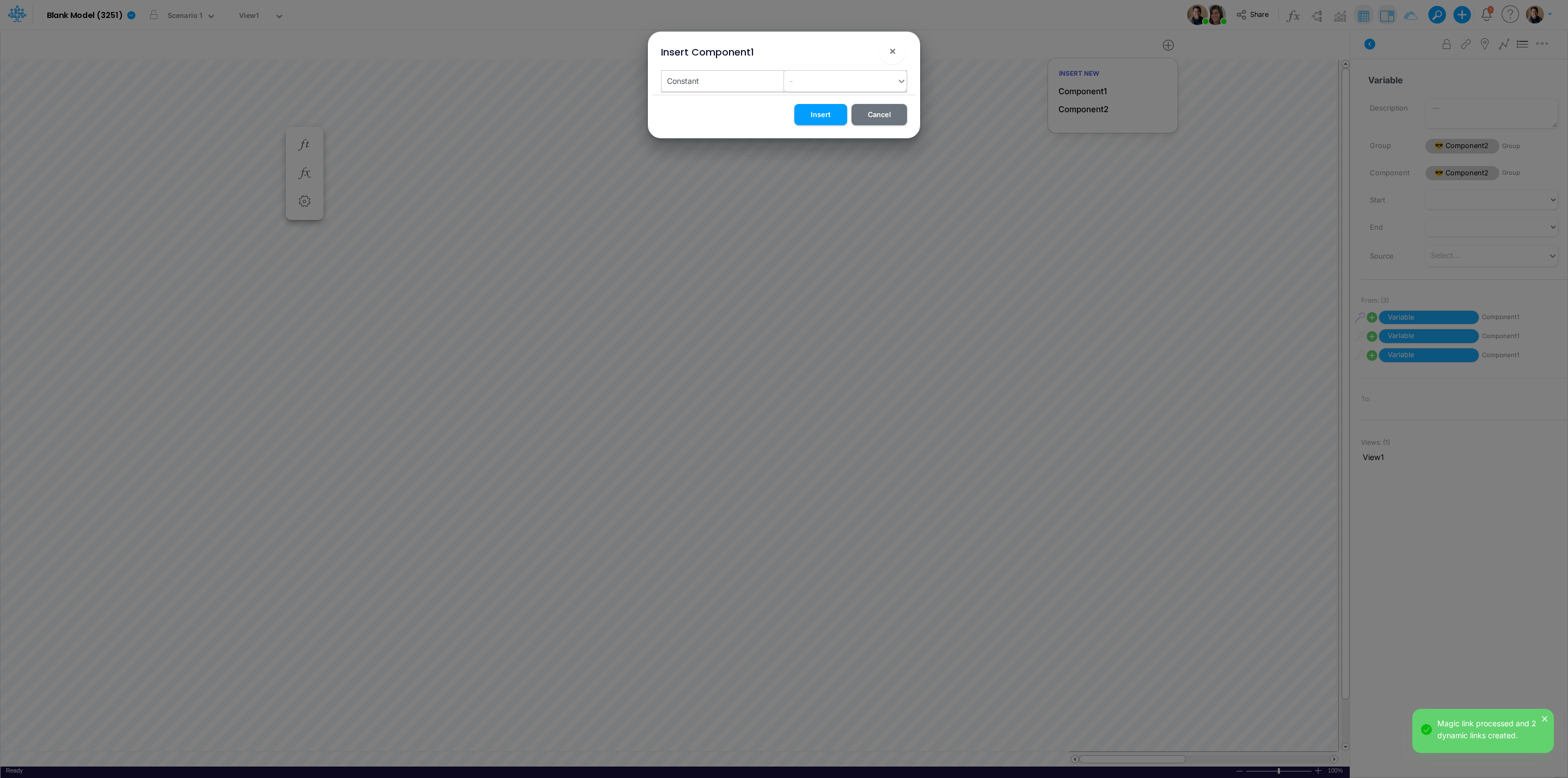
click at [841, 78] on div "-" at bounding box center [840, 81] width 112 height 18
type input "C"
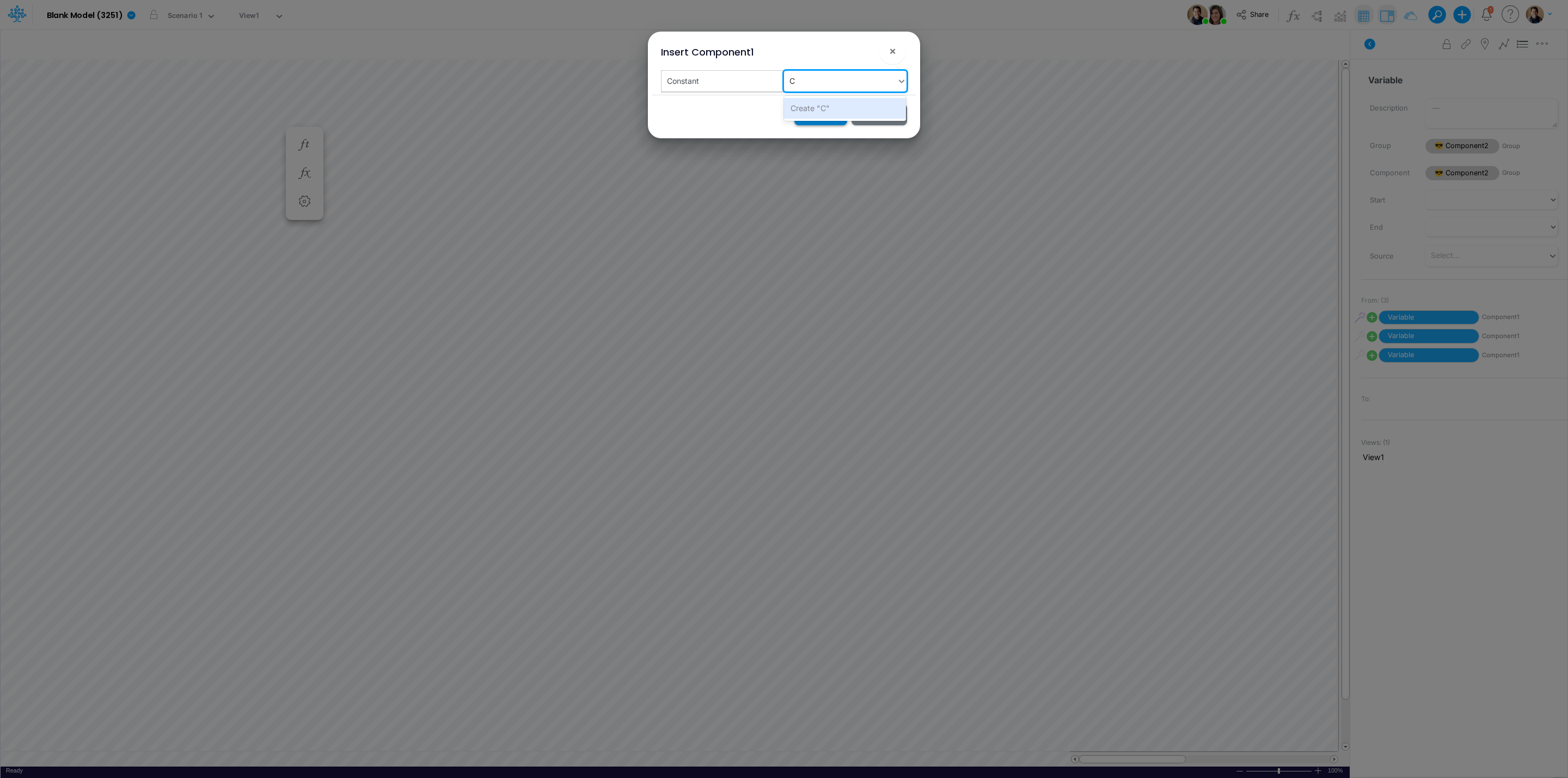
drag, startPoint x: 841, startPoint y: 100, endPoint x: 820, endPoint y: 116, distance: 26.4
click at [841, 101] on div "Create "C"" at bounding box center [845, 108] width 123 height 20
click at [815, 119] on button "Insert" at bounding box center [820, 115] width 52 height 21
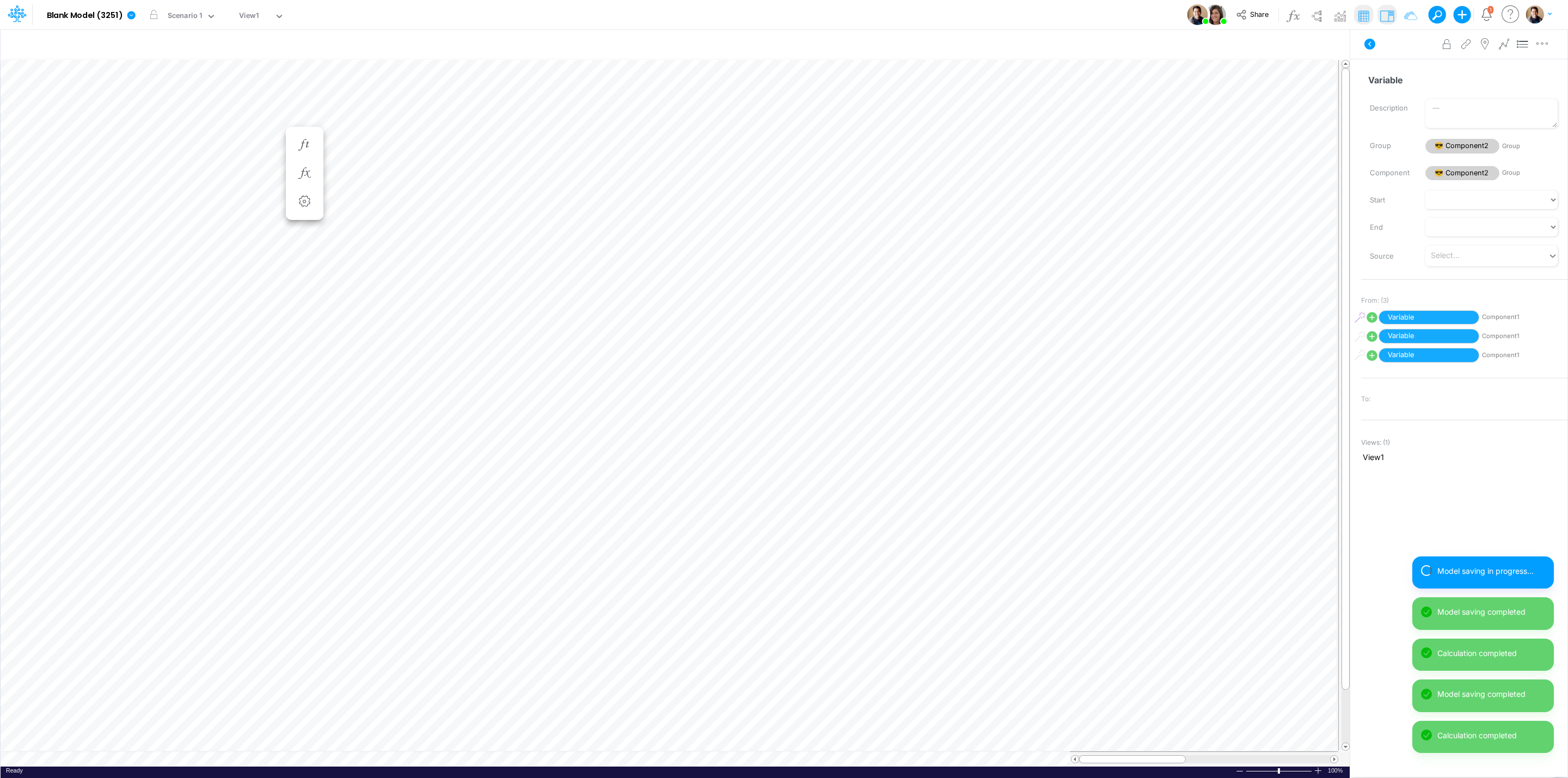
scroll to position [0, 1]
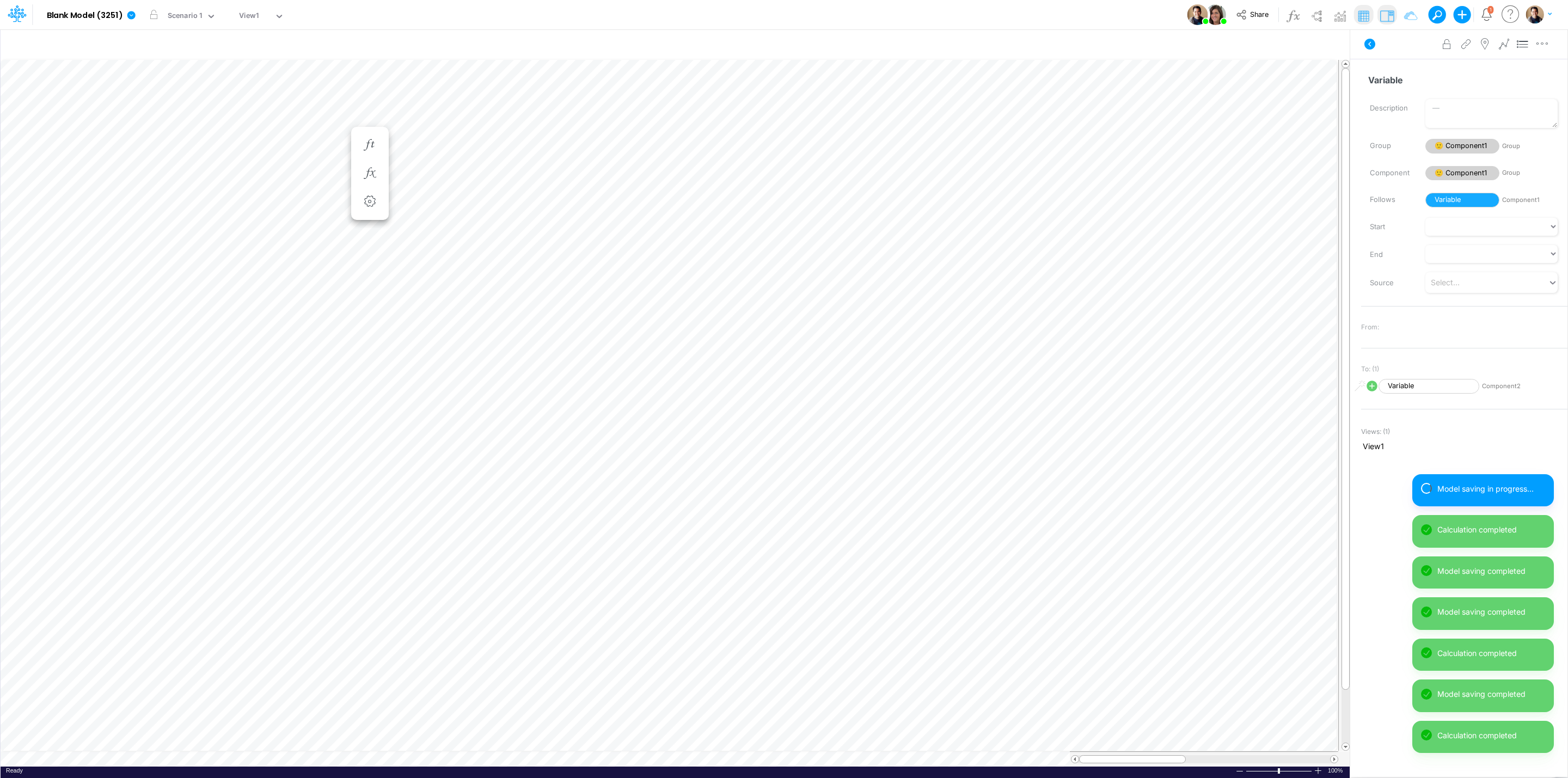
scroll to position [0, 1]
click at [305, 143] on icon "button" at bounding box center [305, 145] width 16 height 11
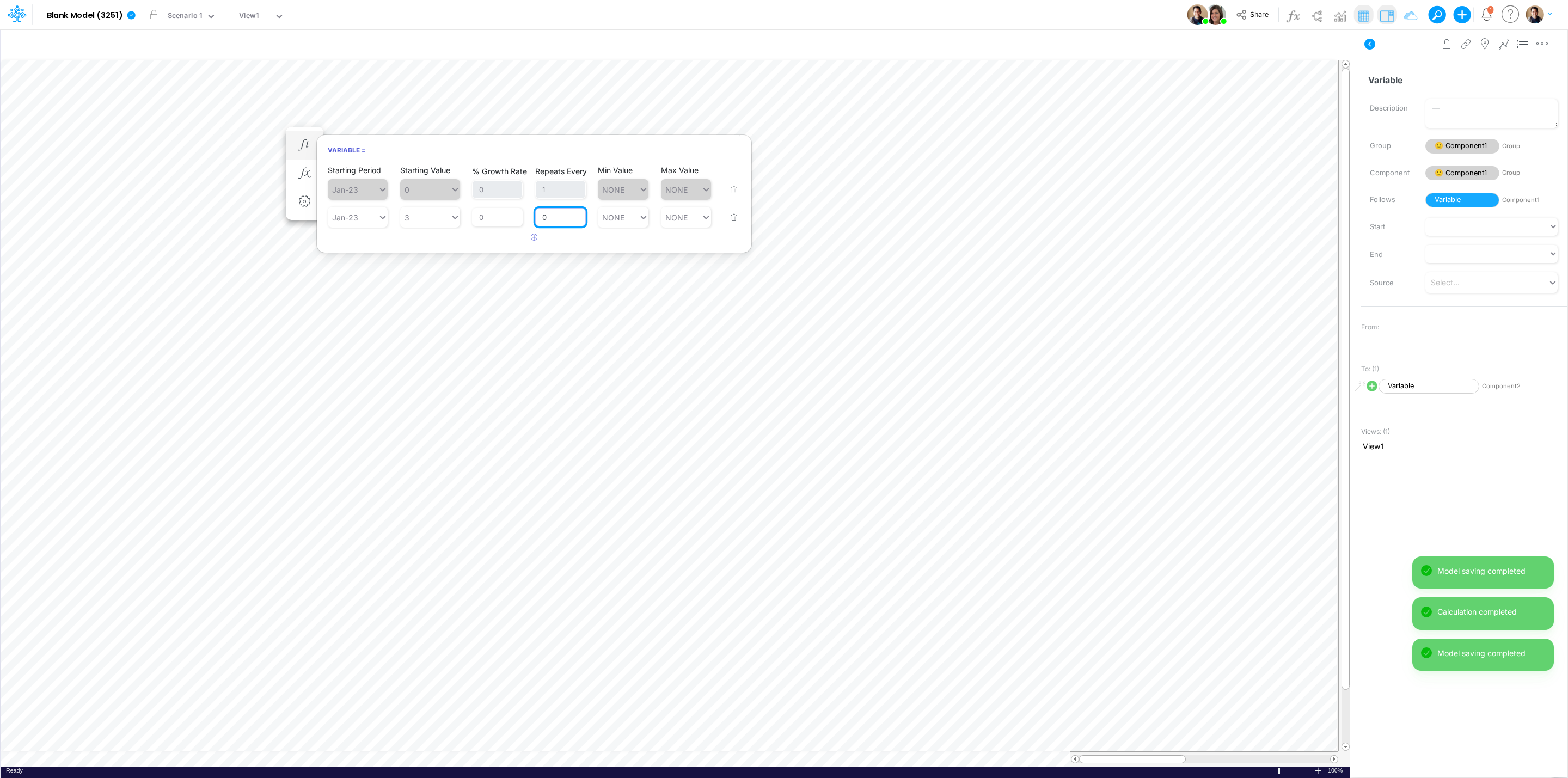
drag, startPoint x: 559, startPoint y: 218, endPoint x: 532, endPoint y: 214, distance: 27.3
click at [532, 214] on div "Starting Period Jan-23 Starting Value 3 % Growth Rate 0 Repeats Every 0 Min Val…" at bounding box center [534, 210] width 413 height 34
type input "1"
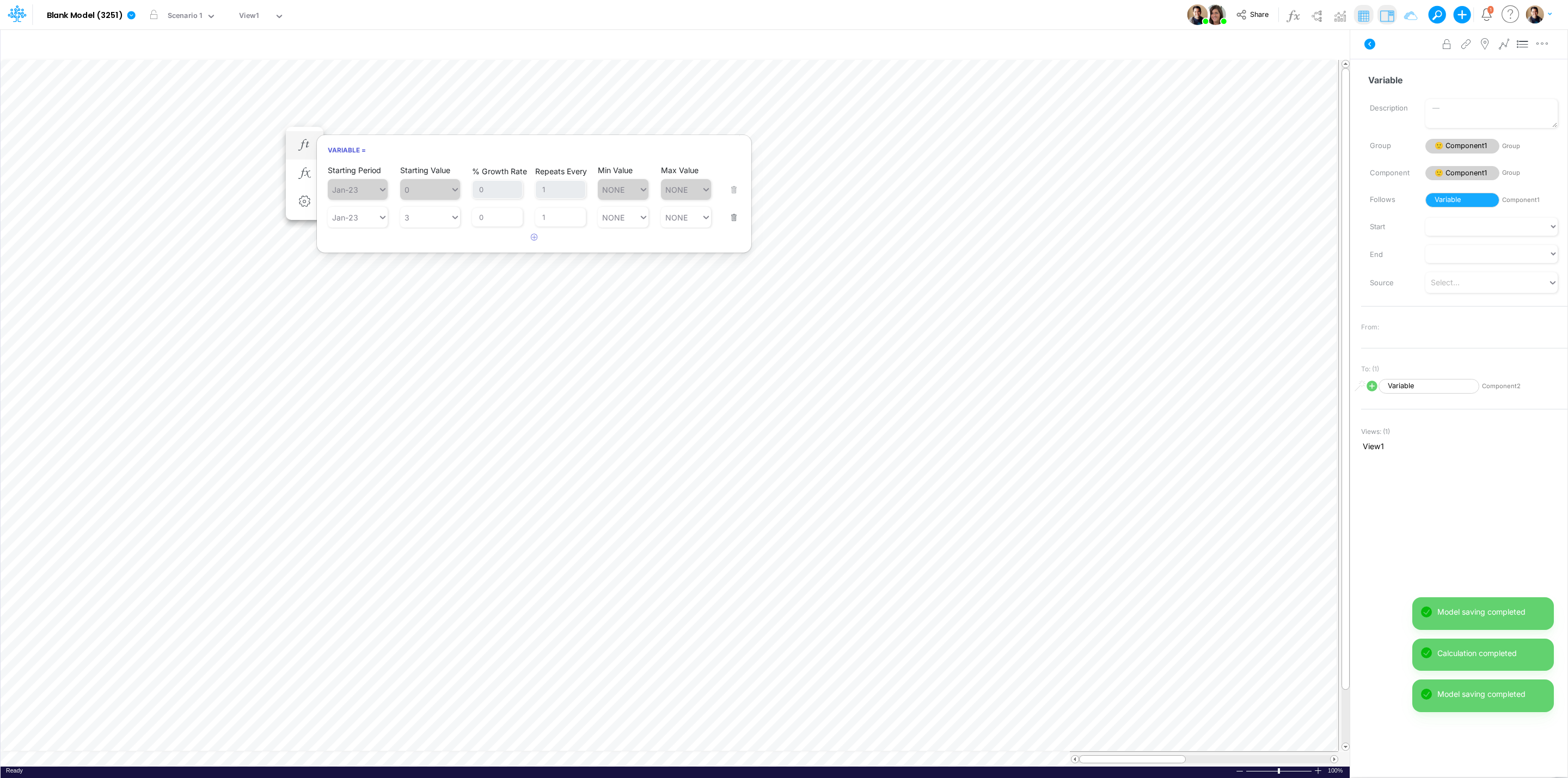
type input "NONE"
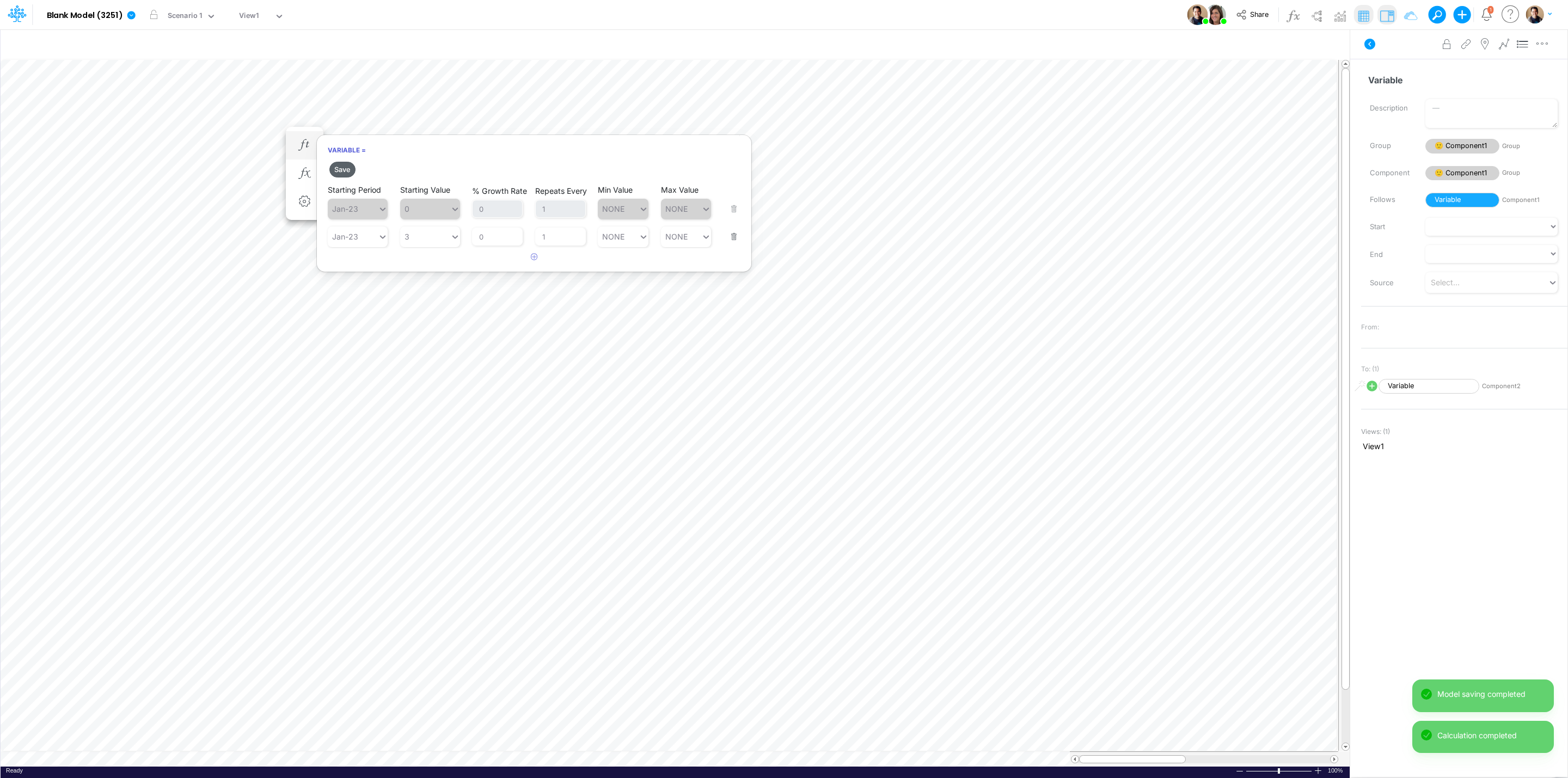
click at [348, 166] on button "Save" at bounding box center [342, 169] width 26 height 16
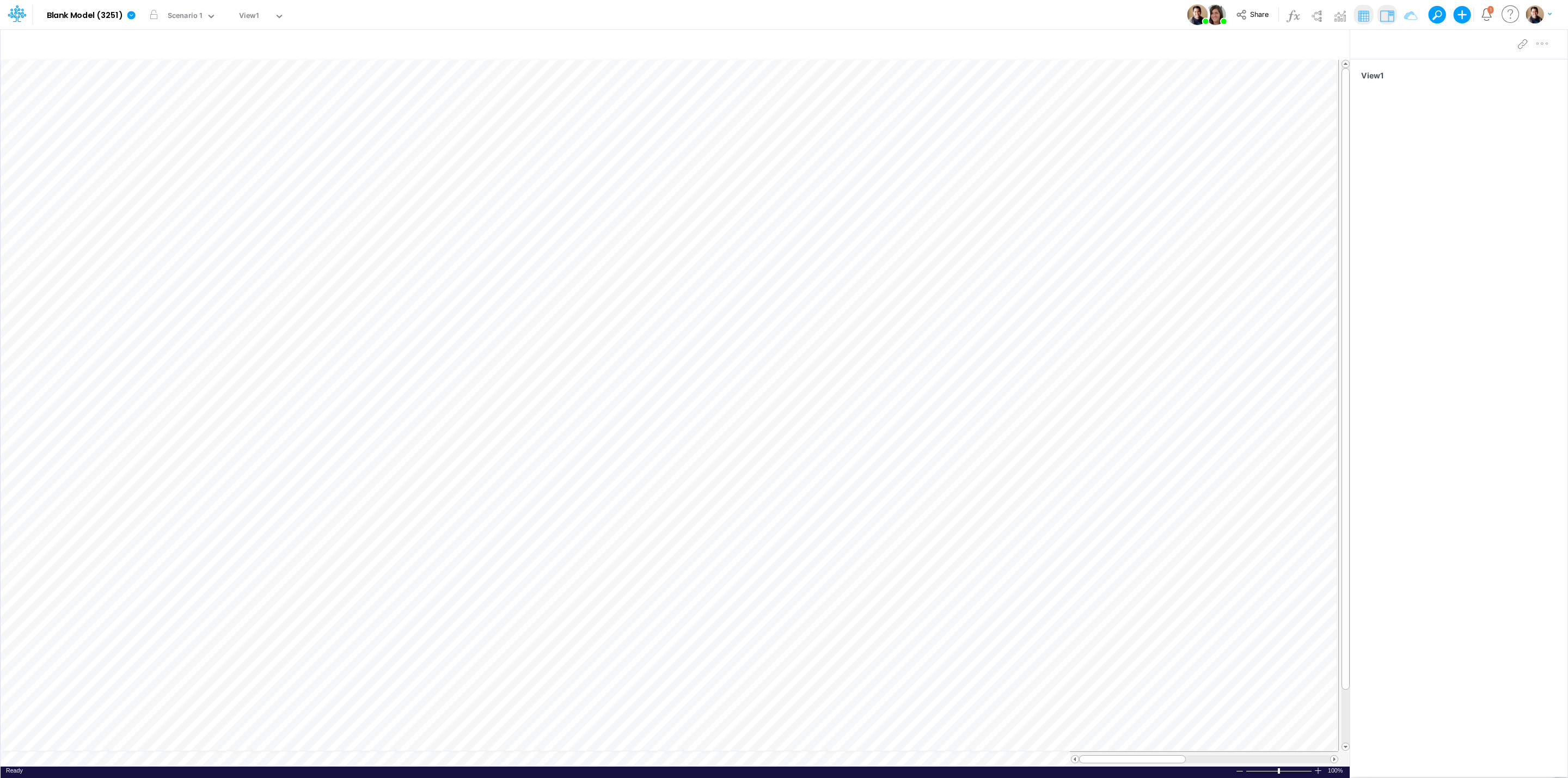
scroll to position [0, 1]
click at [378, 201] on icon "button" at bounding box center [370, 206] width 16 height 11
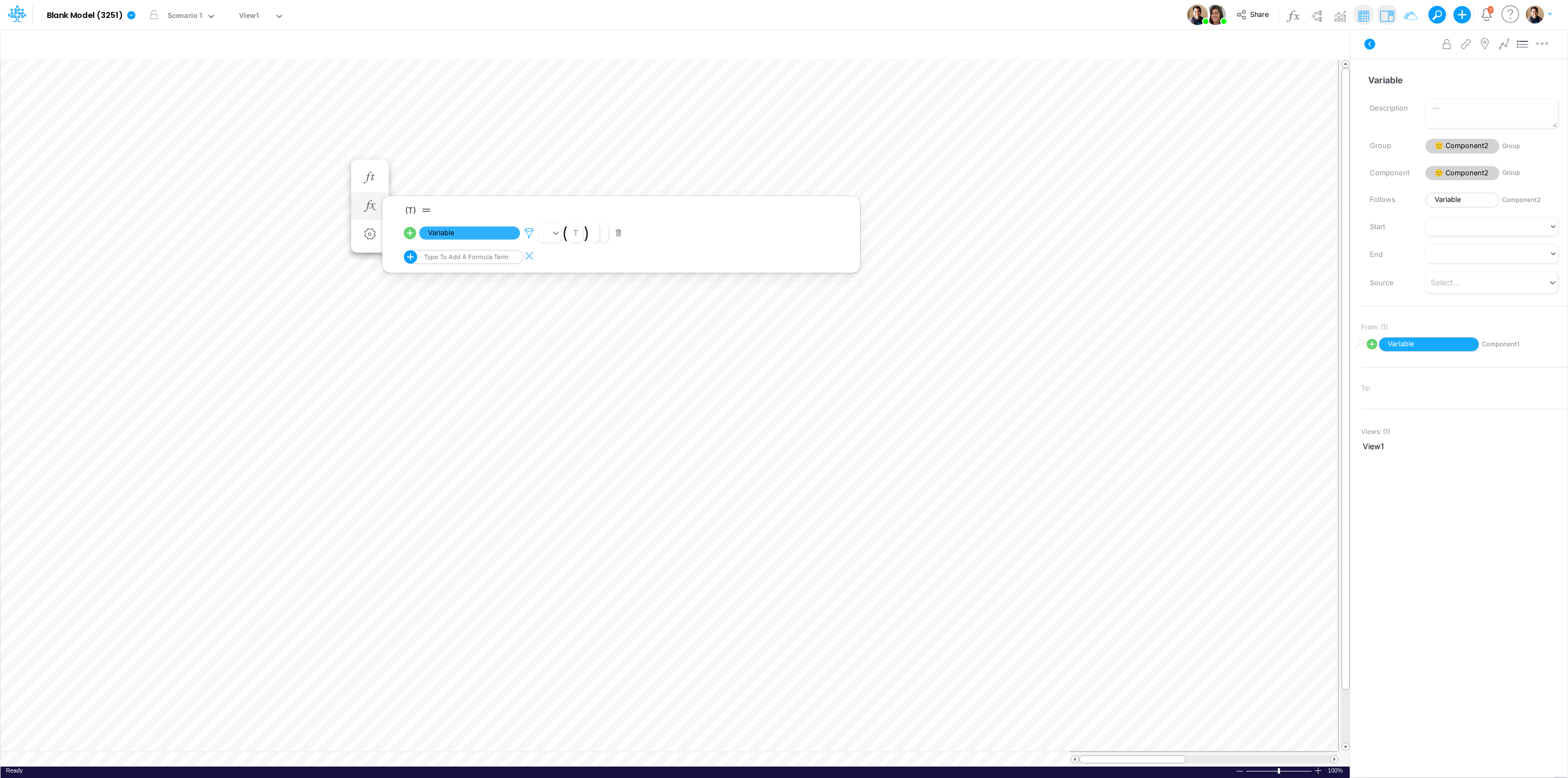
click at [529, 231] on icon at bounding box center [529, 233] width 16 height 11
click at [552, 155] on button "Save" at bounding box center [560, 158] width 26 height 16
click at [427, 128] on div at bounding box center [784, 391] width 1568 height 773
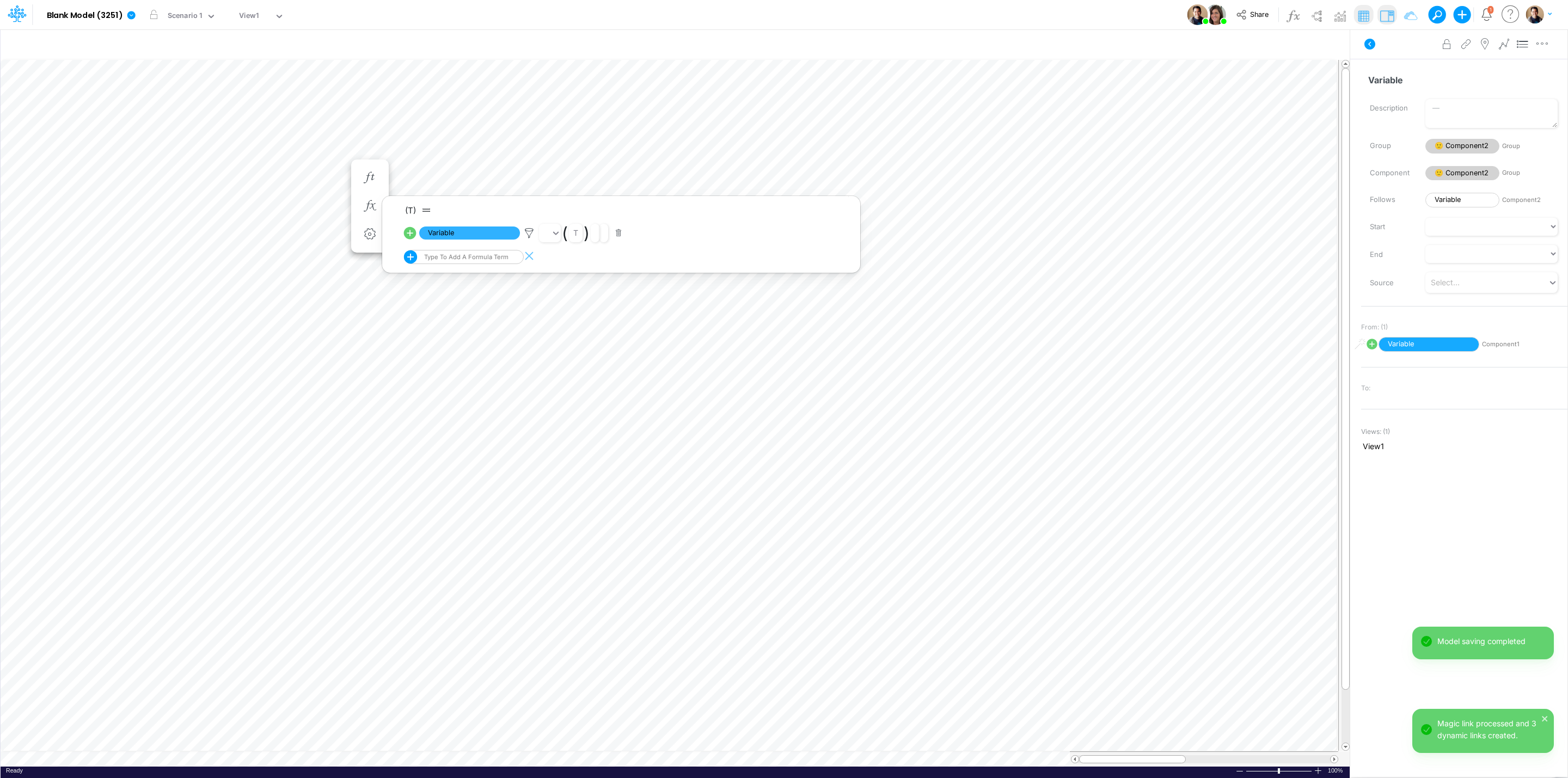
scroll to position [0, 1]
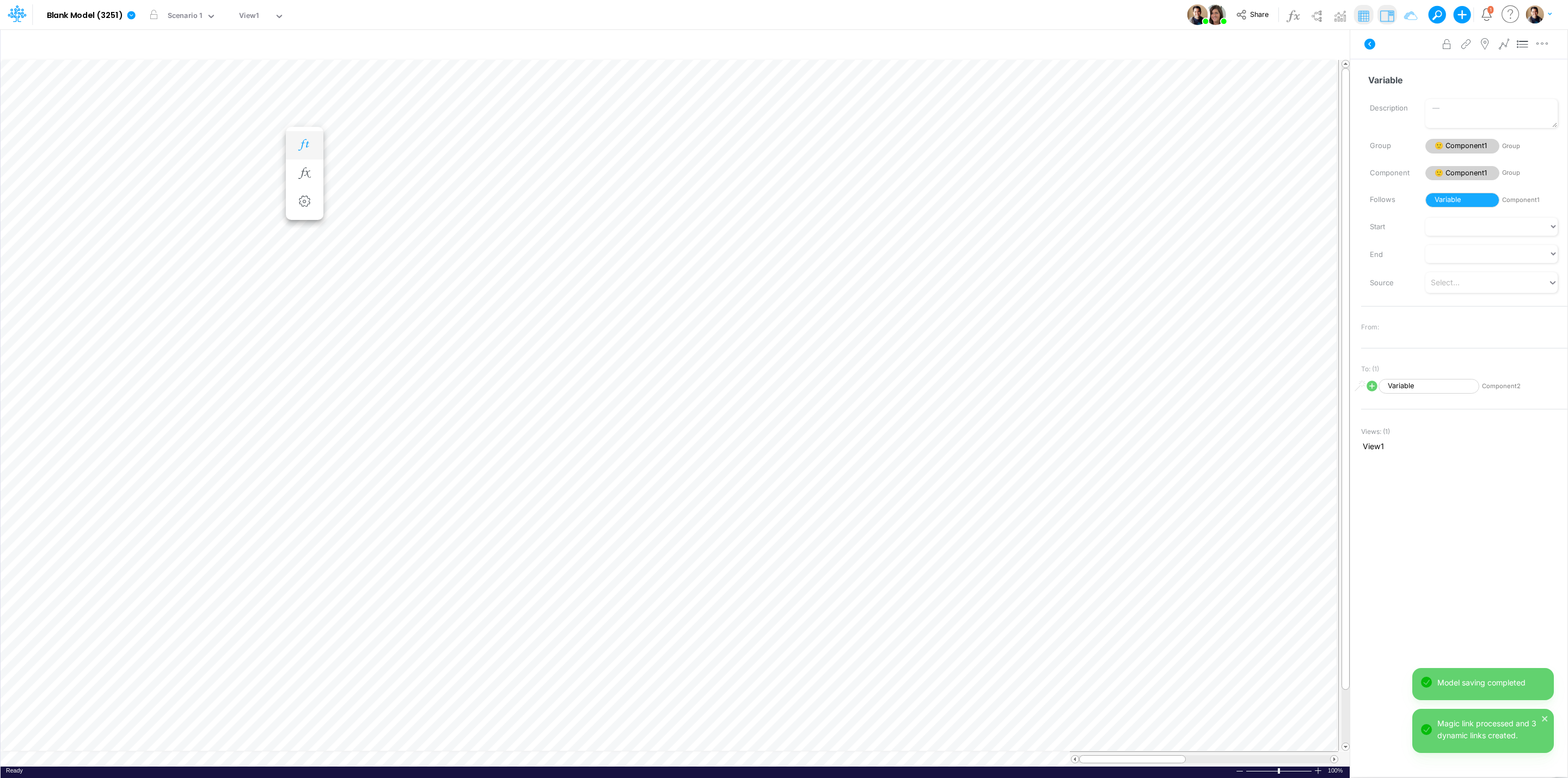
click at [307, 147] on icon "button" at bounding box center [305, 145] width 16 height 11
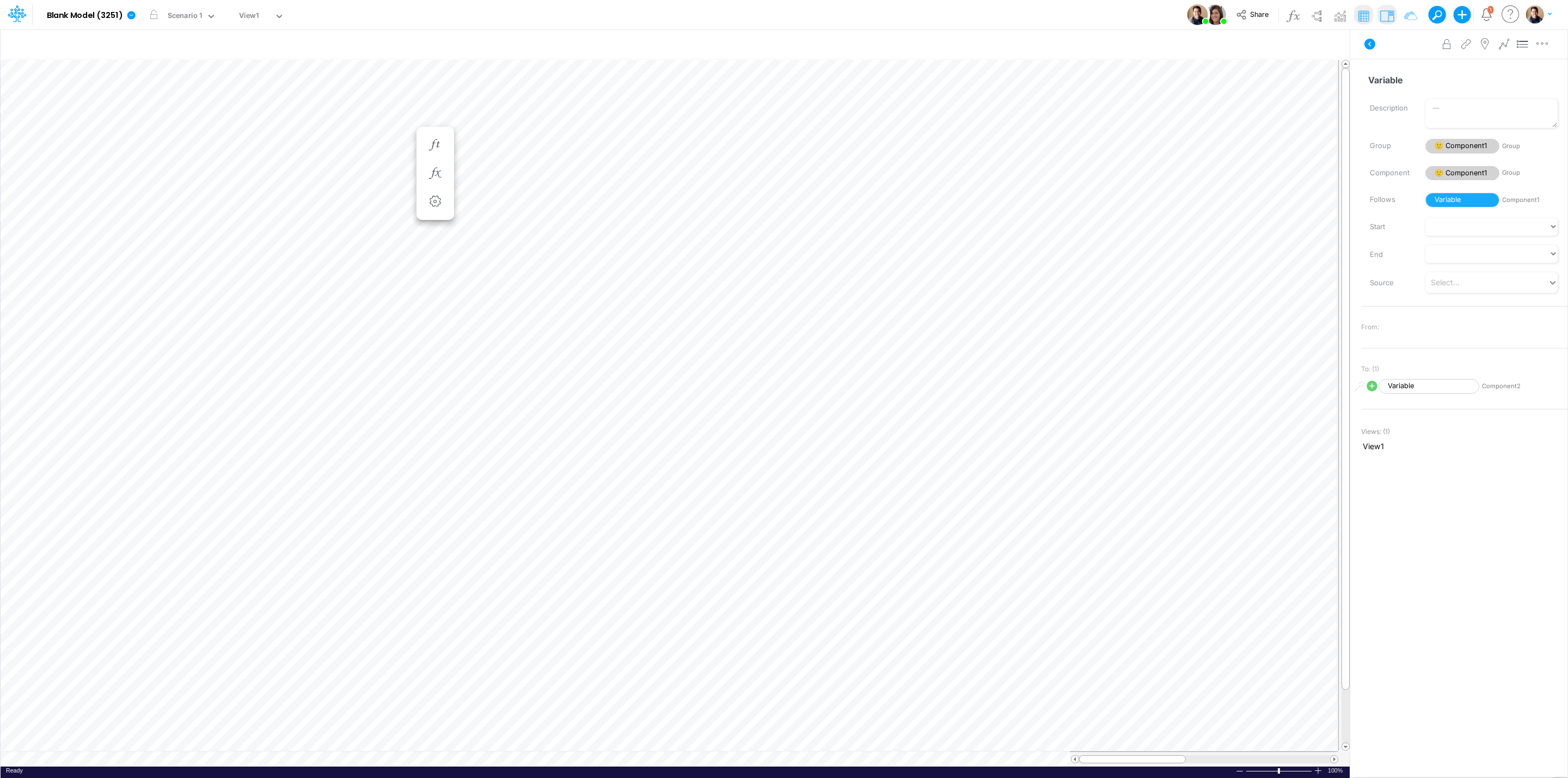
scroll to position [0, 1]
click at [367, 178] on icon "button" at bounding box center [370, 173] width 16 height 11
click at [313, 169] on icon "button" at bounding box center [305, 173] width 16 height 11
click at [305, 180] on icon "button" at bounding box center [305, 184] width 16 height 11
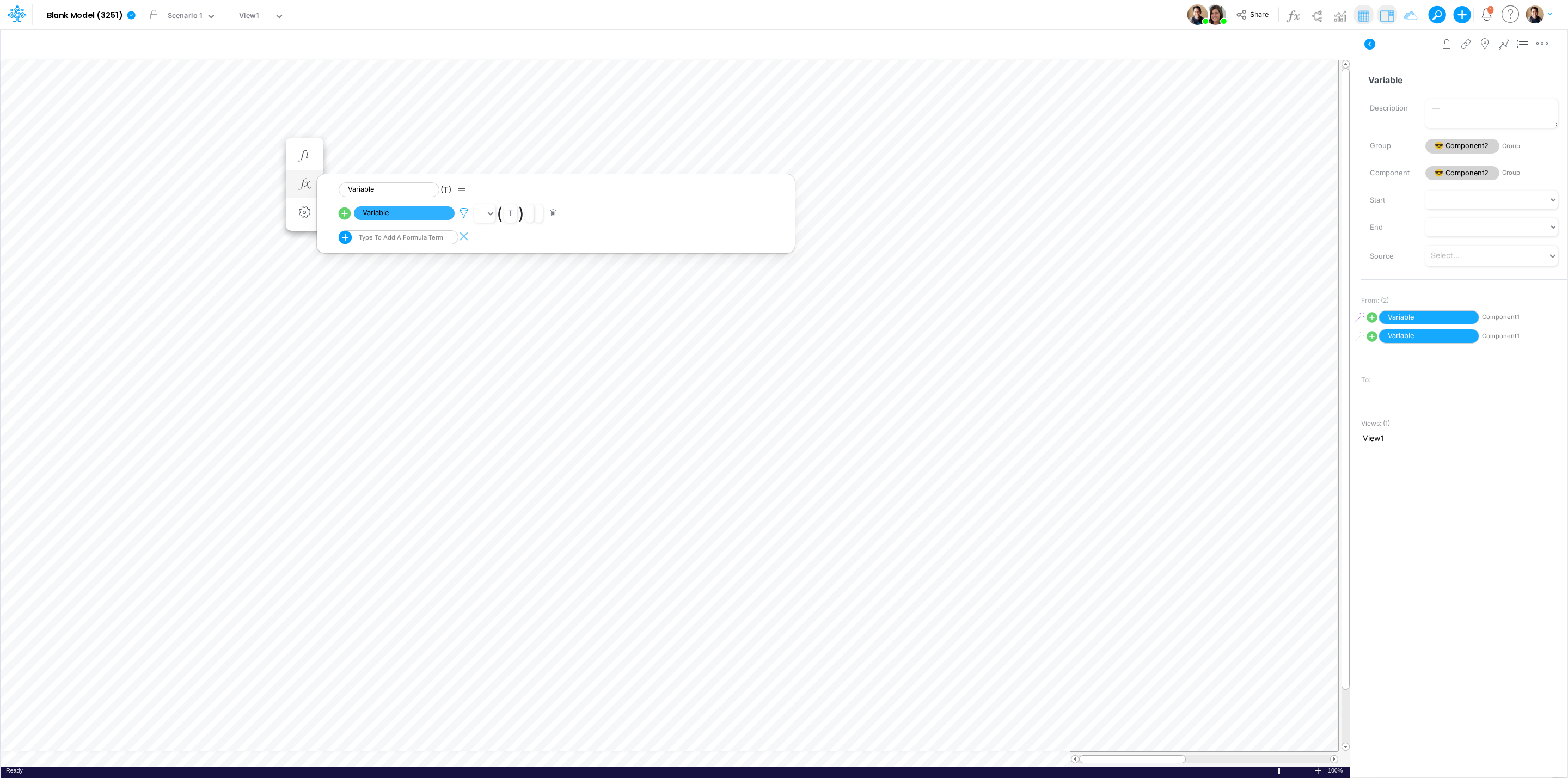
click at [468, 212] on icon at bounding box center [464, 213] width 16 height 11
click at [373, 118] on div at bounding box center [784, 391] width 1568 height 773
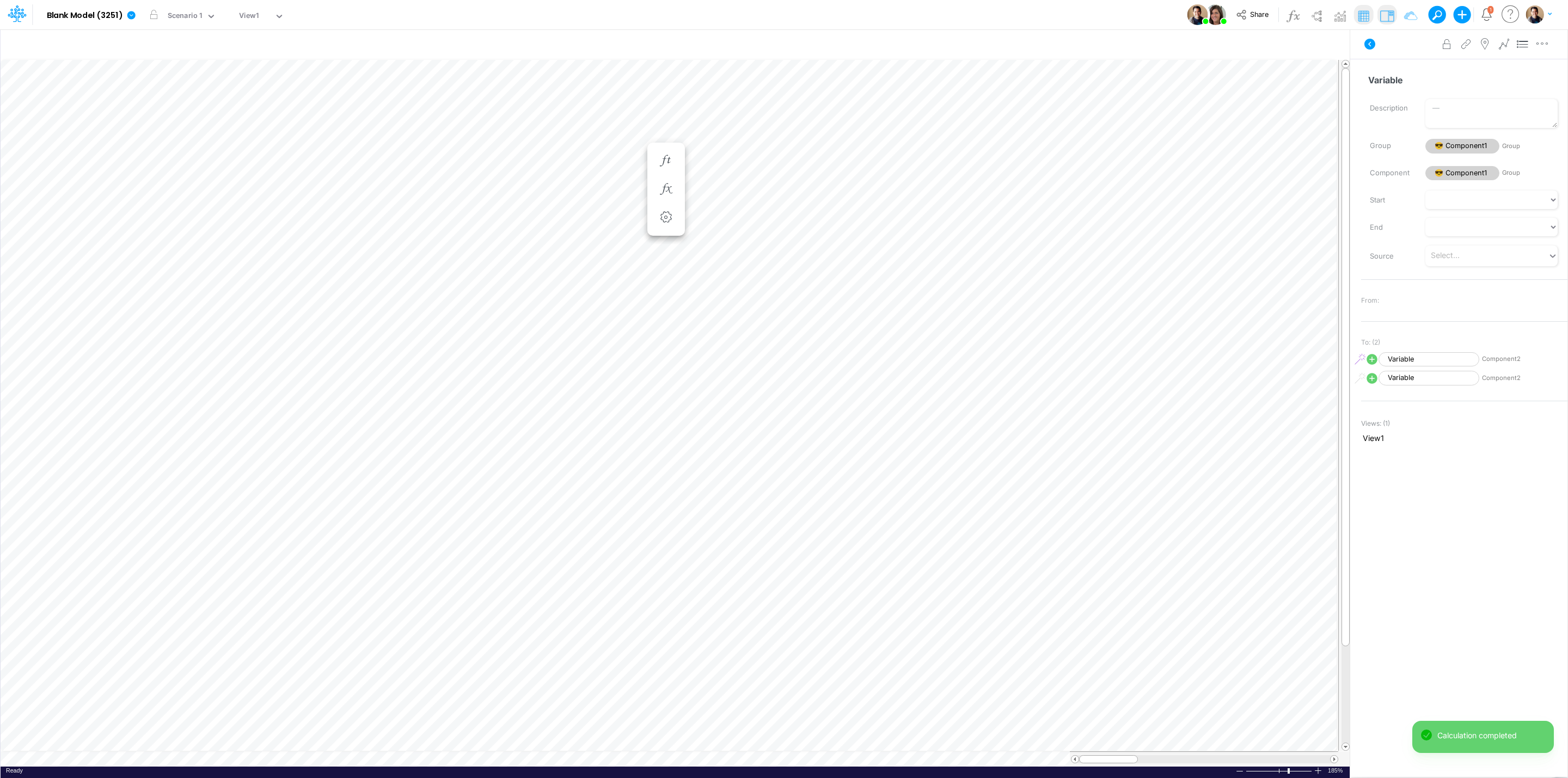
scroll to position [0, 1]
click at [550, 164] on icon "button" at bounding box center [545, 160] width 16 height 11
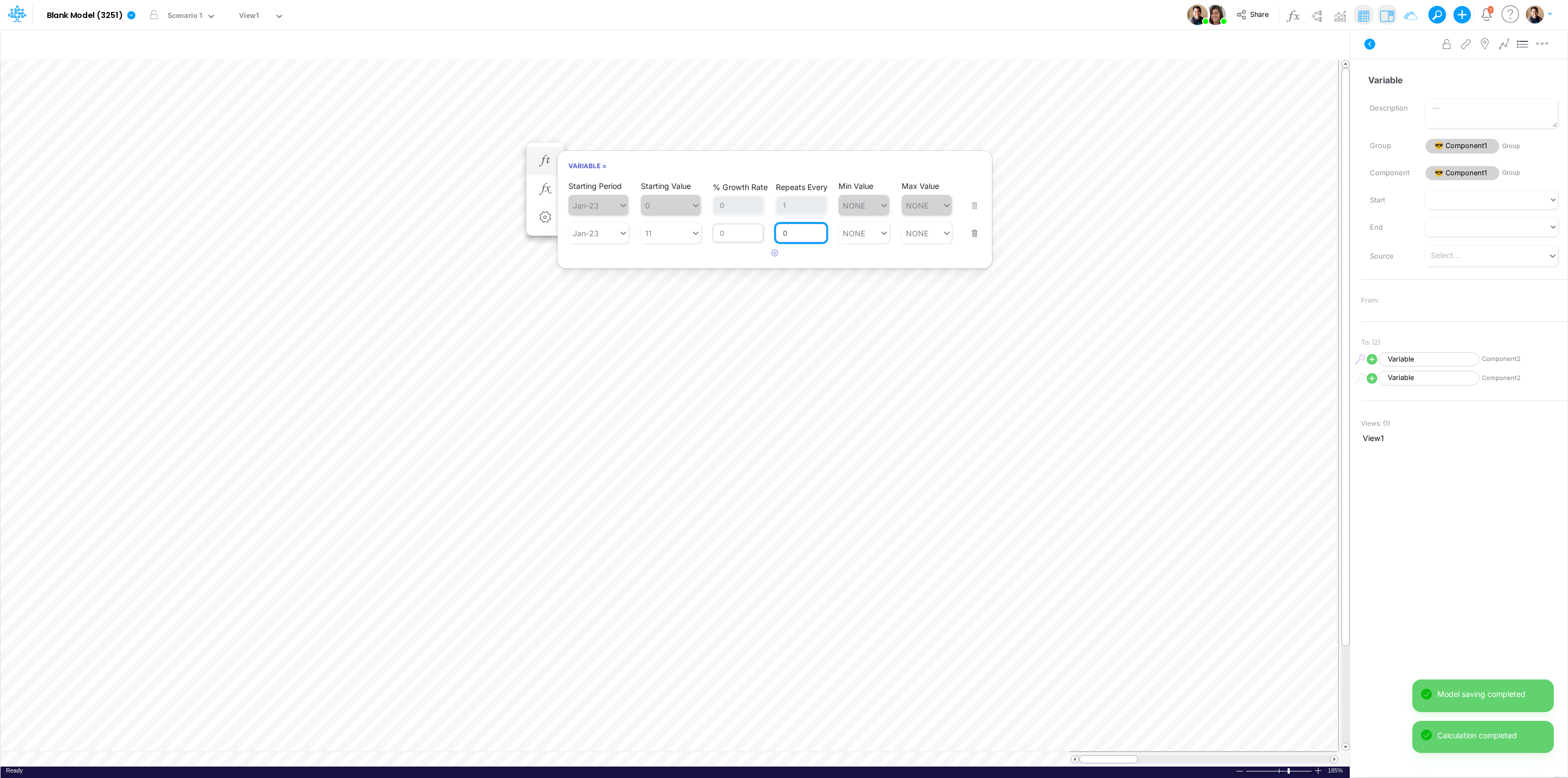
drag, startPoint x: 794, startPoint y: 237, endPoint x: 761, endPoint y: 234, distance: 33.1
click at [761, 234] on div "Starting Period Jan-23 Starting Value 11 % Growth Rate 0 Repeats Every 0 Min Va…" at bounding box center [775, 226] width 413 height 34
type input "1"
type input "NONE"
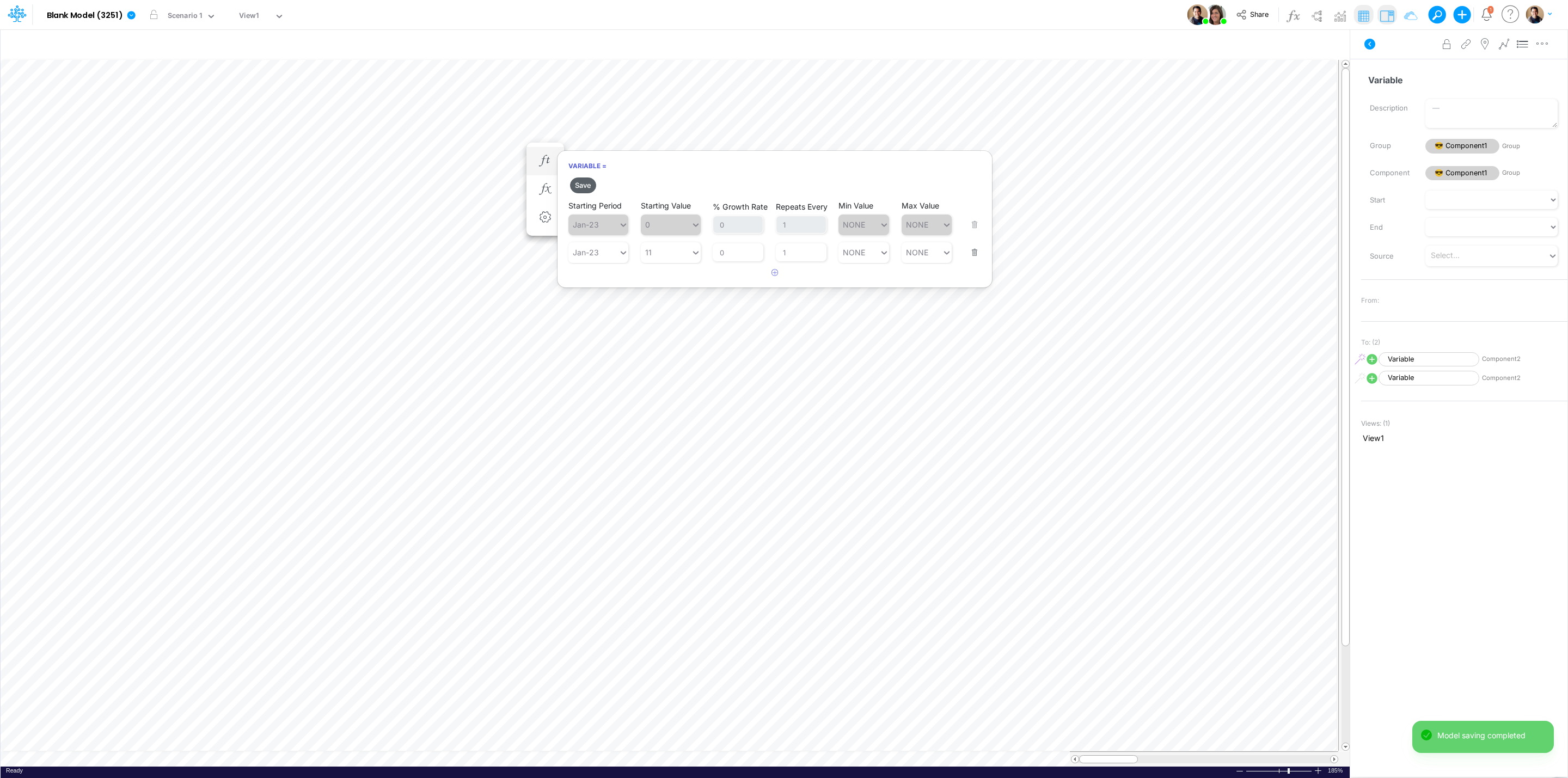
click at [586, 187] on button "Save" at bounding box center [583, 185] width 26 height 16
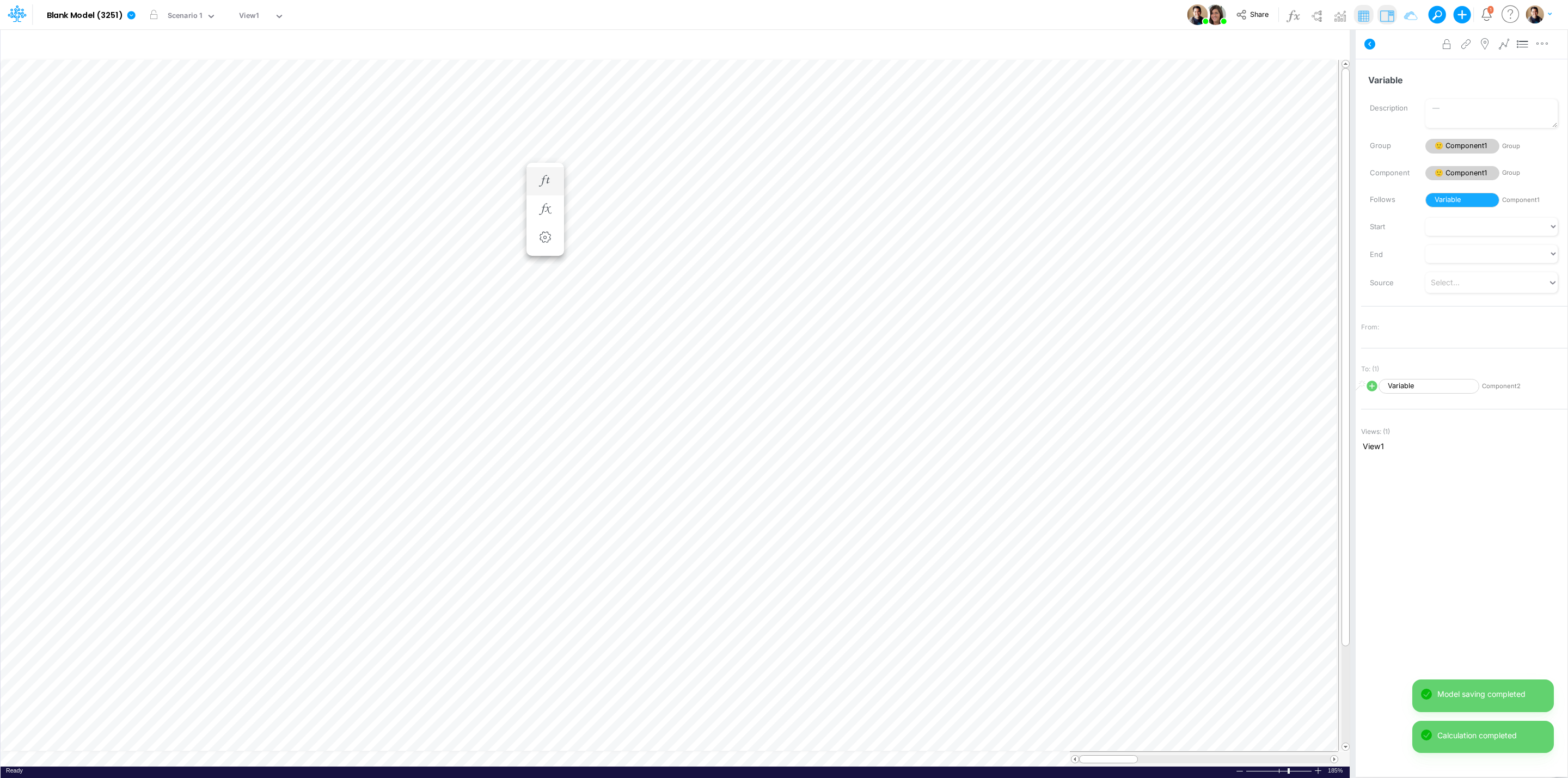
scroll to position [0, 1]
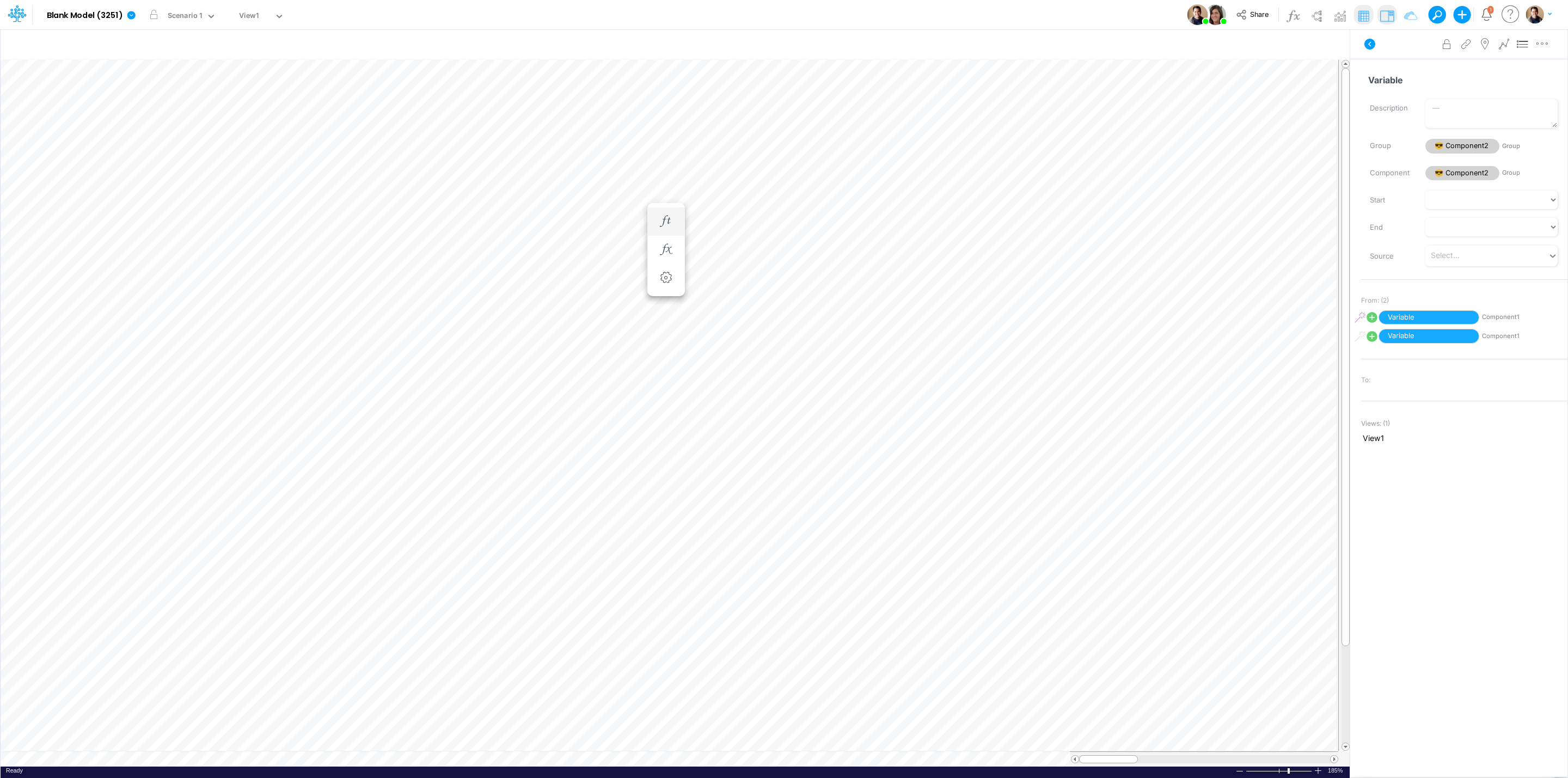
scroll to position [0, 1]
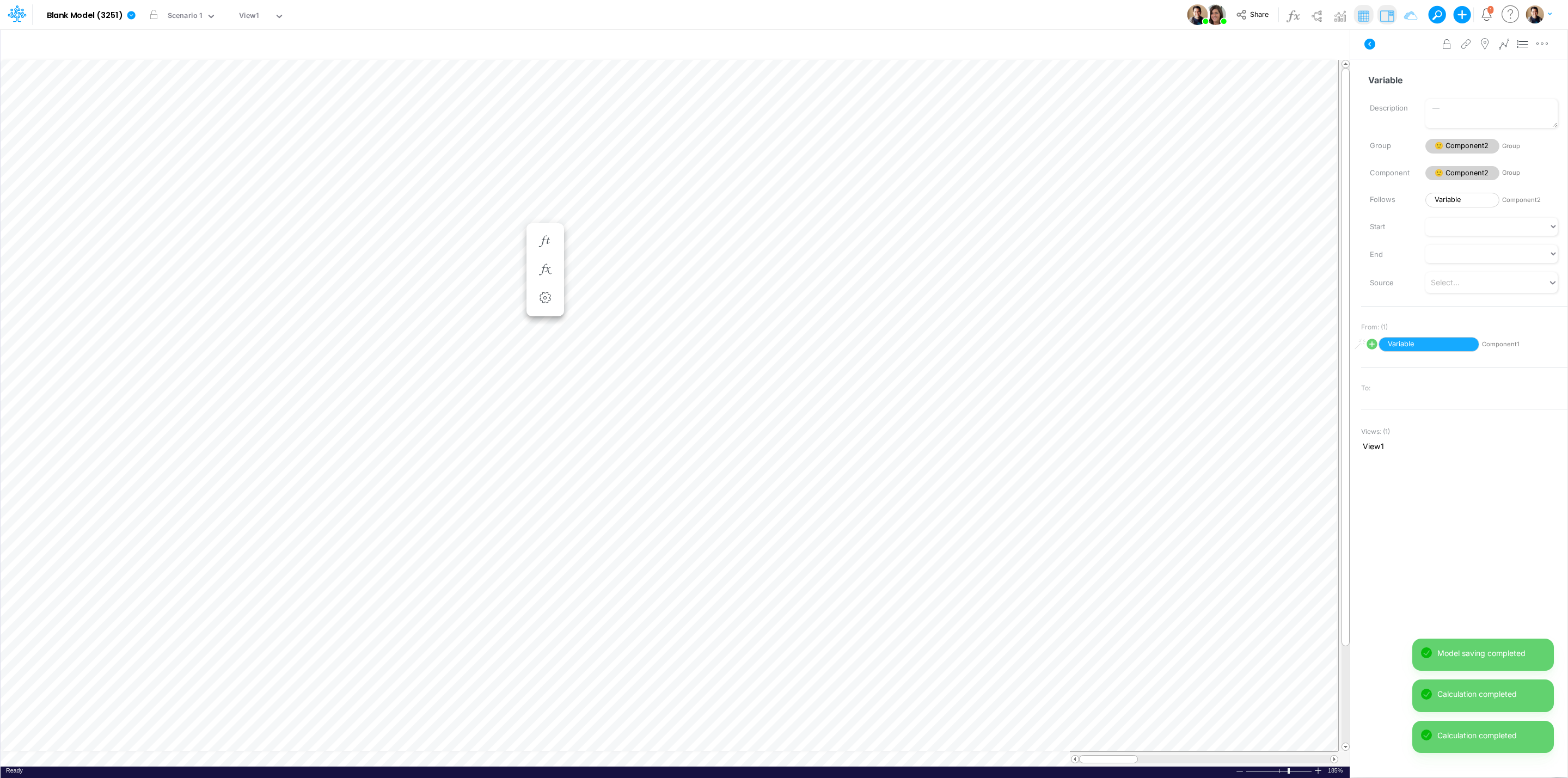
scroll to position [0, 1]
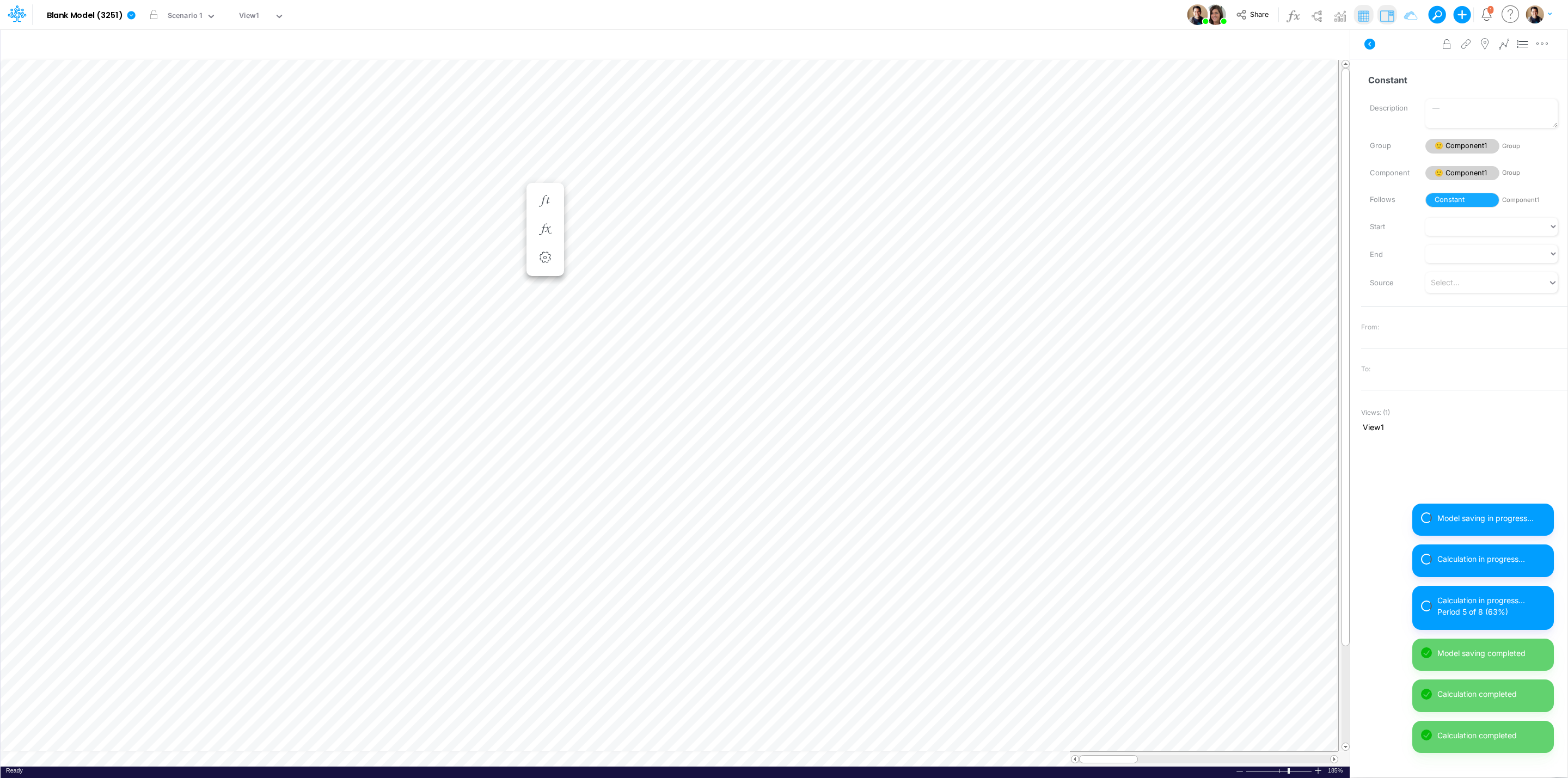
scroll to position [0, 1]
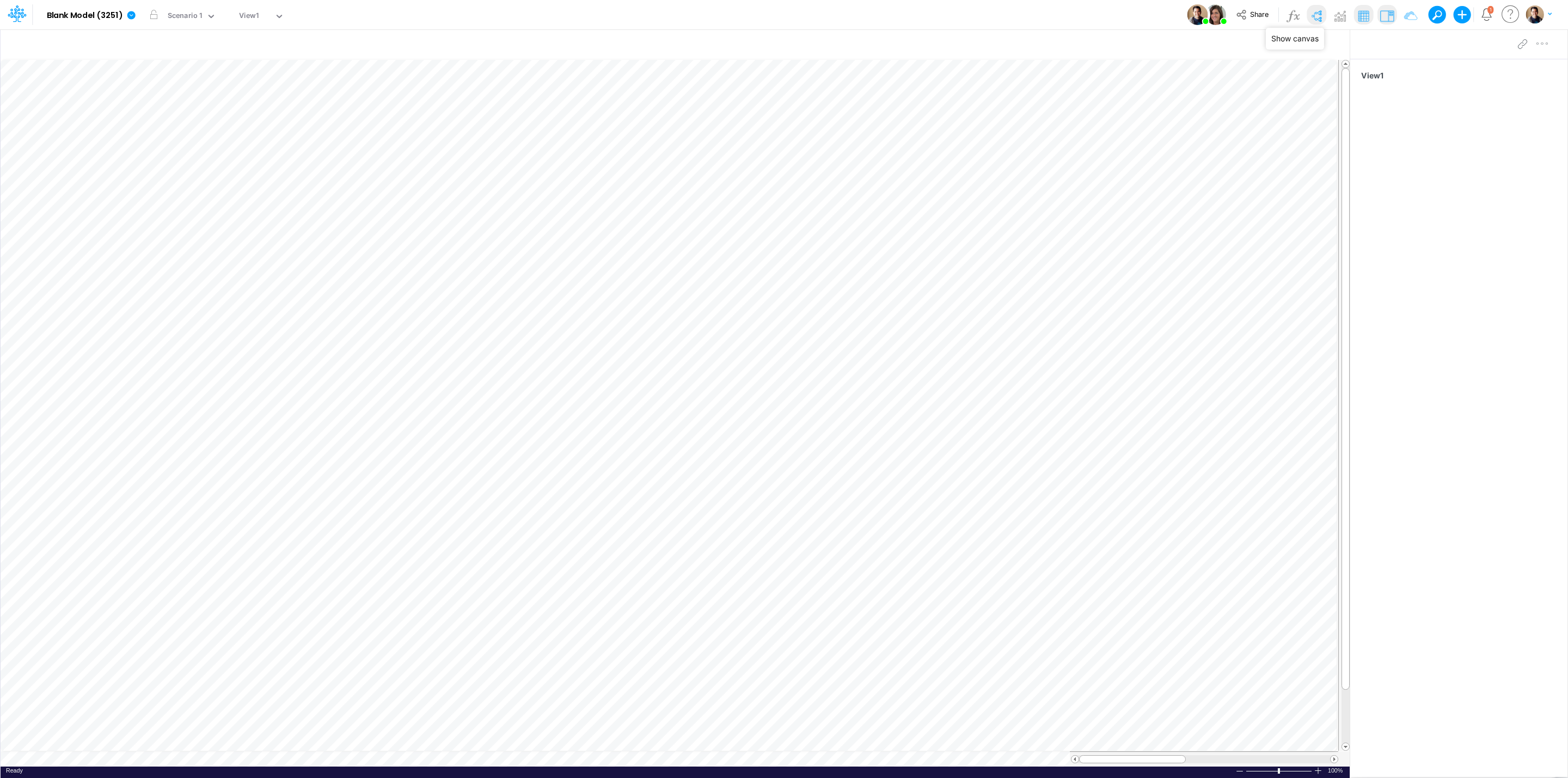
click at [1314, 13] on img at bounding box center [1317, 16] width 18 height 18
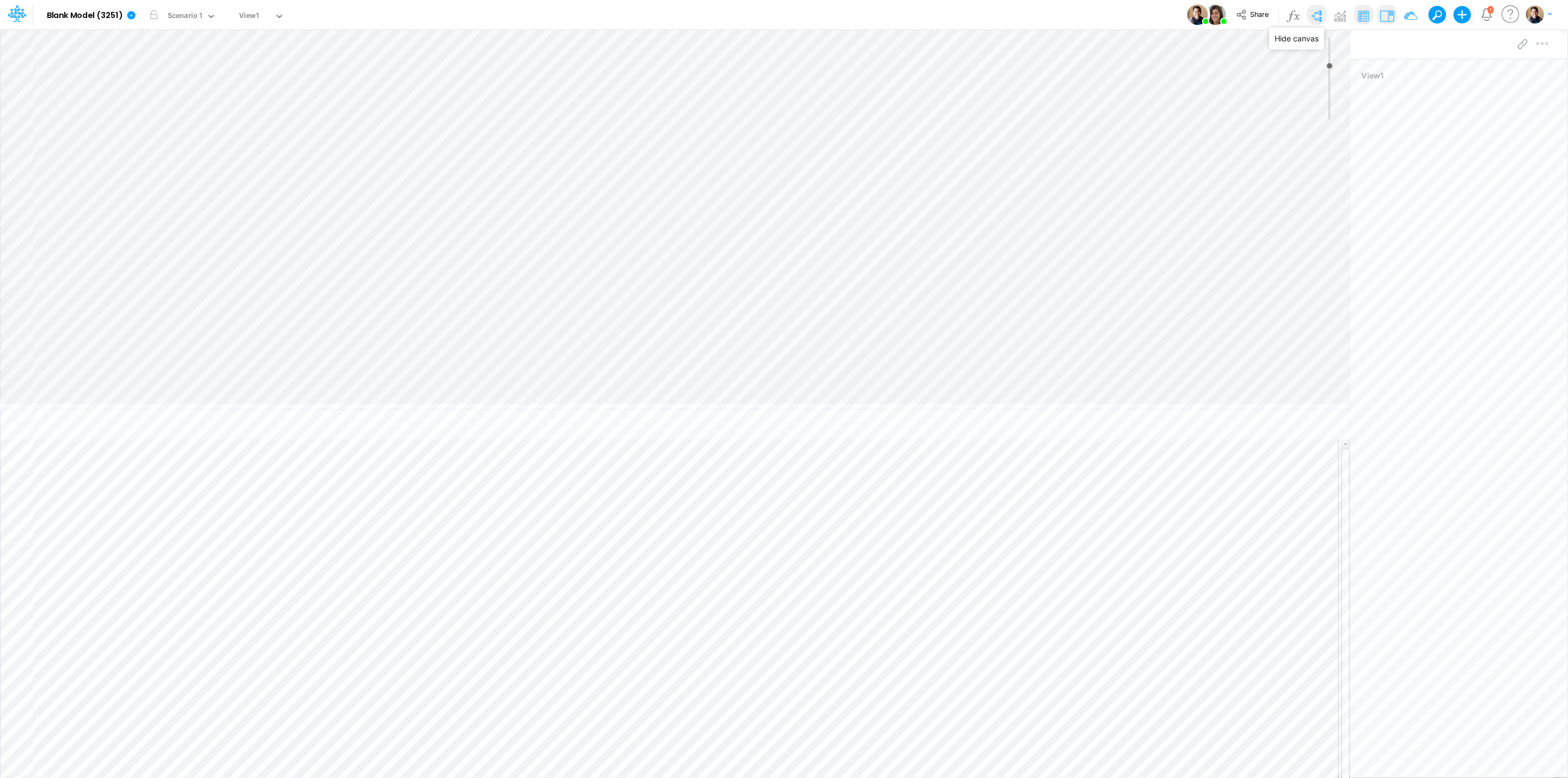
type input "0"
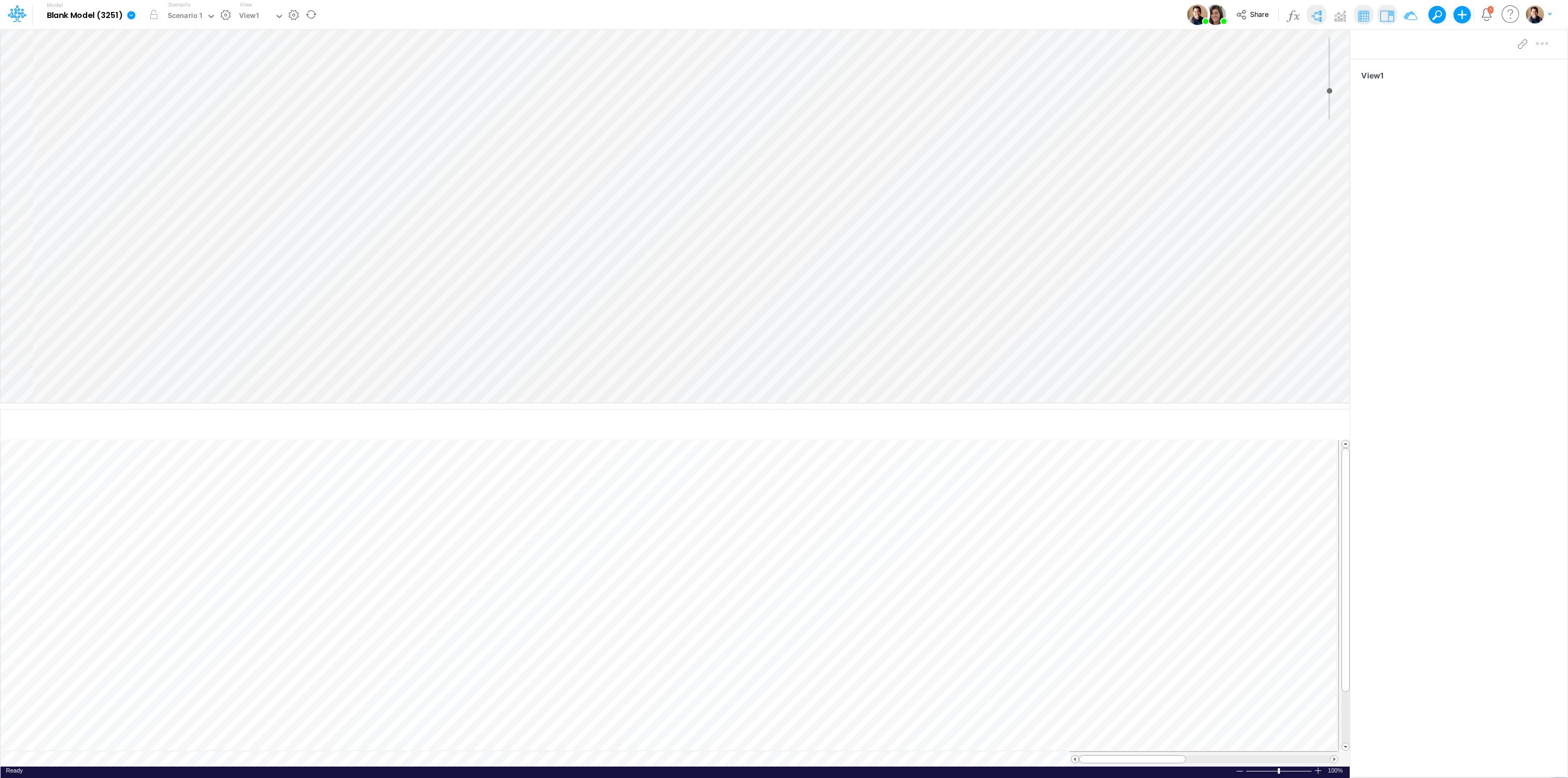
click at [126, 15] on link at bounding box center [133, 15] width 21 height 28
click at [210, 115] on button "View model info" at bounding box center [186, 112] width 117 height 17
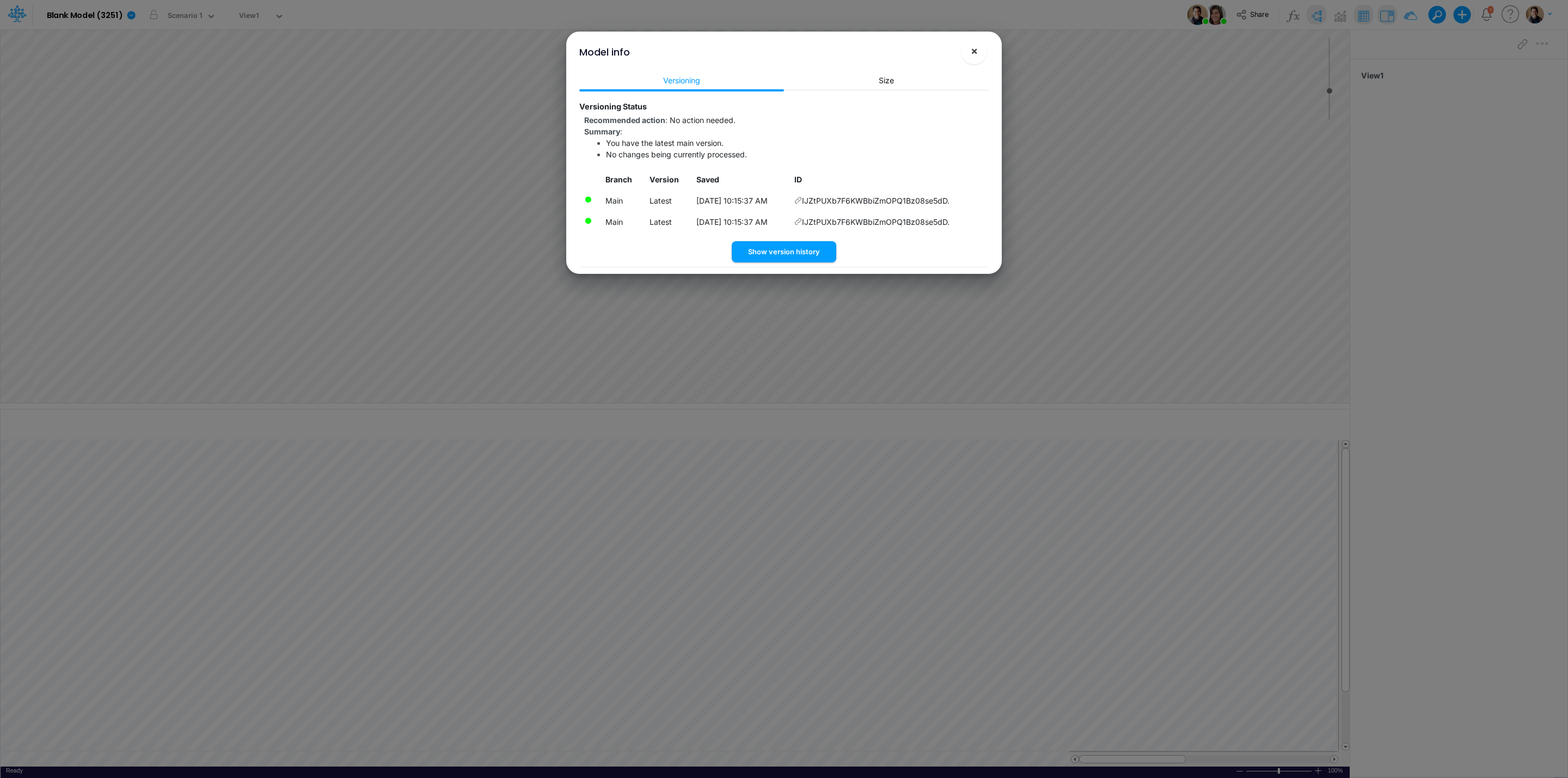
click at [971, 50] on span "×" at bounding box center [974, 51] width 7 height 13
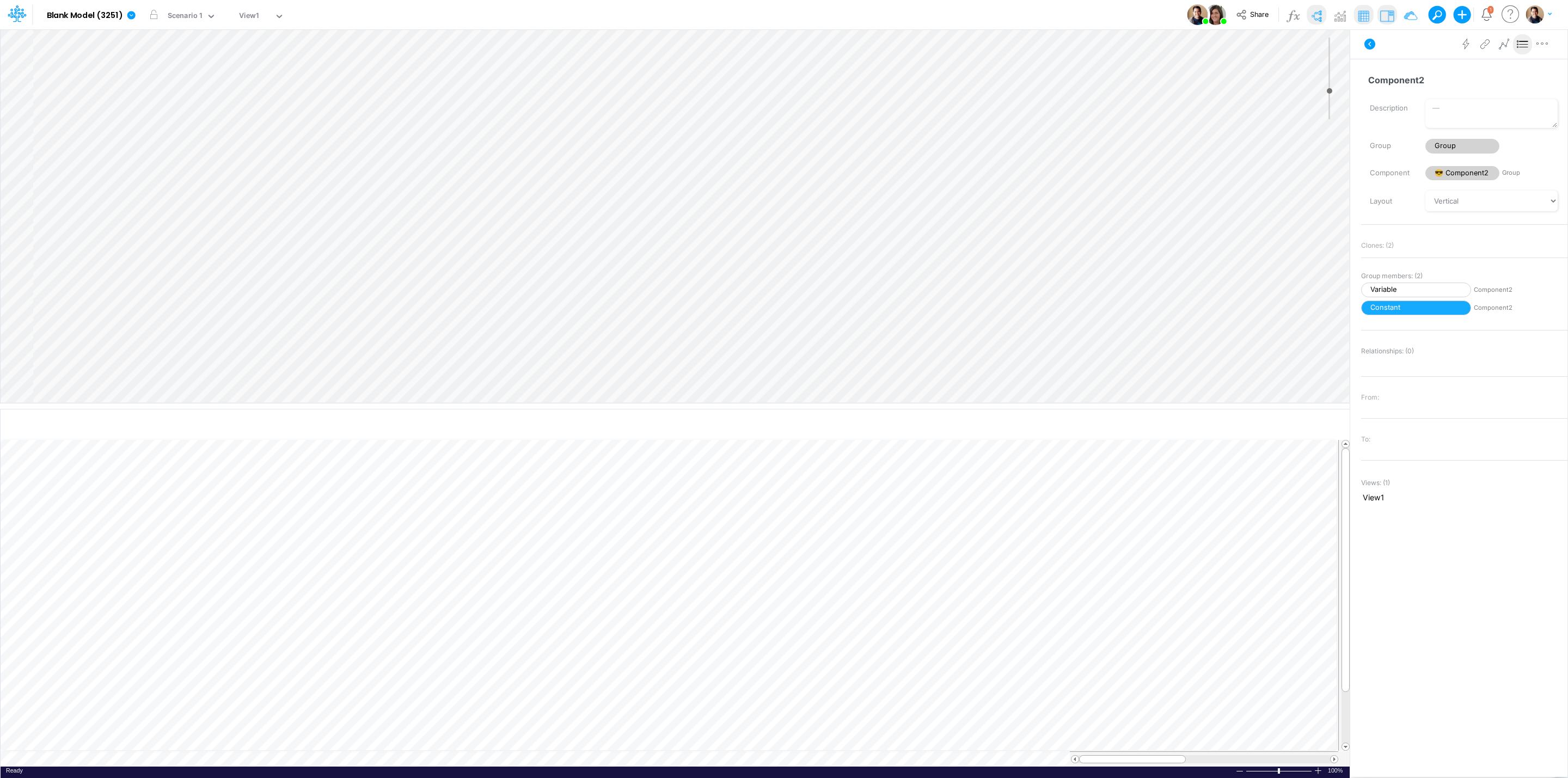
click at [128, 110] on div "Insert node Variable Constant Group Addition Subtraction Multiplication Divisio…" at bounding box center [675, 216] width 1349 height 373
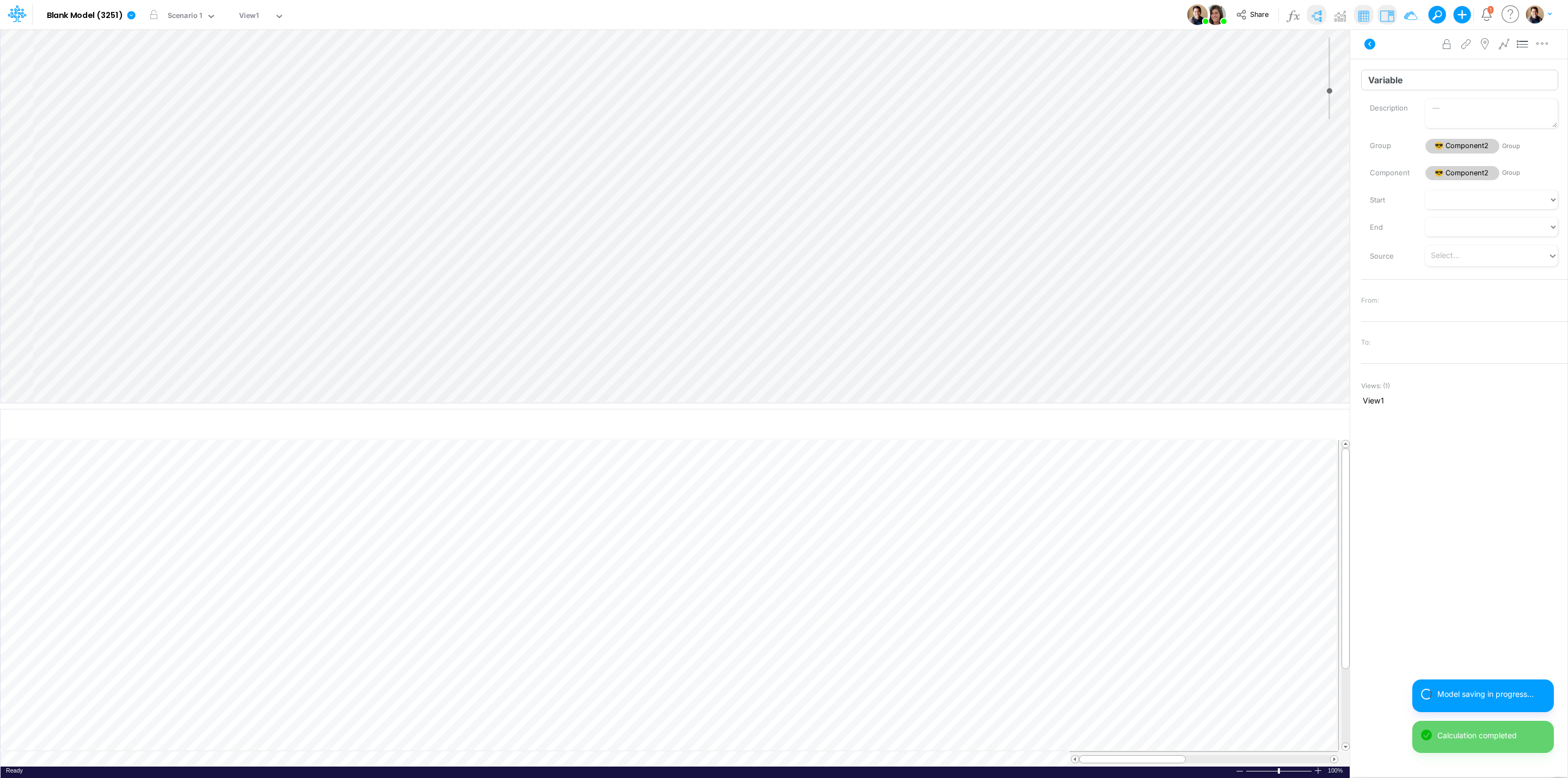
click at [1465, 88] on input "Variable" at bounding box center [1459, 80] width 197 height 21
type input "Variable2"
click at [1365, 129] on div "Description Group 😎 Component2 Group Component 😎 Component2 Group" at bounding box center [1464, 141] width 206 height 83
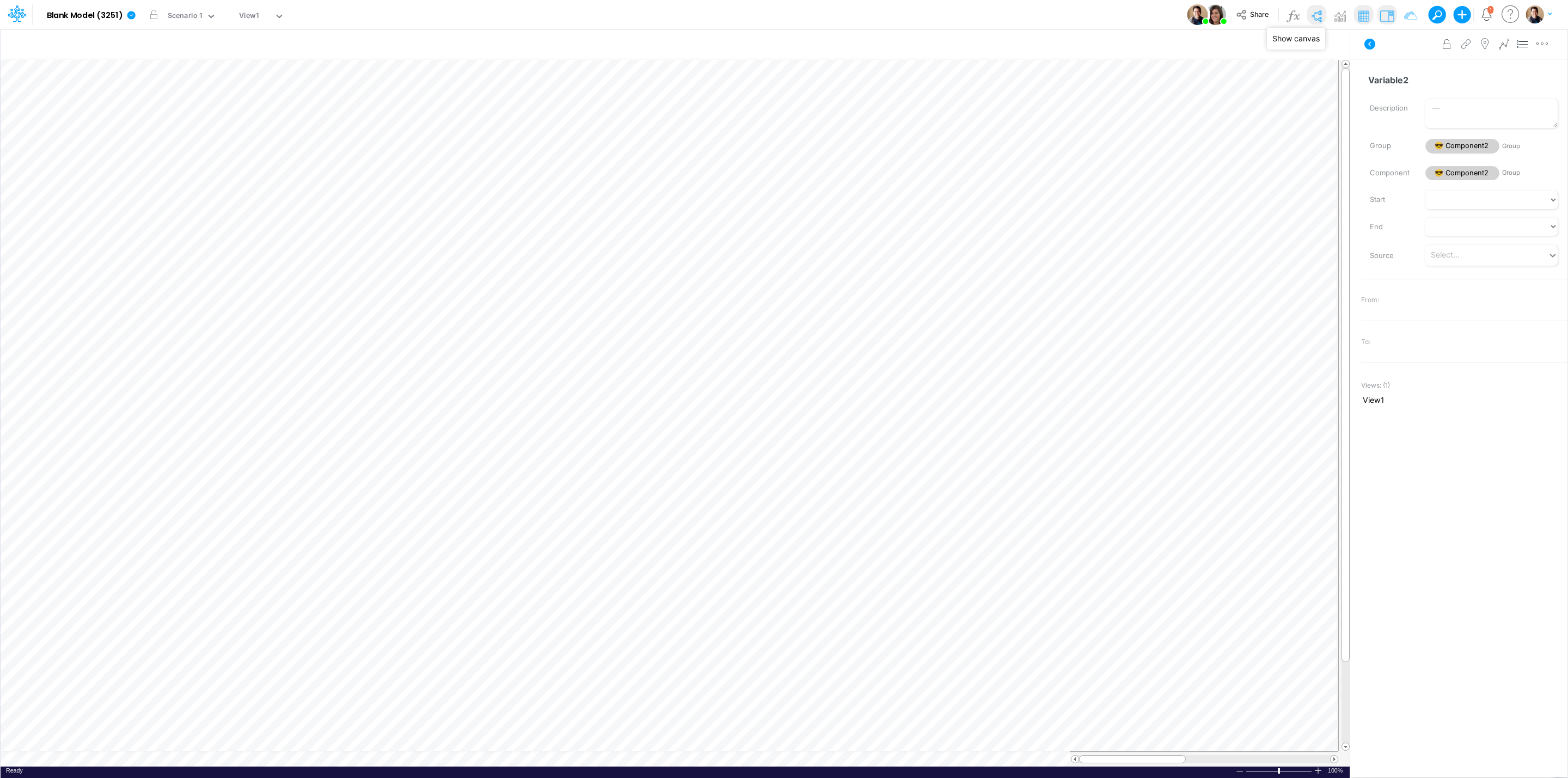
click at [1315, 12] on img at bounding box center [1317, 16] width 18 height 18
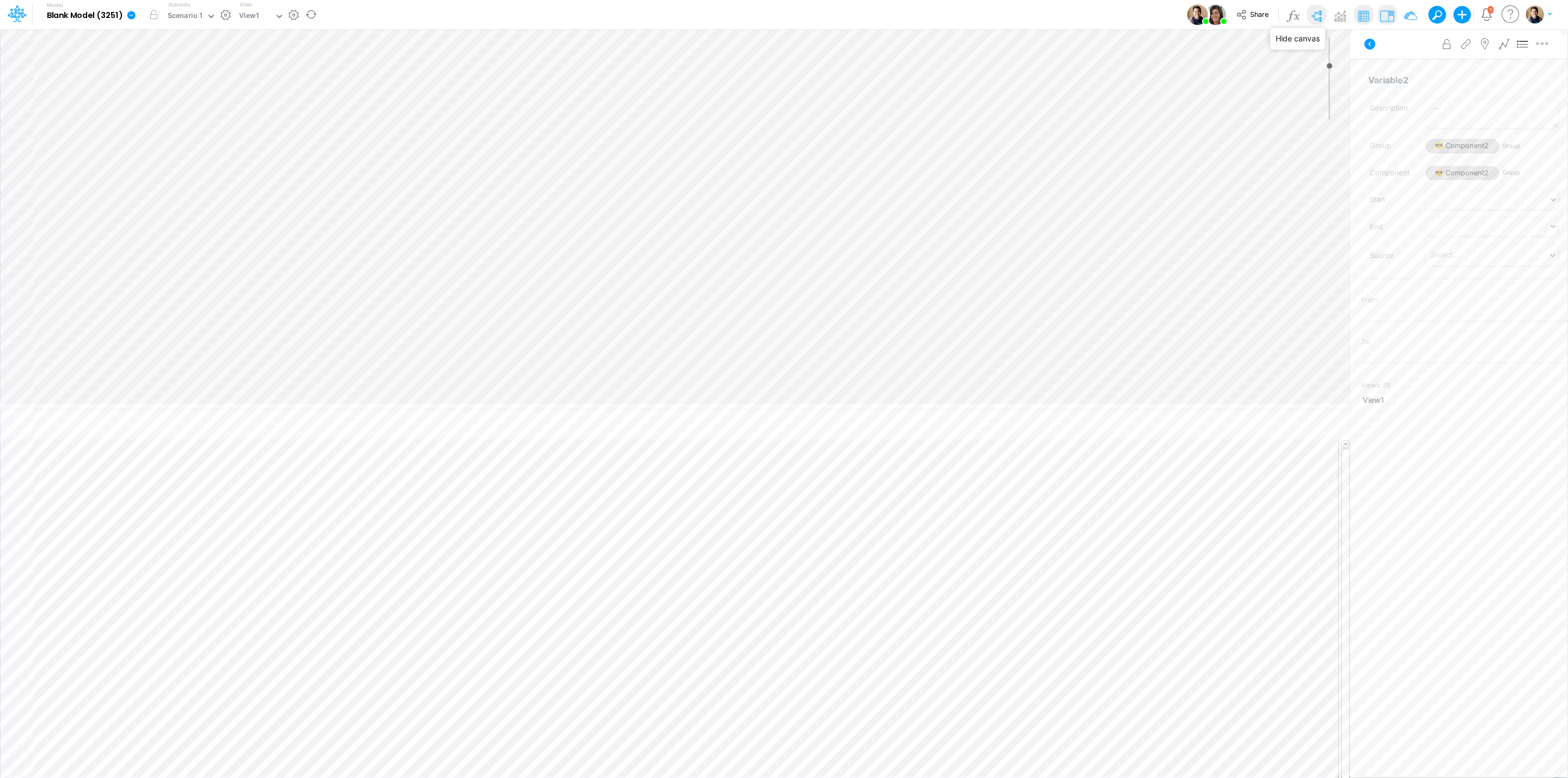
type input "0"
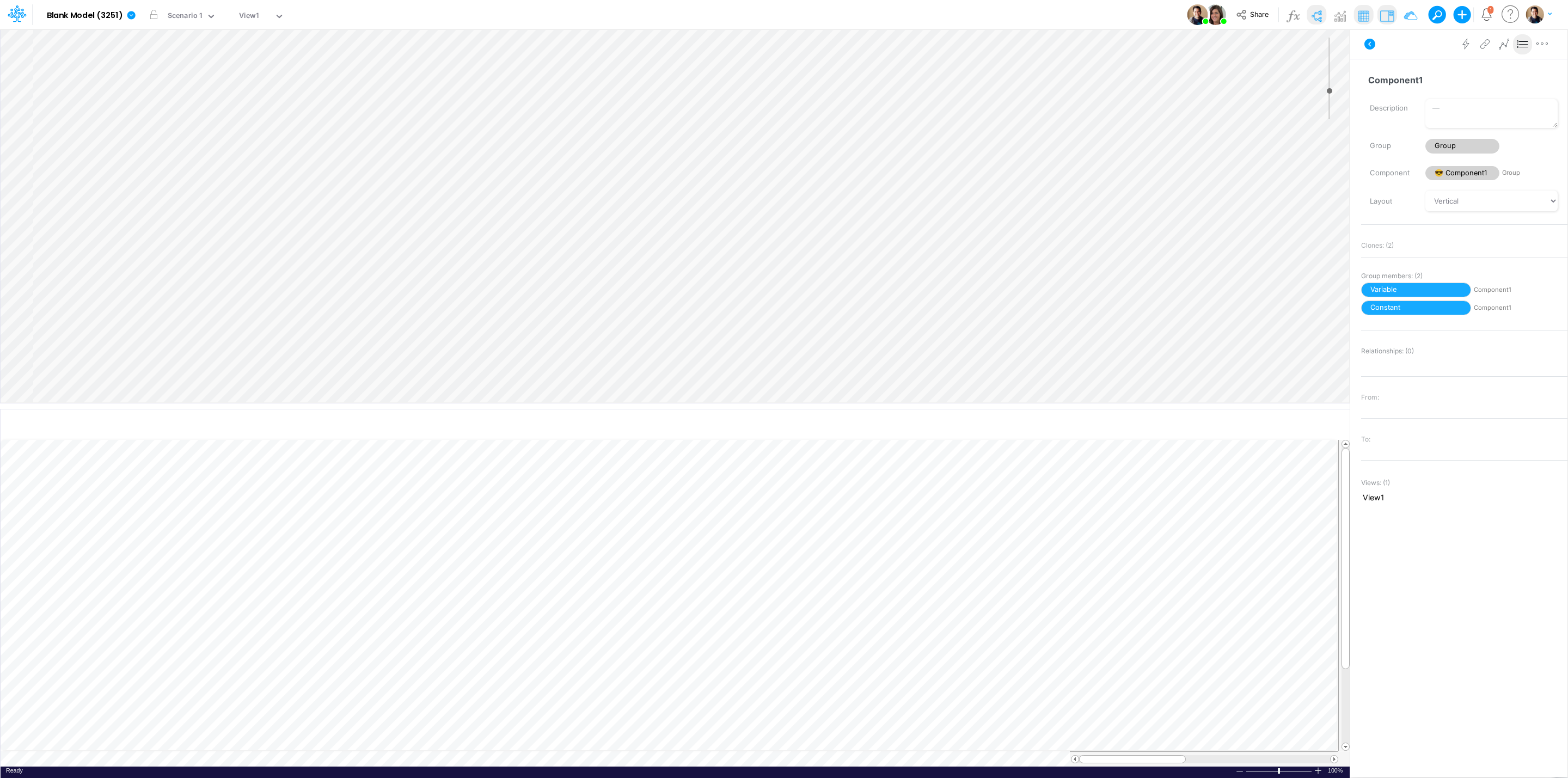
click at [152, 87] on div "Insert node Variable Constant Group Addition Subtraction Multiplication Divisio…" at bounding box center [675, 216] width 1349 height 373
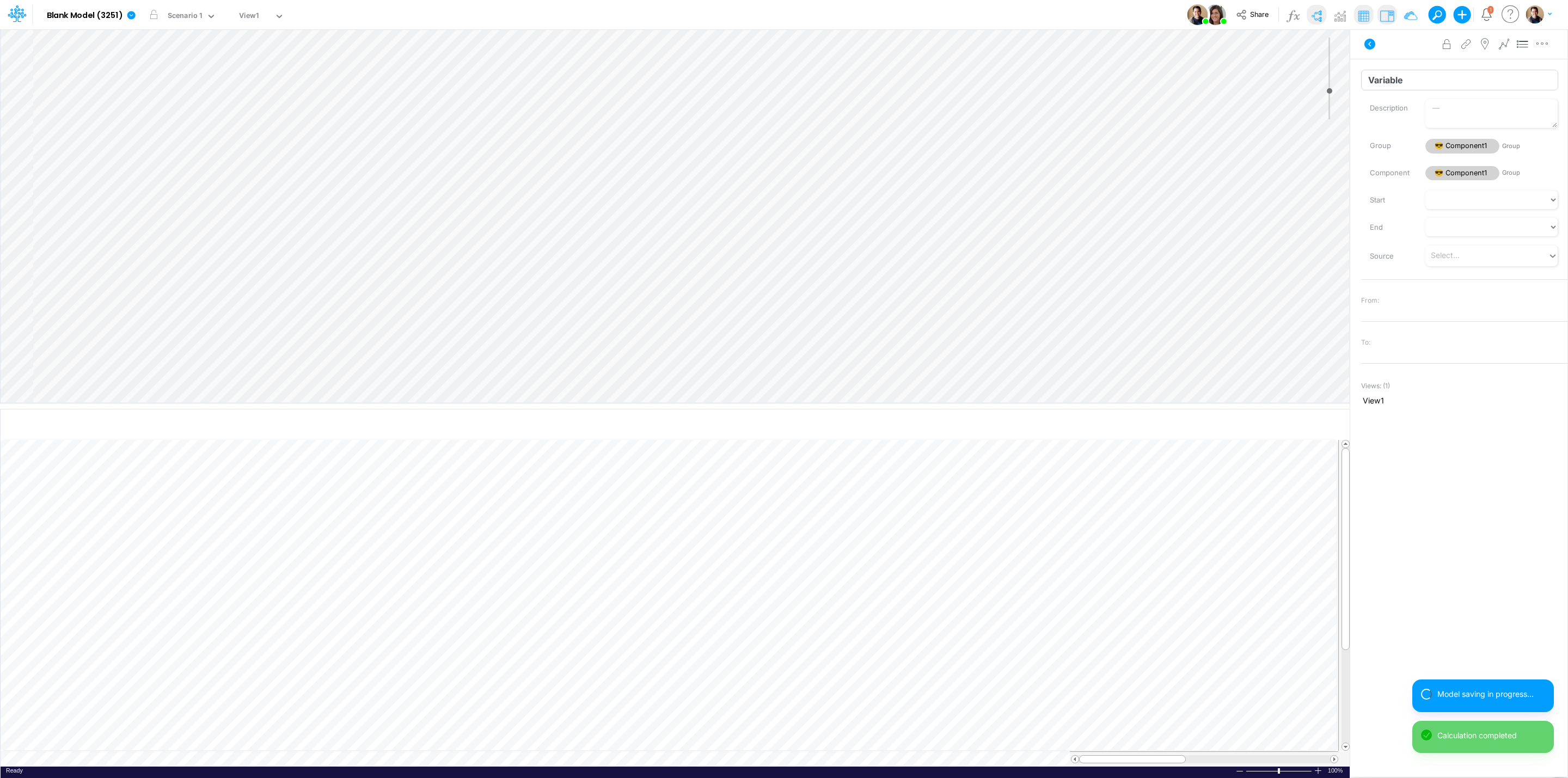
click at [1450, 82] on input "Variable" at bounding box center [1459, 80] width 197 height 21
type input "Variable2"
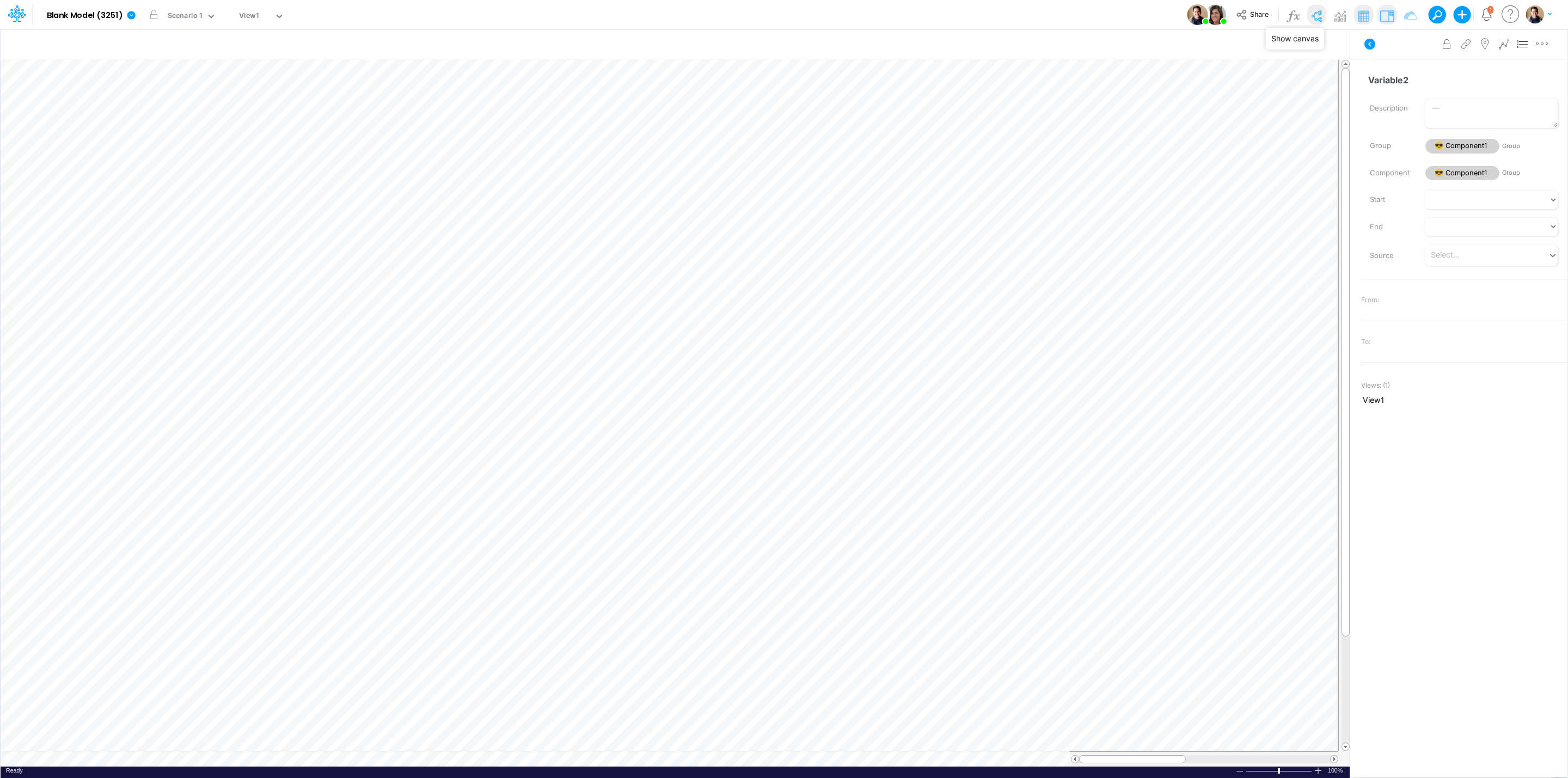
click at [1321, 21] on img at bounding box center [1317, 16] width 18 height 18
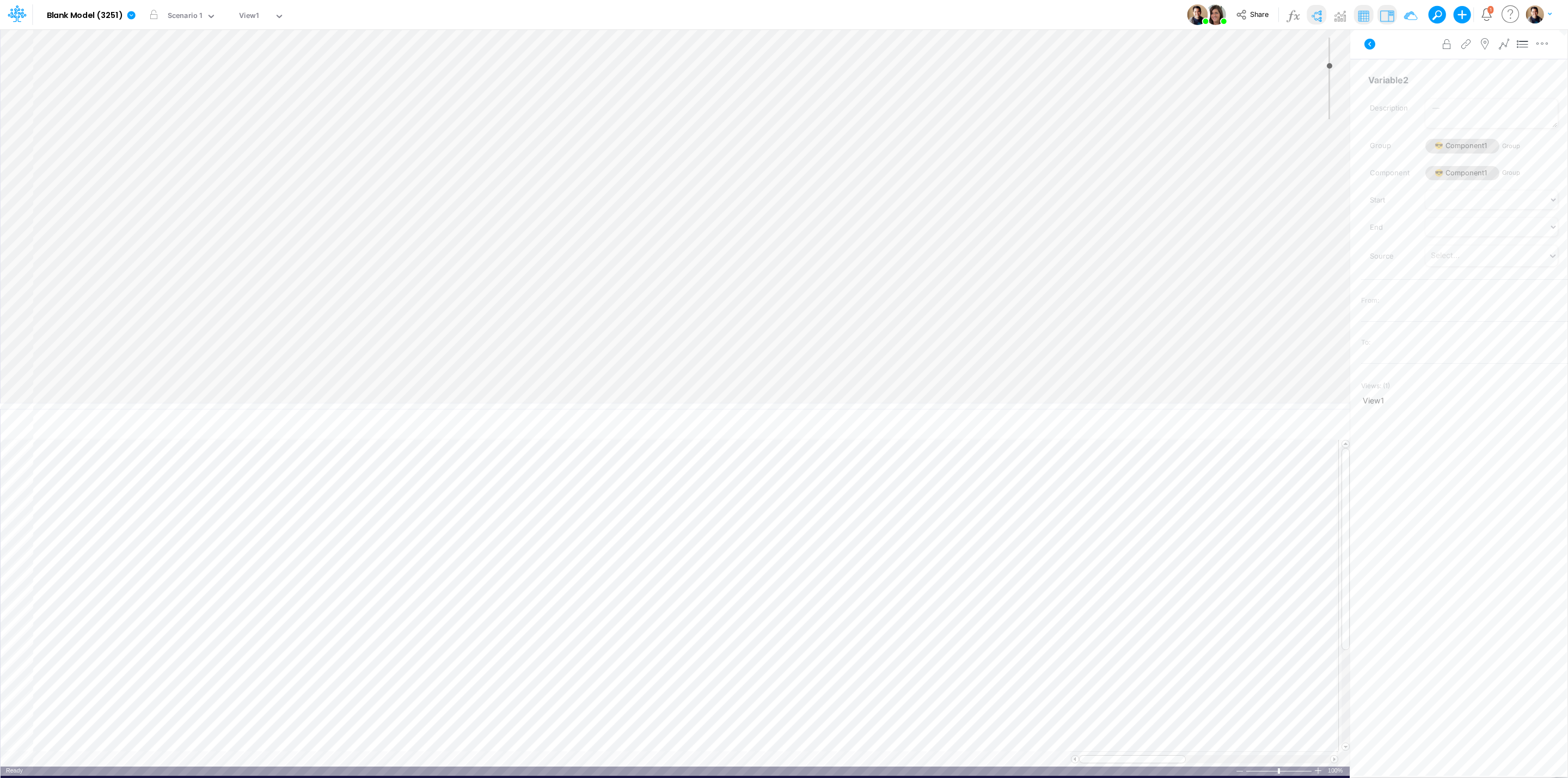
type input "0"
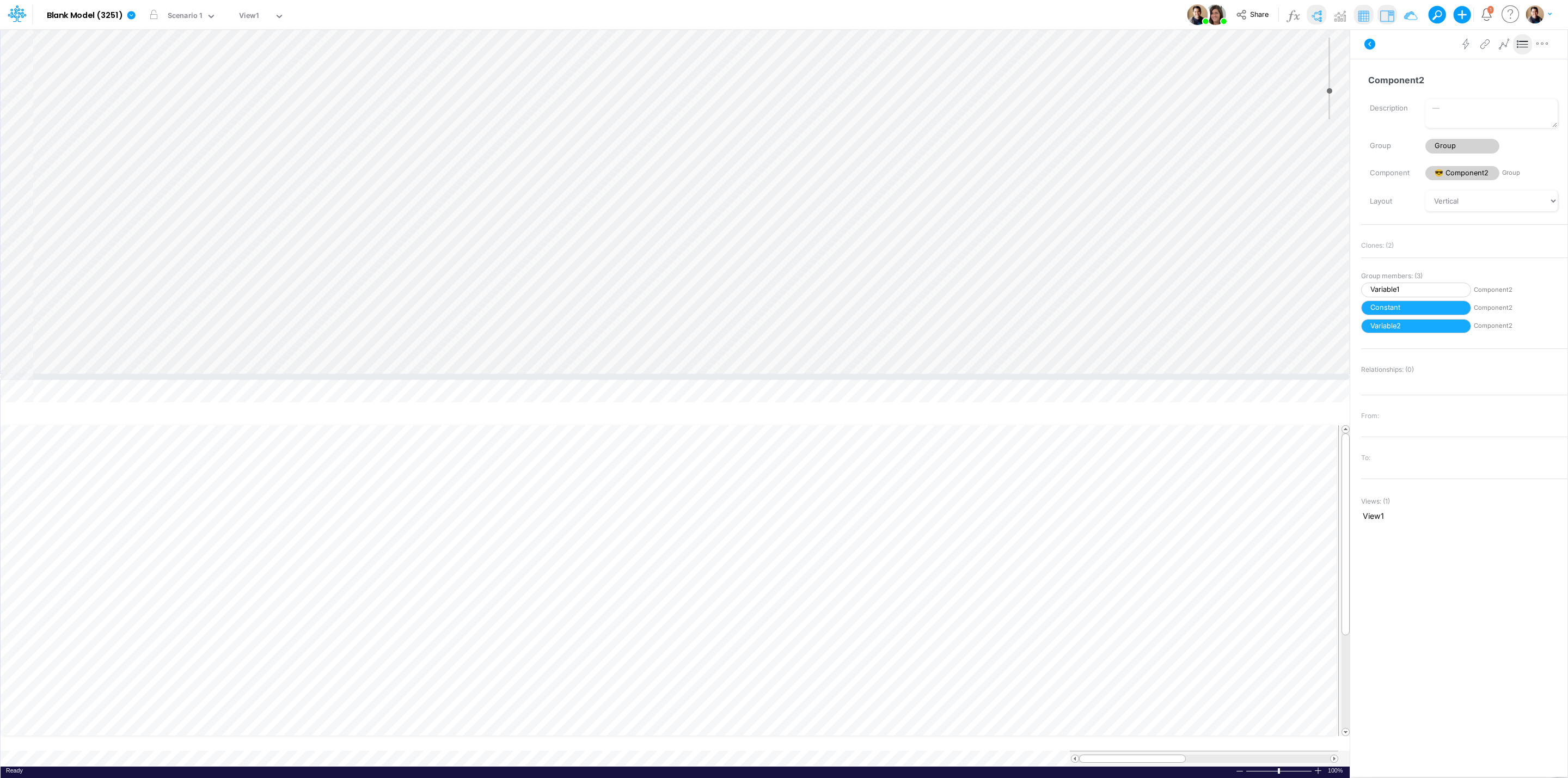
drag, startPoint x: 915, startPoint y: 404, endPoint x: 933, endPoint y: 268, distance: 137.2
click at [933, 374] on div at bounding box center [675, 376] width 1350 height 5
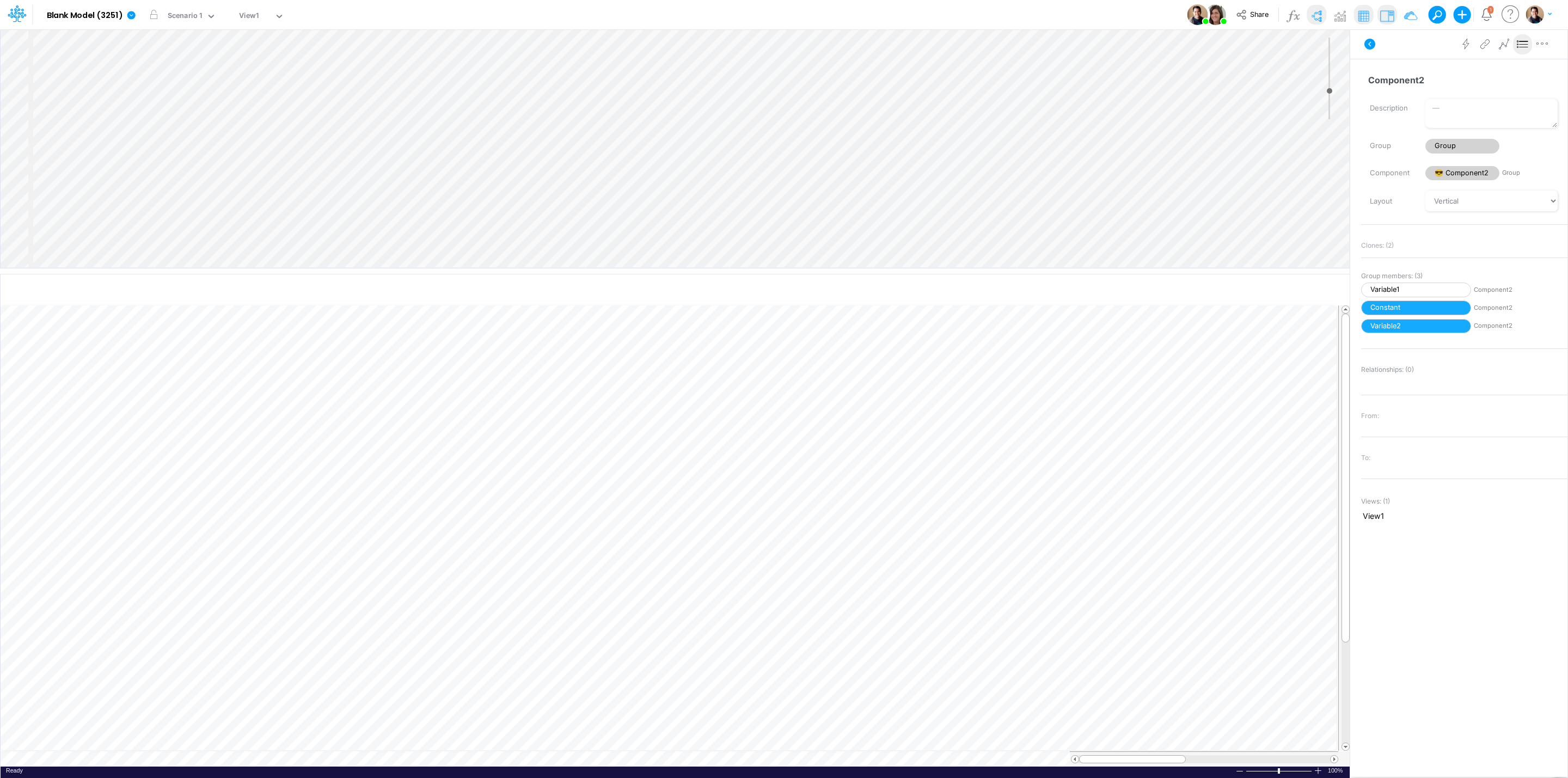
scroll to position [0, 1]
click at [306, 503] on icon "button" at bounding box center [305, 505] width 16 height 11
click at [464, 528] on icon at bounding box center [464, 532] width 16 height 11
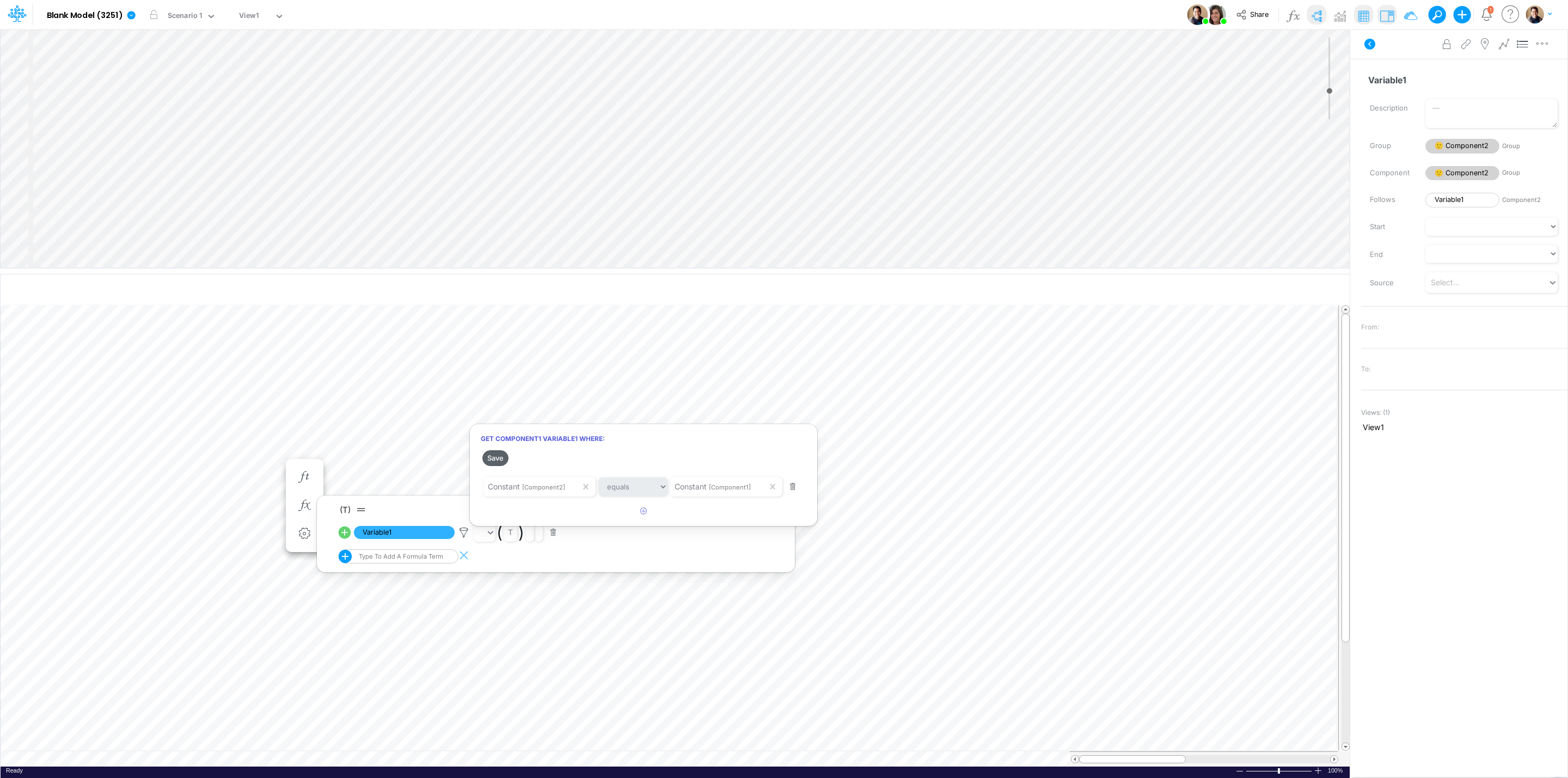
click at [502, 454] on button "Save" at bounding box center [495, 458] width 26 height 16
